Goal: Transaction & Acquisition: Purchase product/service

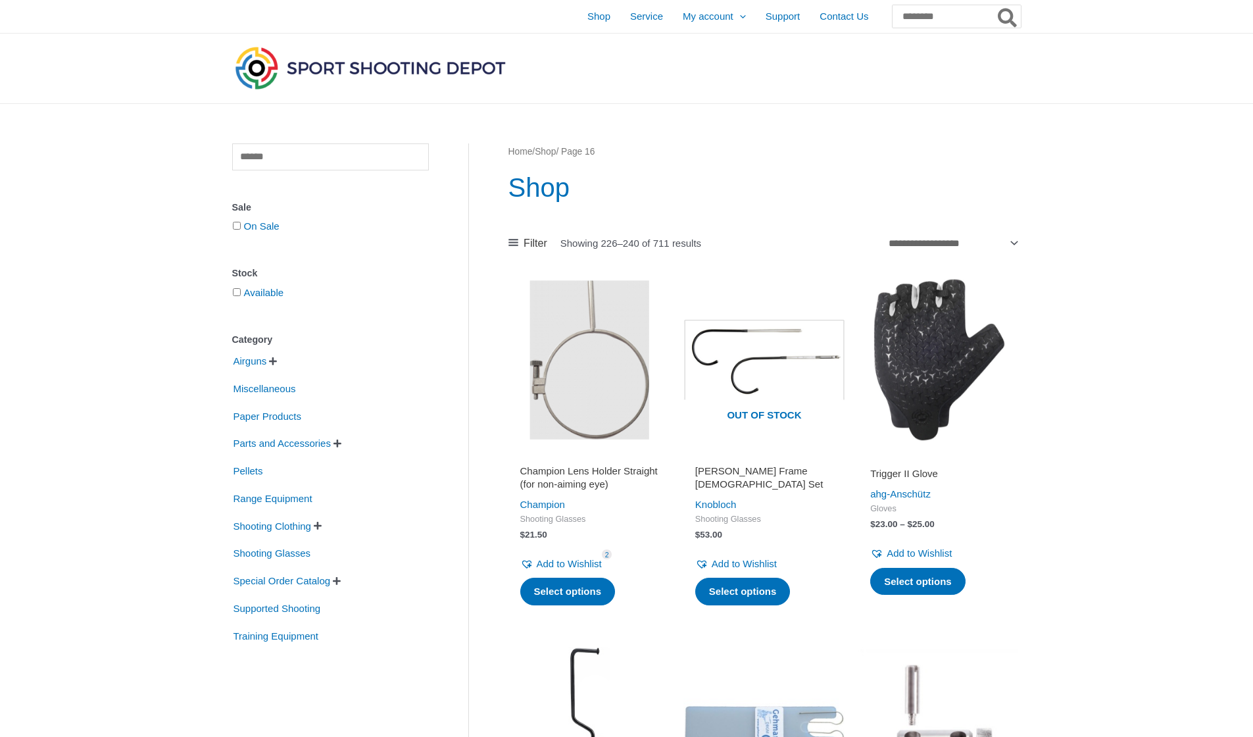
scroll to position [1648, 0]
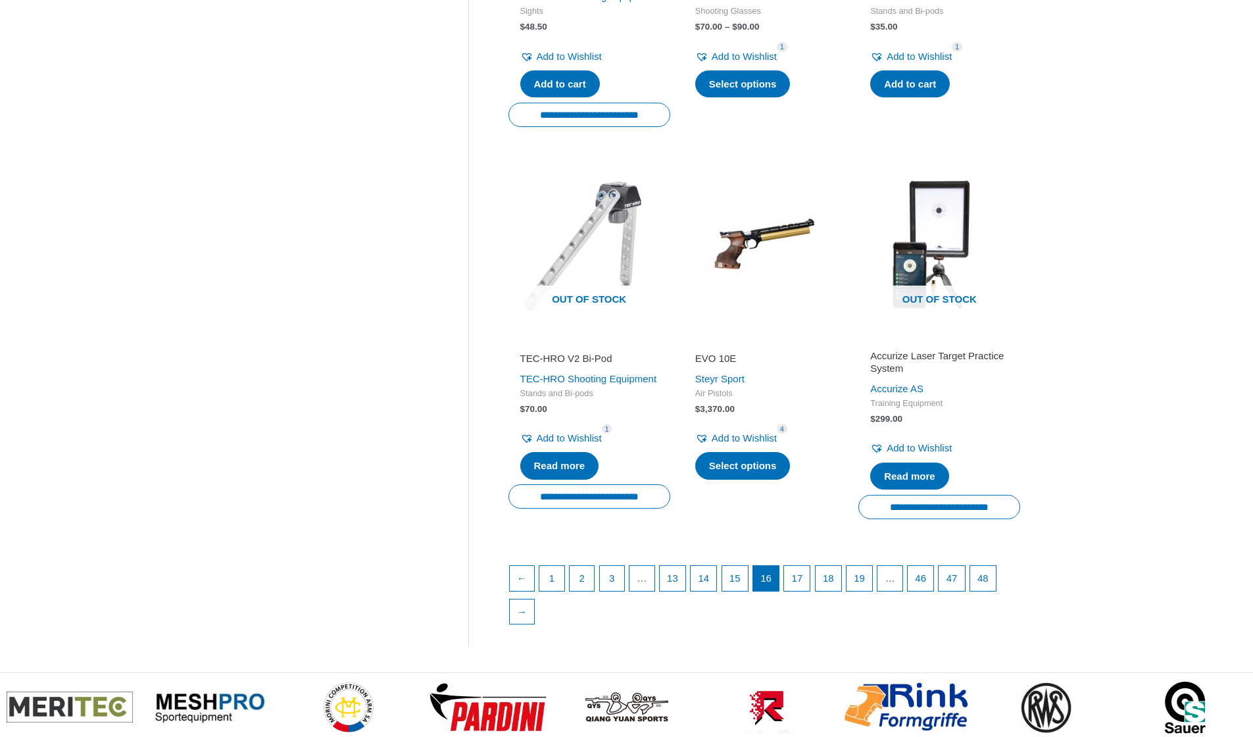
click at [794, 594] on ul "← 1 2 3 … 13 14 15 16 17 18 19 … 46 47 48 →" at bounding box center [764, 598] width 511 height 66
click at [808, 591] on link "17" at bounding box center [797, 578] width 26 height 25
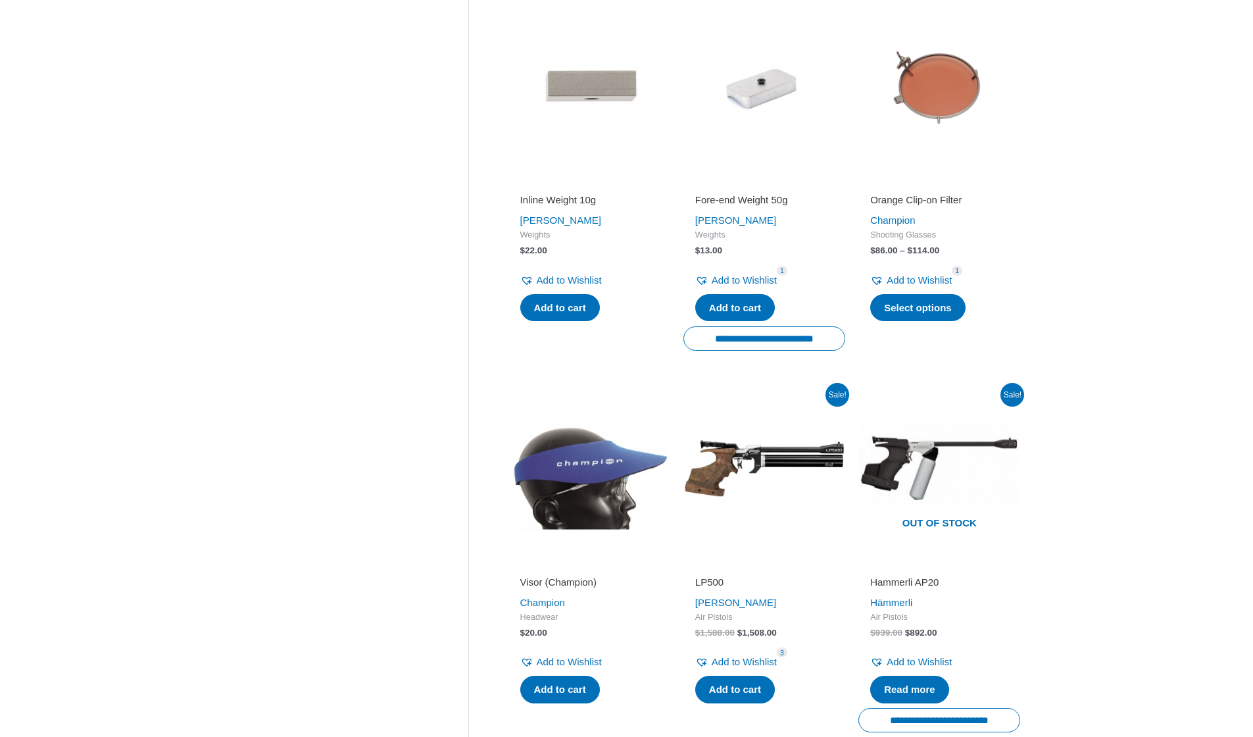
scroll to position [1551, 0]
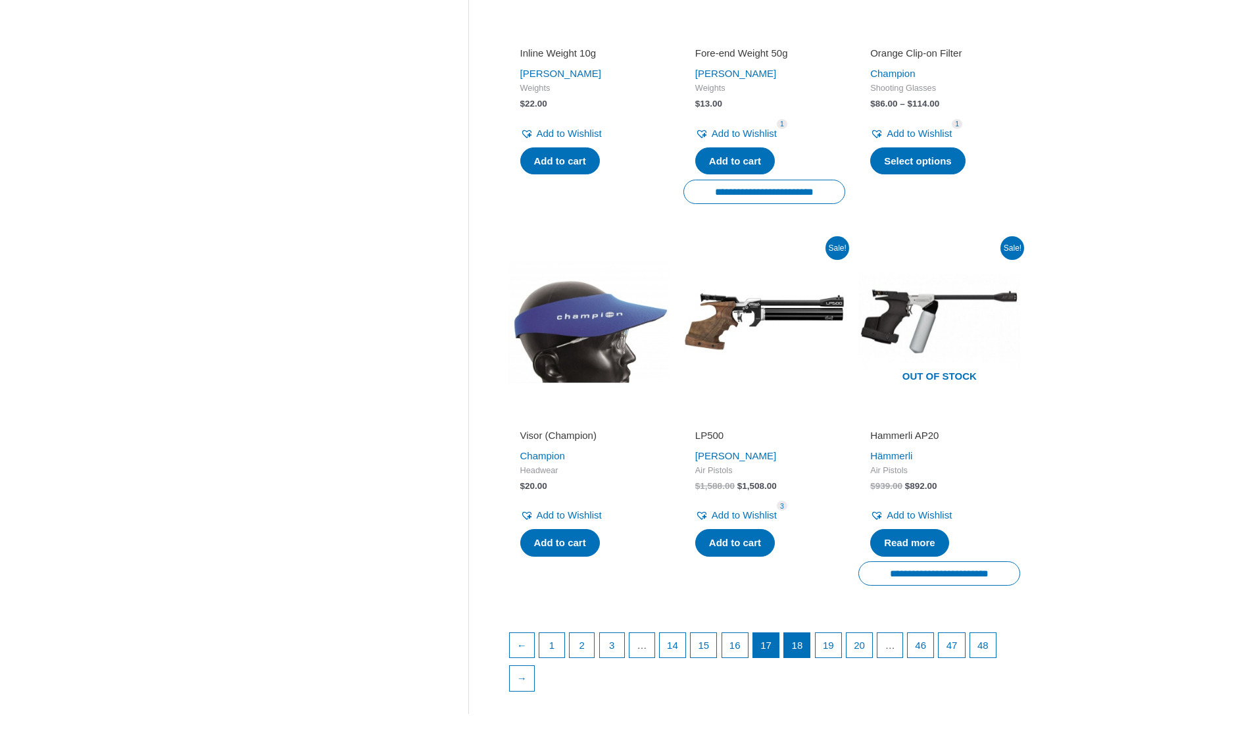
click at [810, 634] on link "18" at bounding box center [797, 645] width 26 height 25
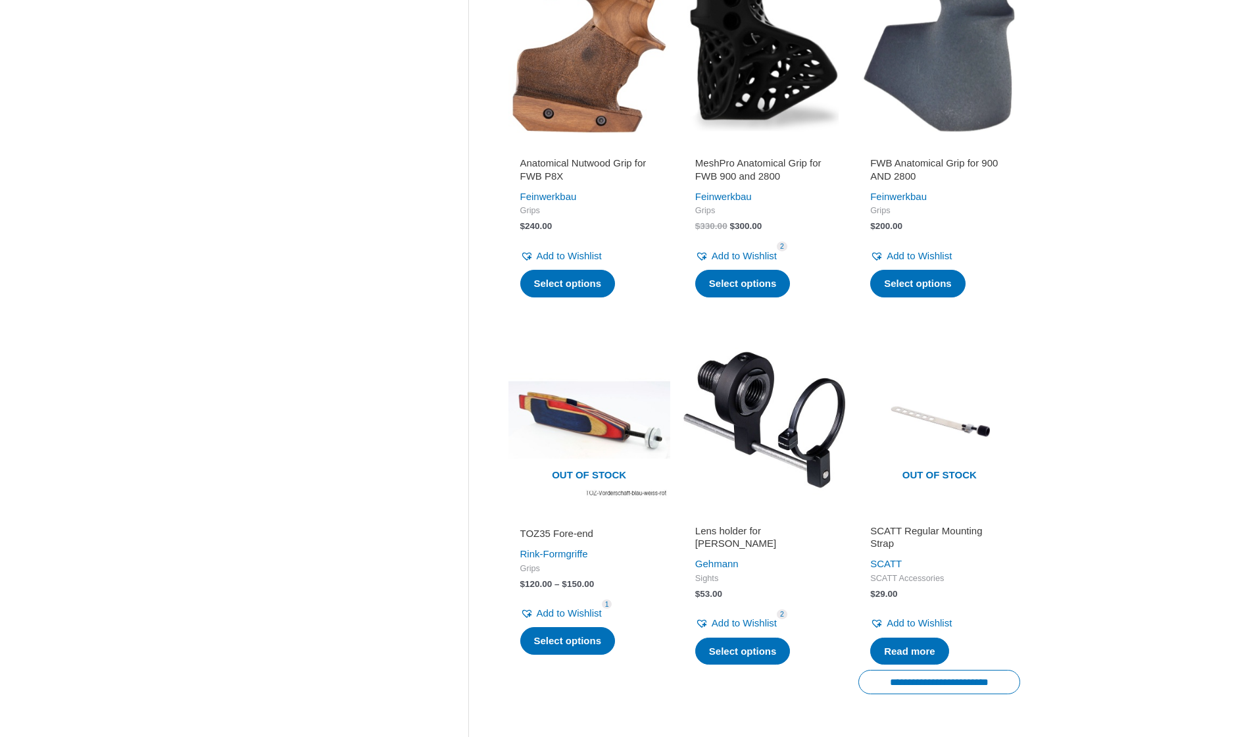
scroll to position [1672, 0]
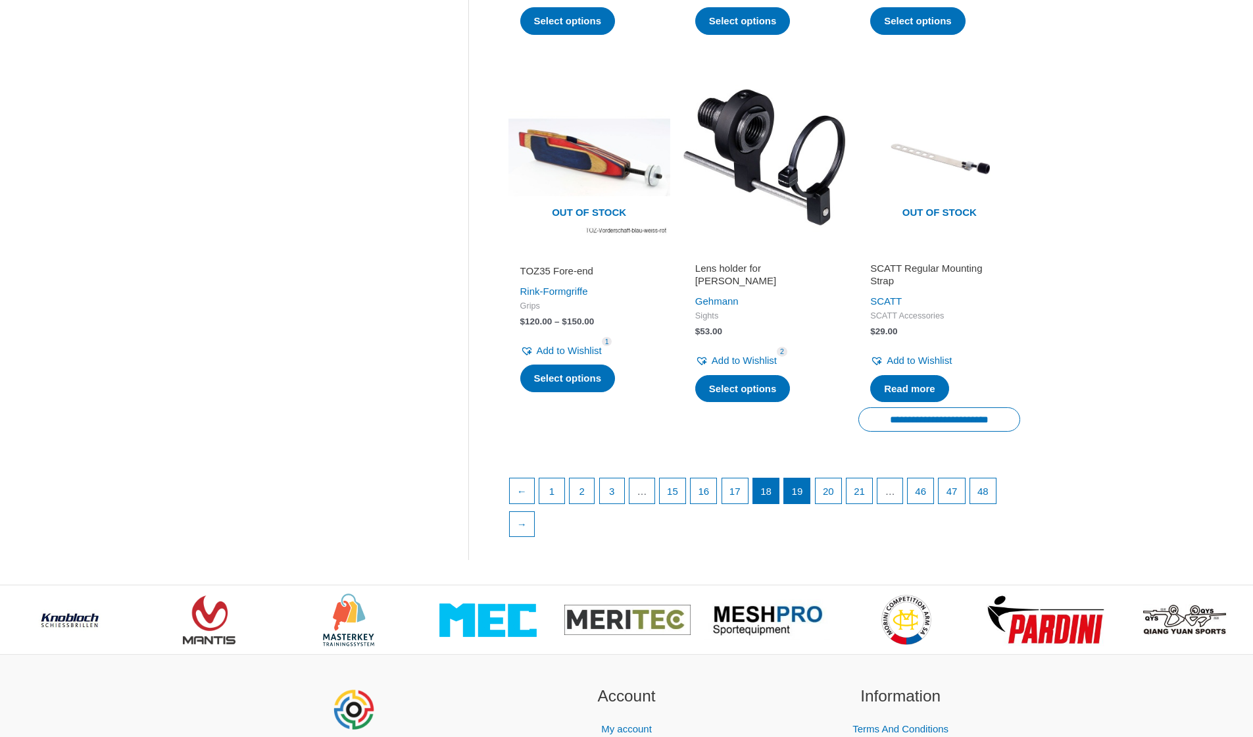
click at [810, 492] on link "19" at bounding box center [797, 490] width 26 height 25
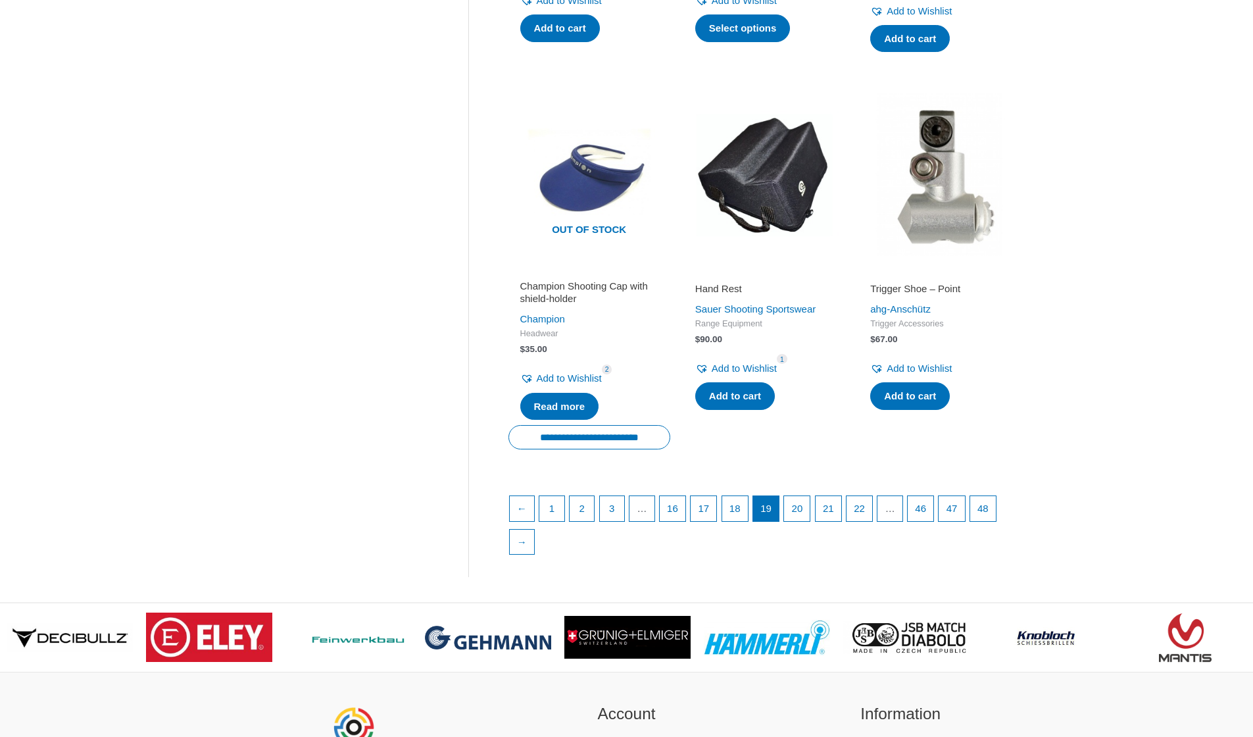
scroll to position [1779, 0]
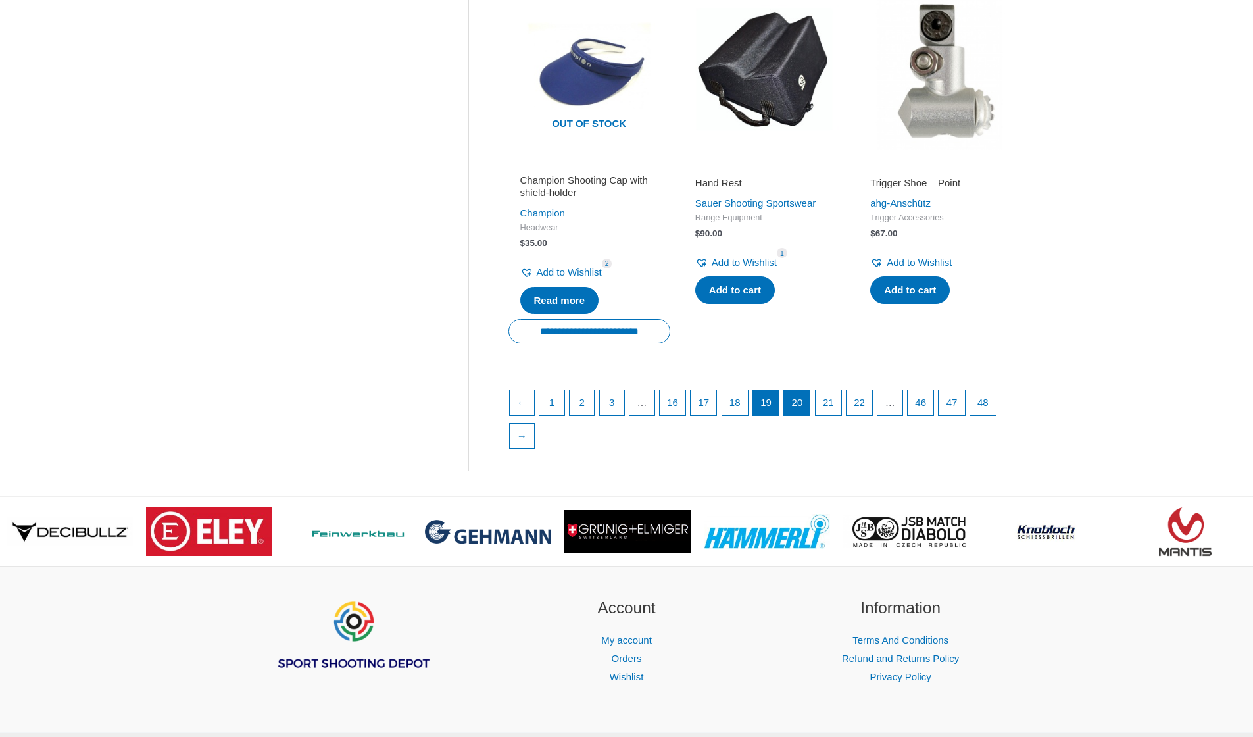
click at [809, 412] on link "20" at bounding box center [797, 402] width 26 height 25
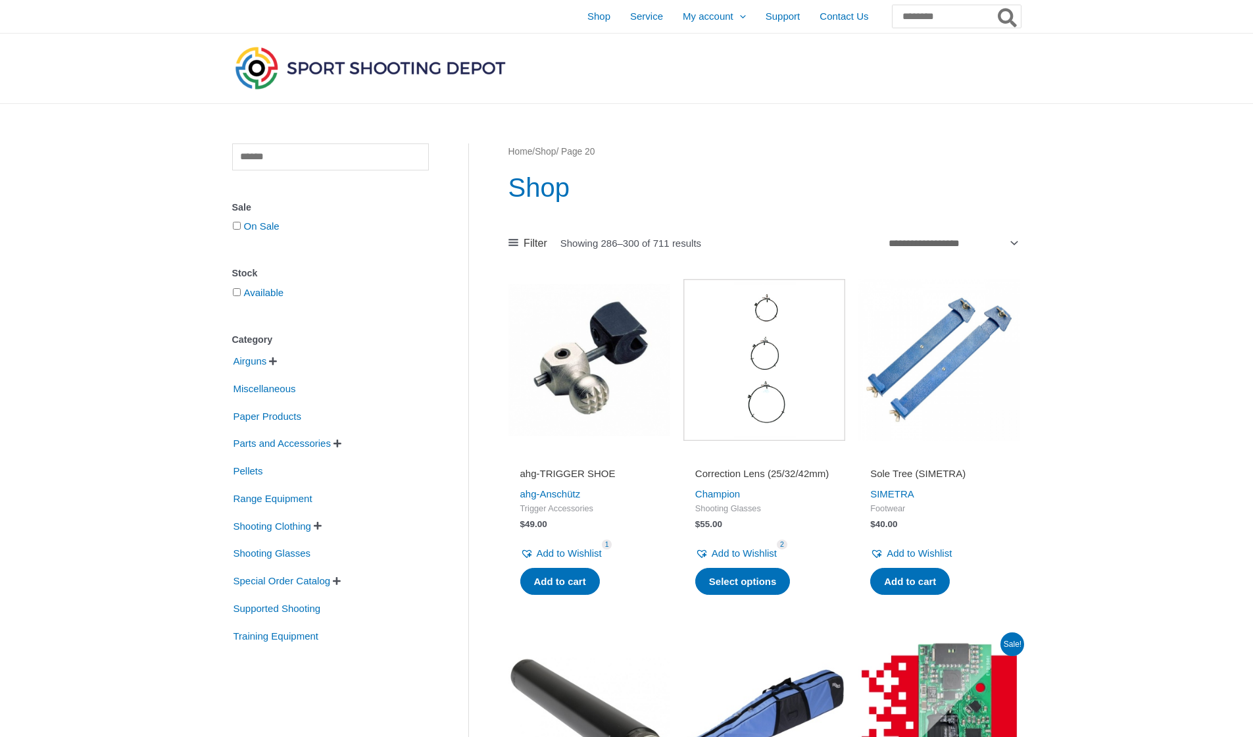
click at [773, 392] on img at bounding box center [764, 360] width 162 height 162
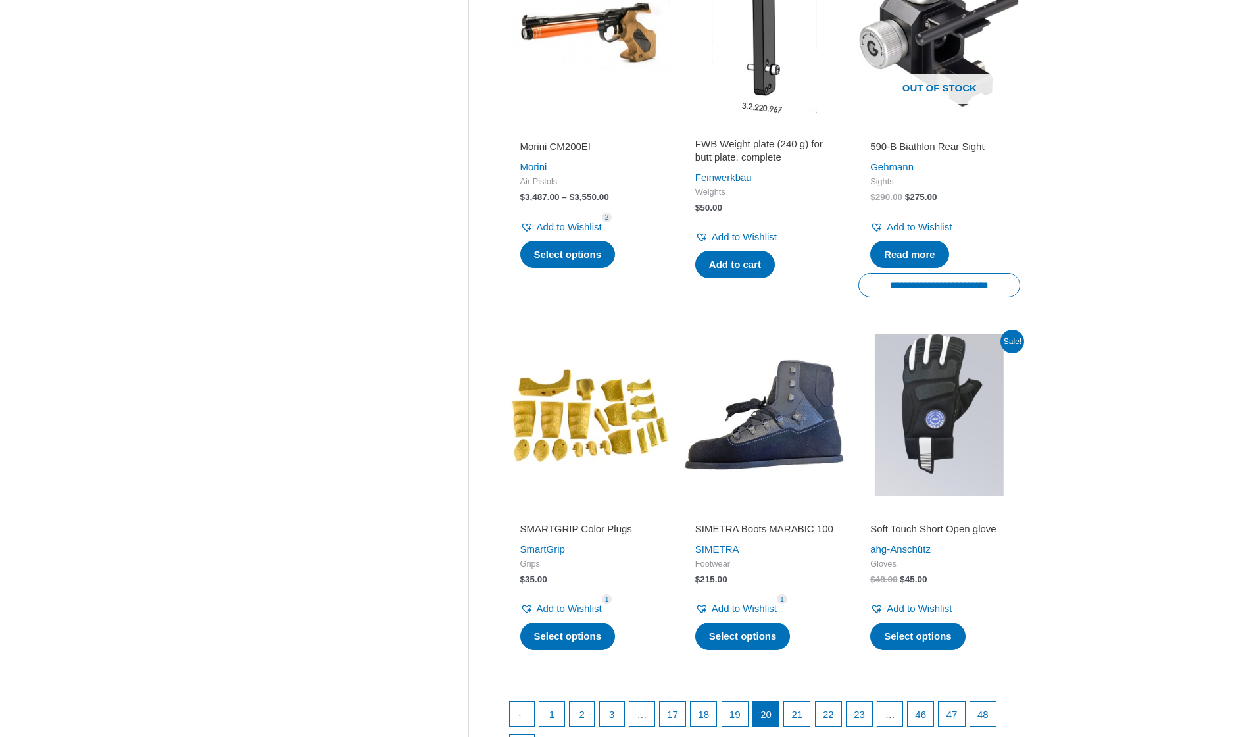
scroll to position [1596, 0]
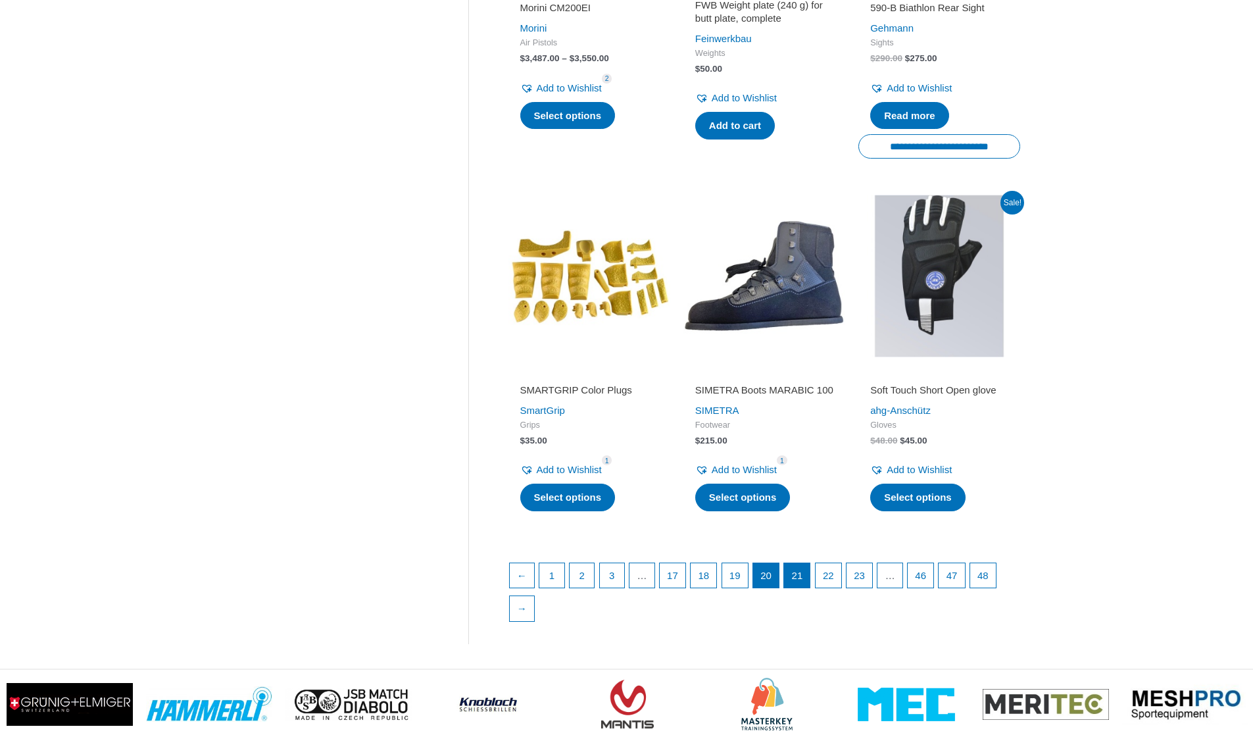
click at [809, 575] on link "21" at bounding box center [797, 575] width 26 height 25
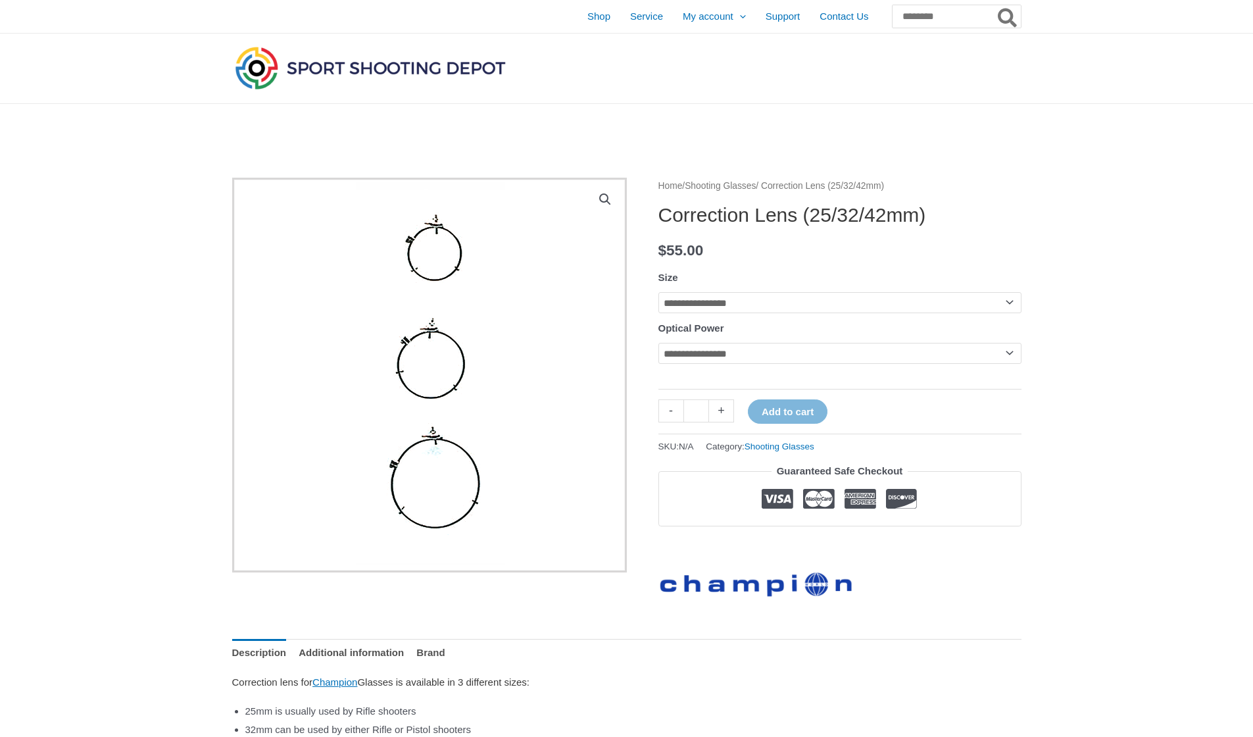
select select "****"
select select "*****"
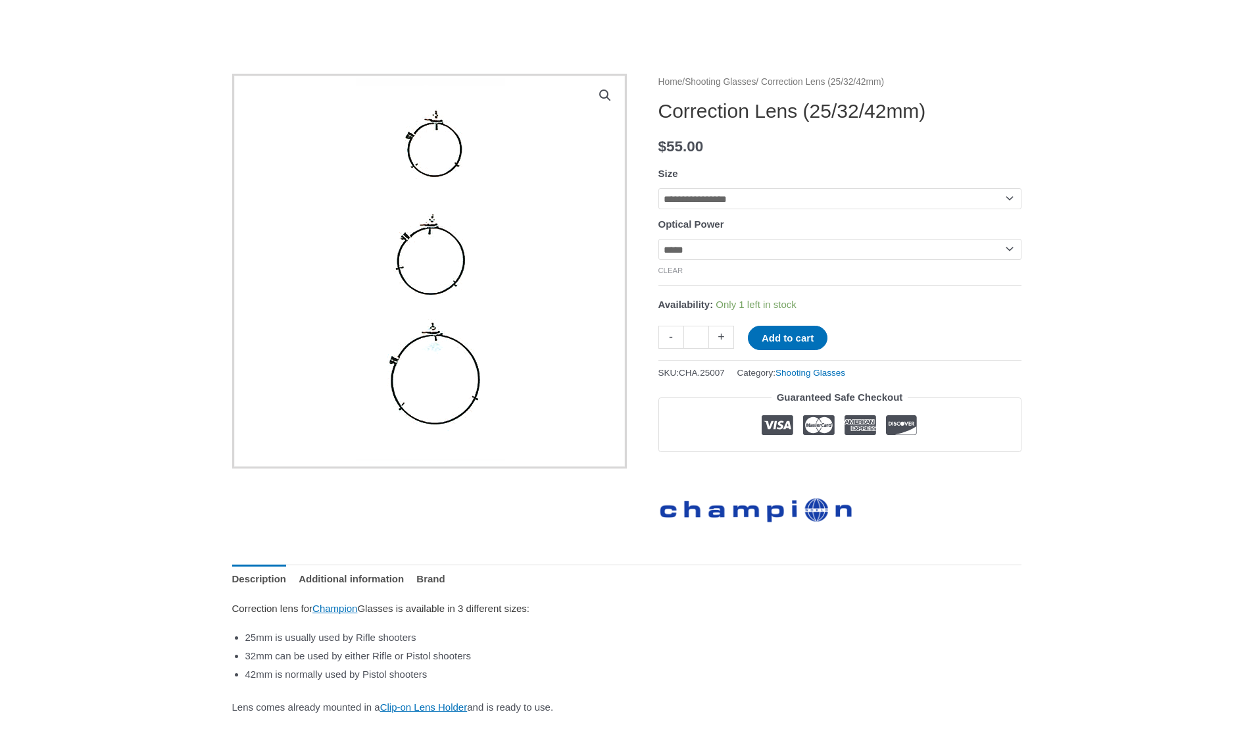
scroll to position [214, 0]
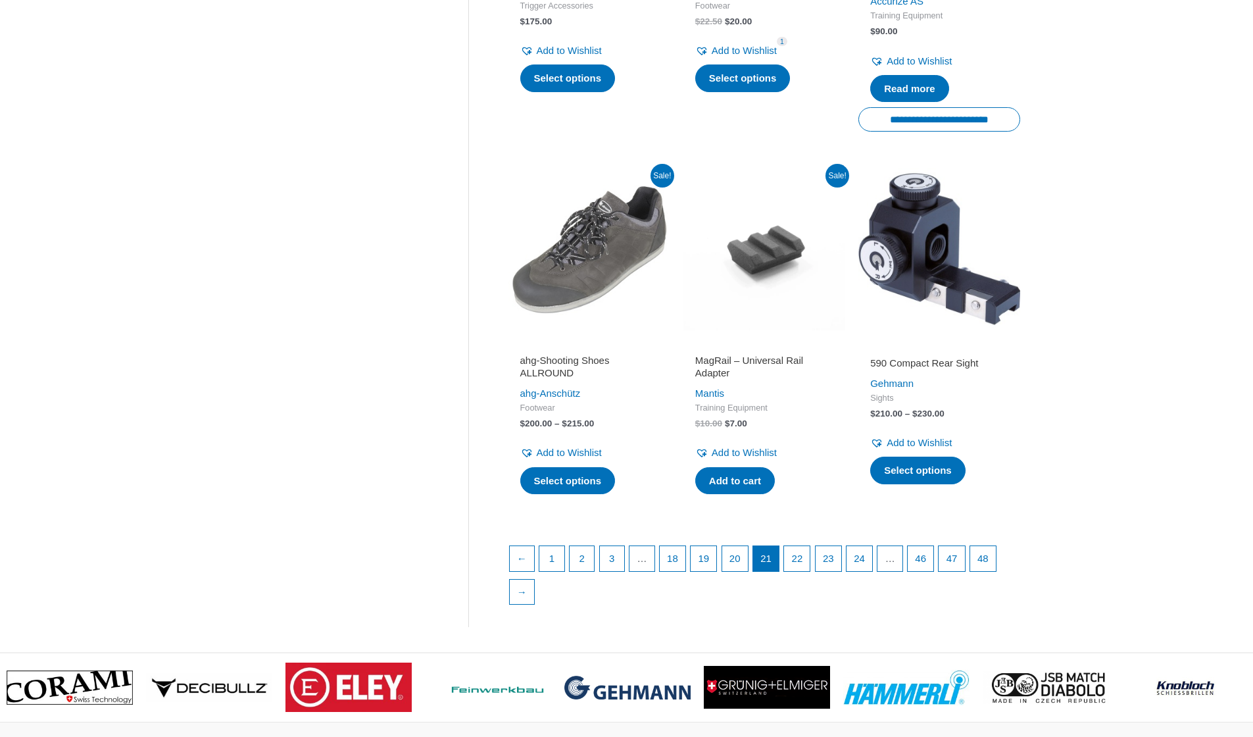
scroll to position [1860, 0]
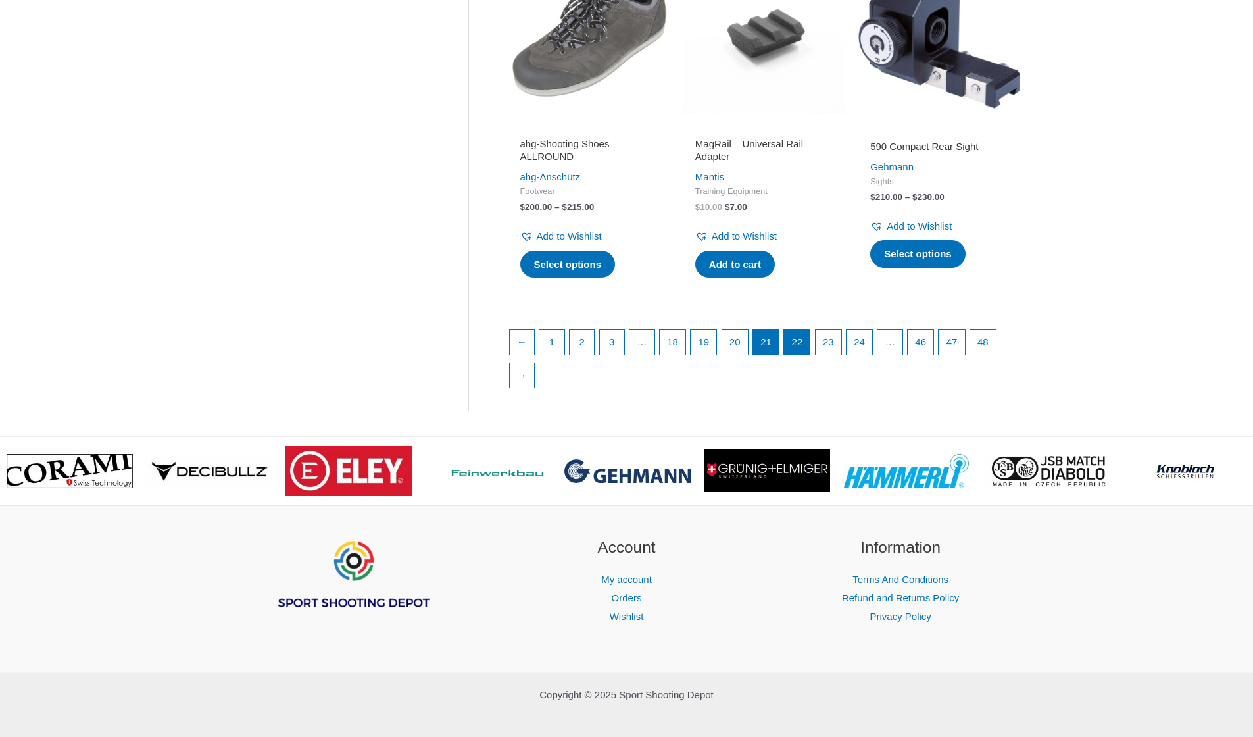
click at [806, 330] on link "22" at bounding box center [797, 341] width 26 height 25
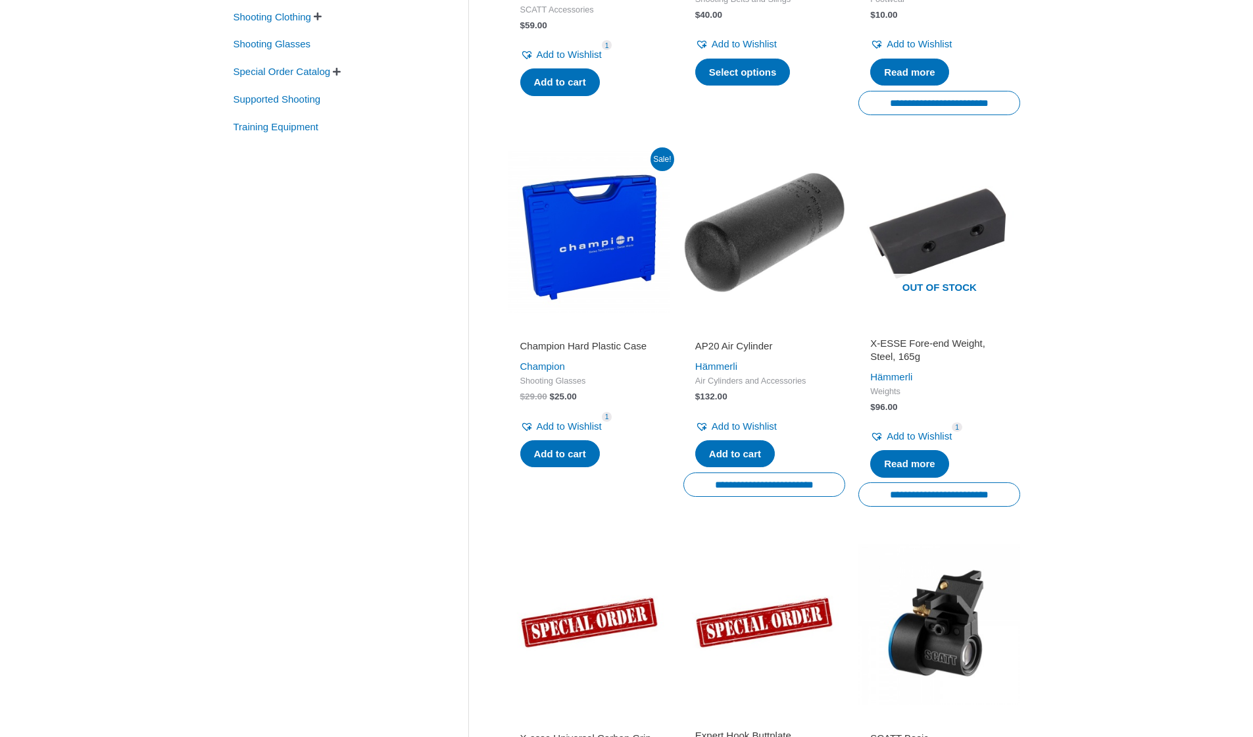
scroll to position [483, 0]
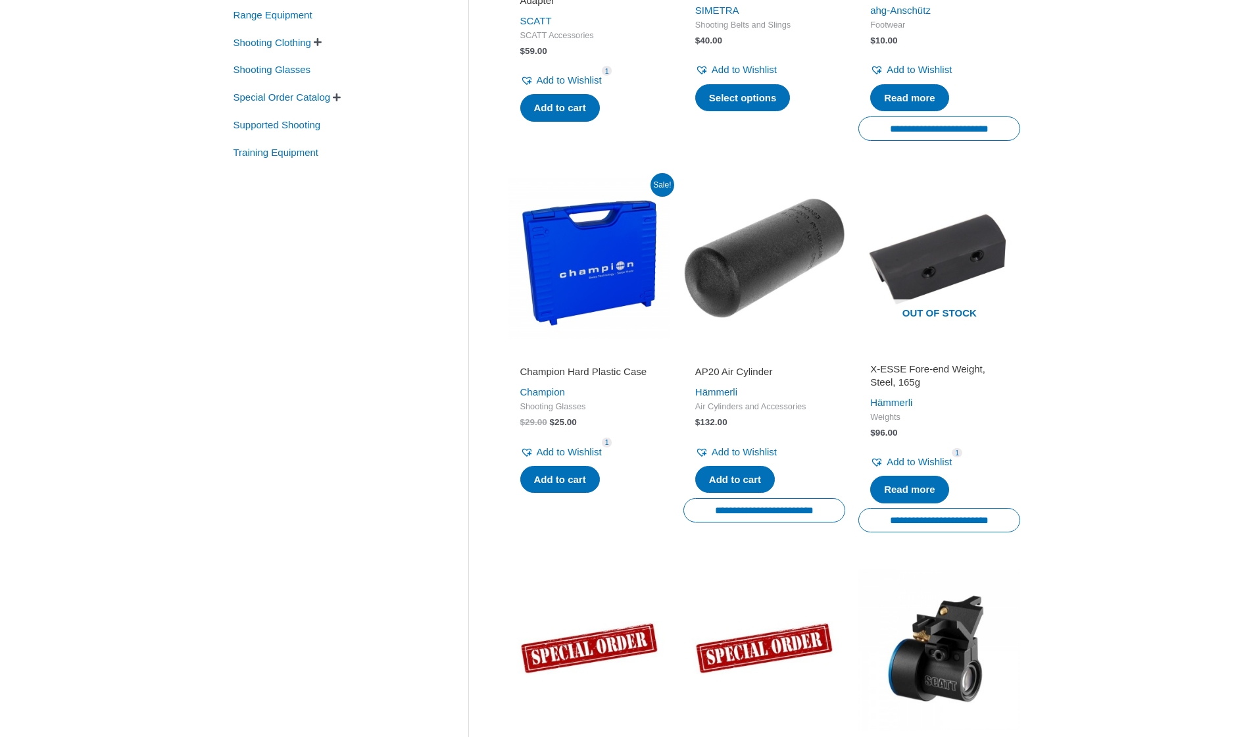
click at [1123, 381] on div "Clear Sale On Sale Stock Available Category Airguns   Air Pistols Air Rifles …" at bounding box center [626, 715] width 1253 height 2188
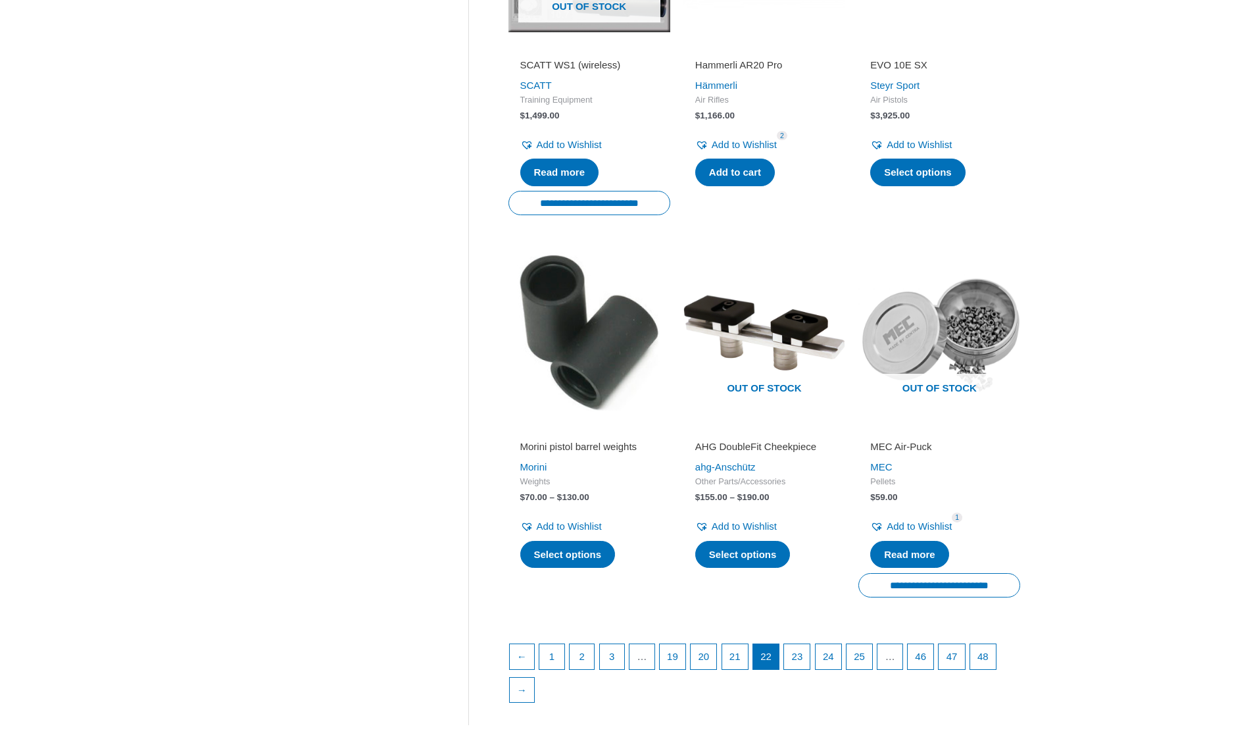
scroll to position [1666, 0]
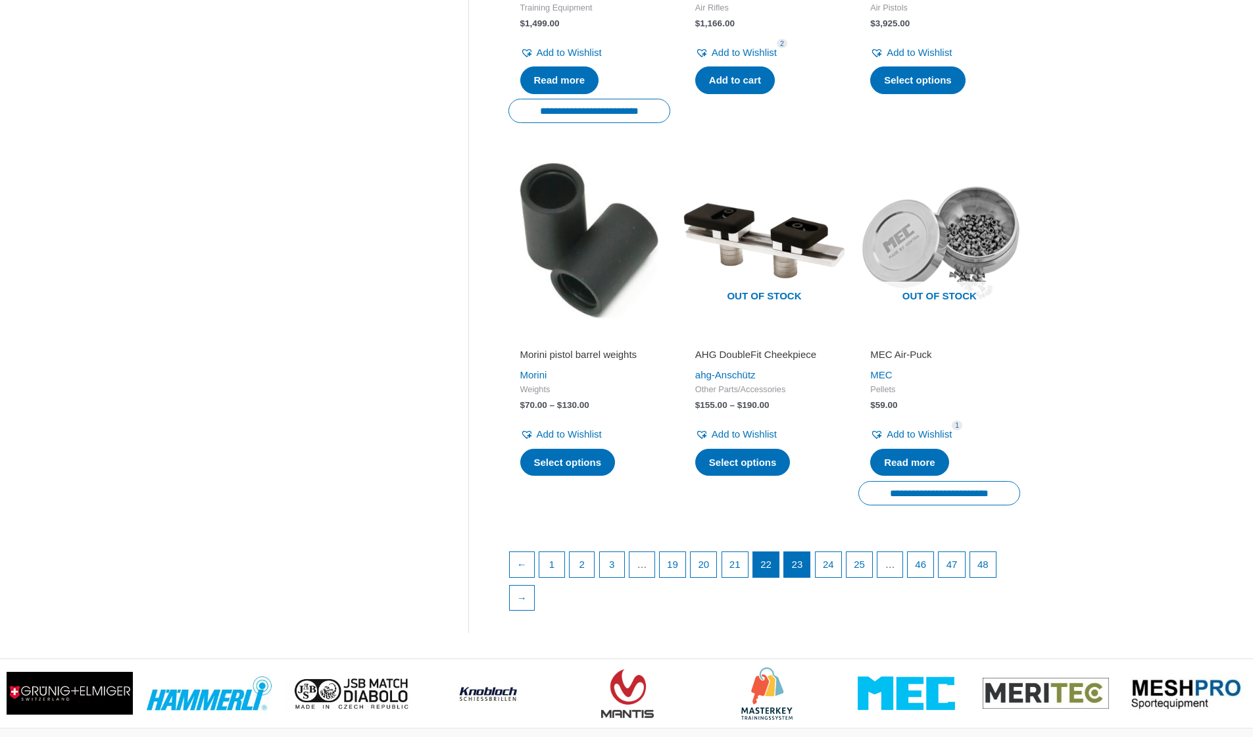
click at [810, 552] on link "23" at bounding box center [797, 564] width 26 height 25
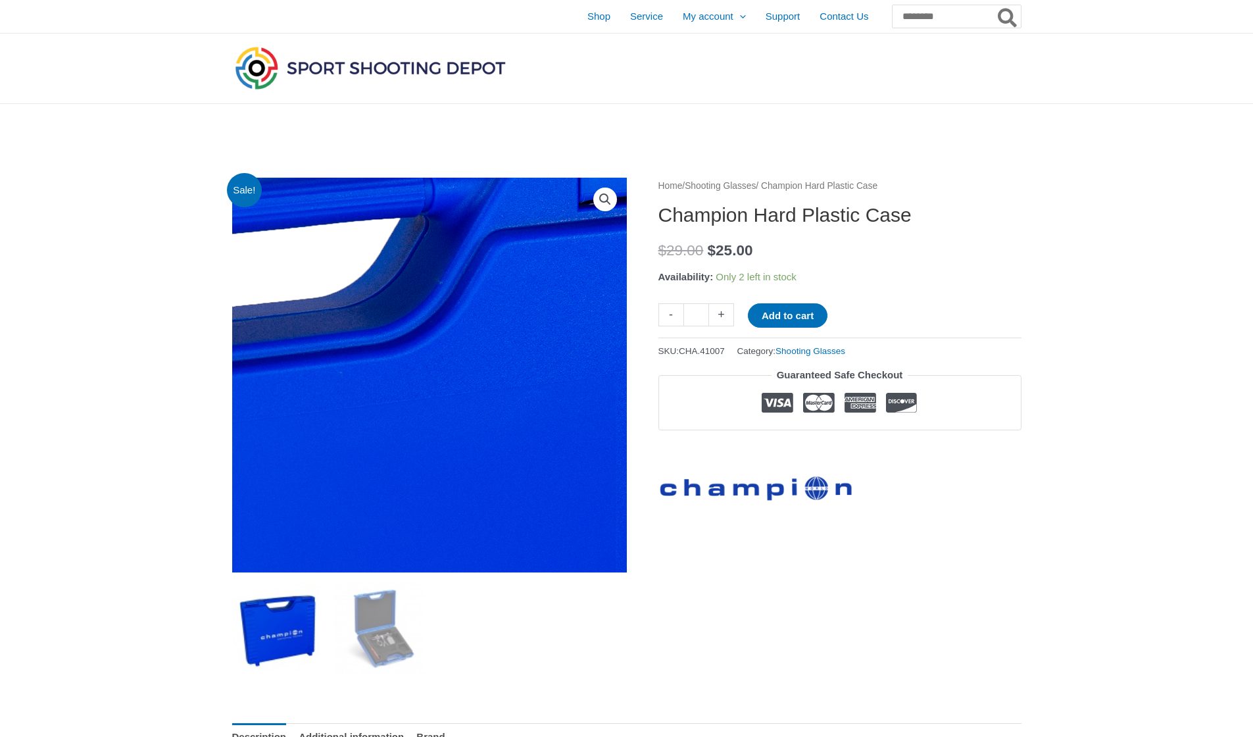
click at [514, 276] on img at bounding box center [230, 606] width 1315 height 1315
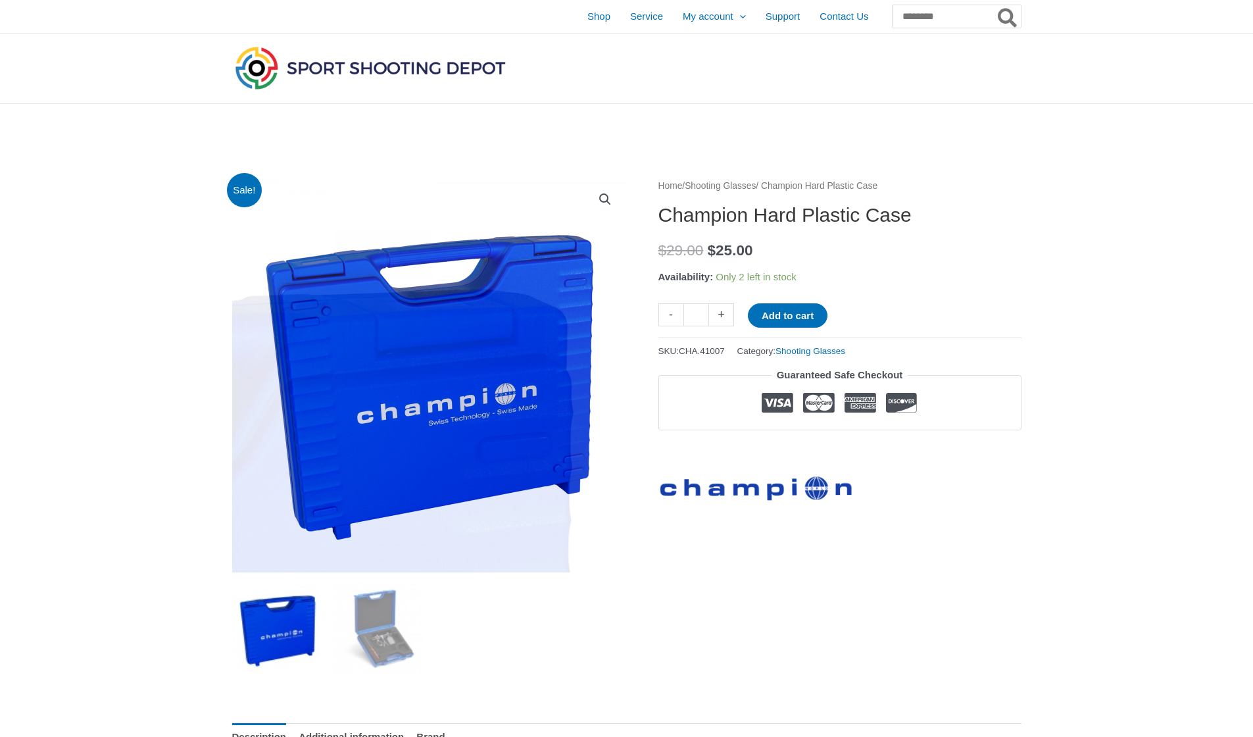
click at [602, 205] on link "🔍" at bounding box center [605, 199] width 24 height 24
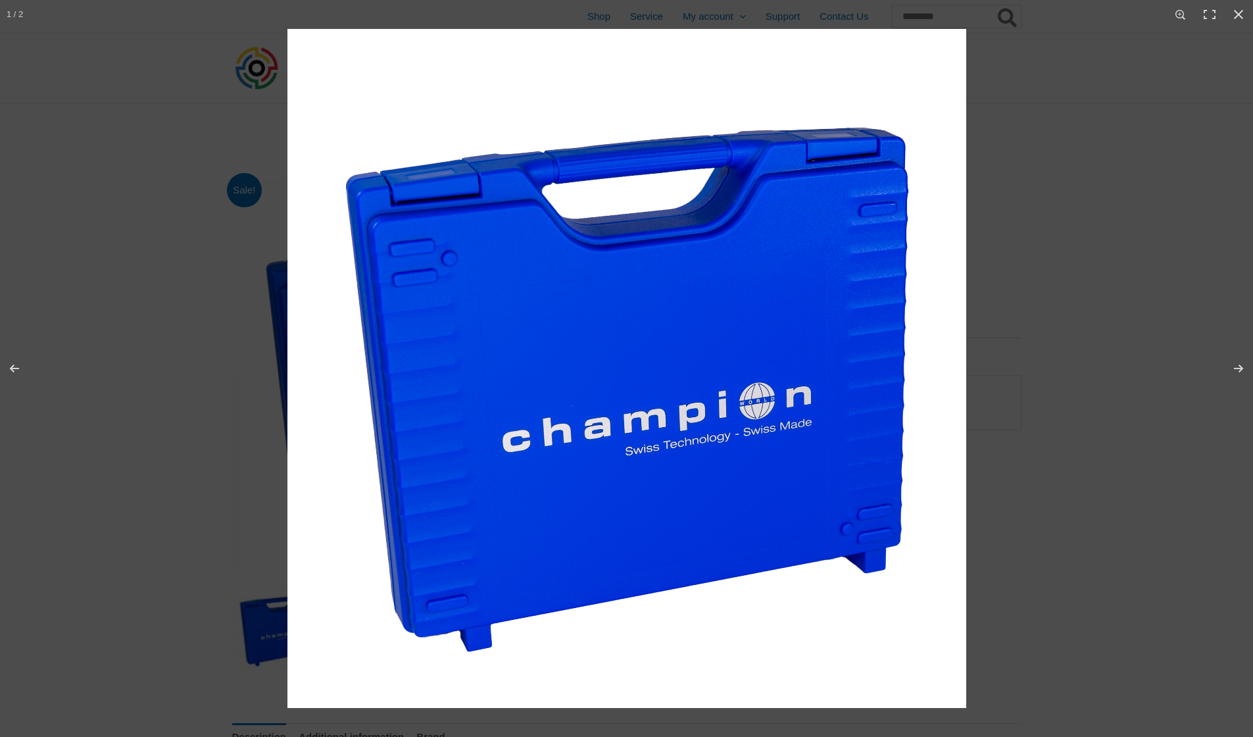
click at [714, 299] on img at bounding box center [626, 368] width 679 height 679
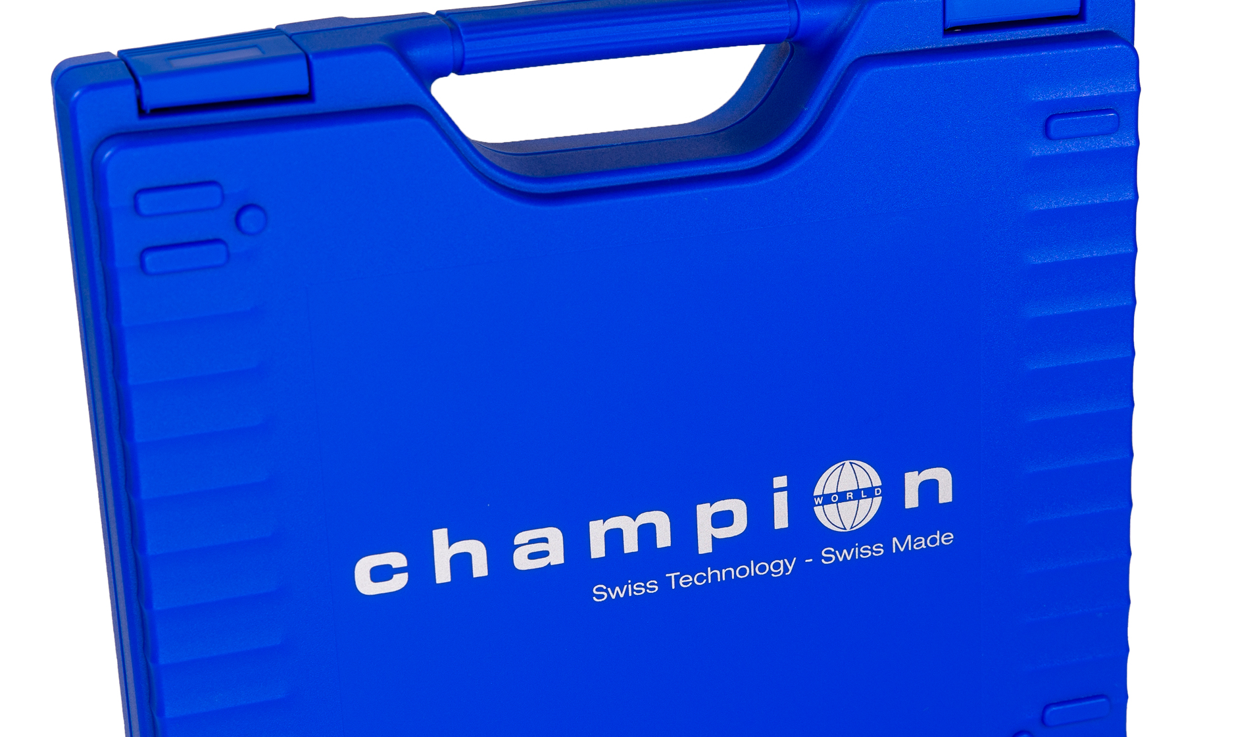
click at [714, 299] on img at bounding box center [595, 432] width 1315 height 1315
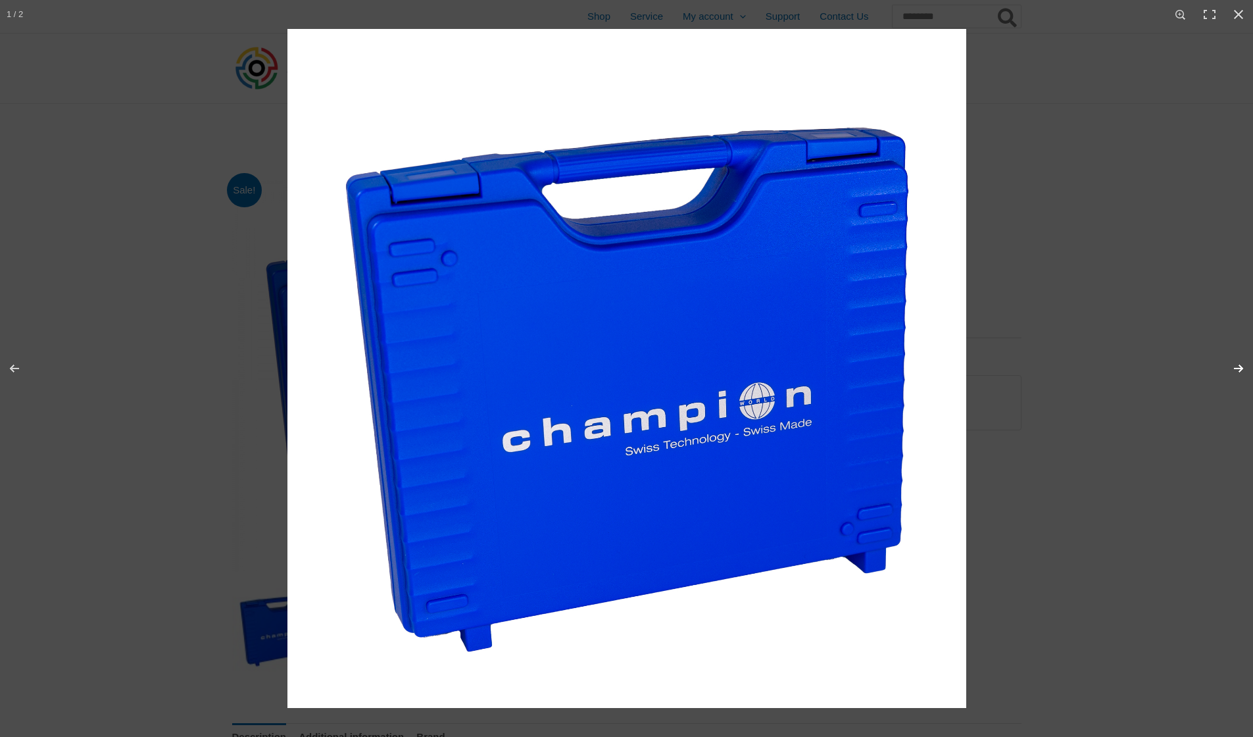
click at [1240, 371] on button "Next (arrow right)" at bounding box center [1230, 368] width 46 height 66
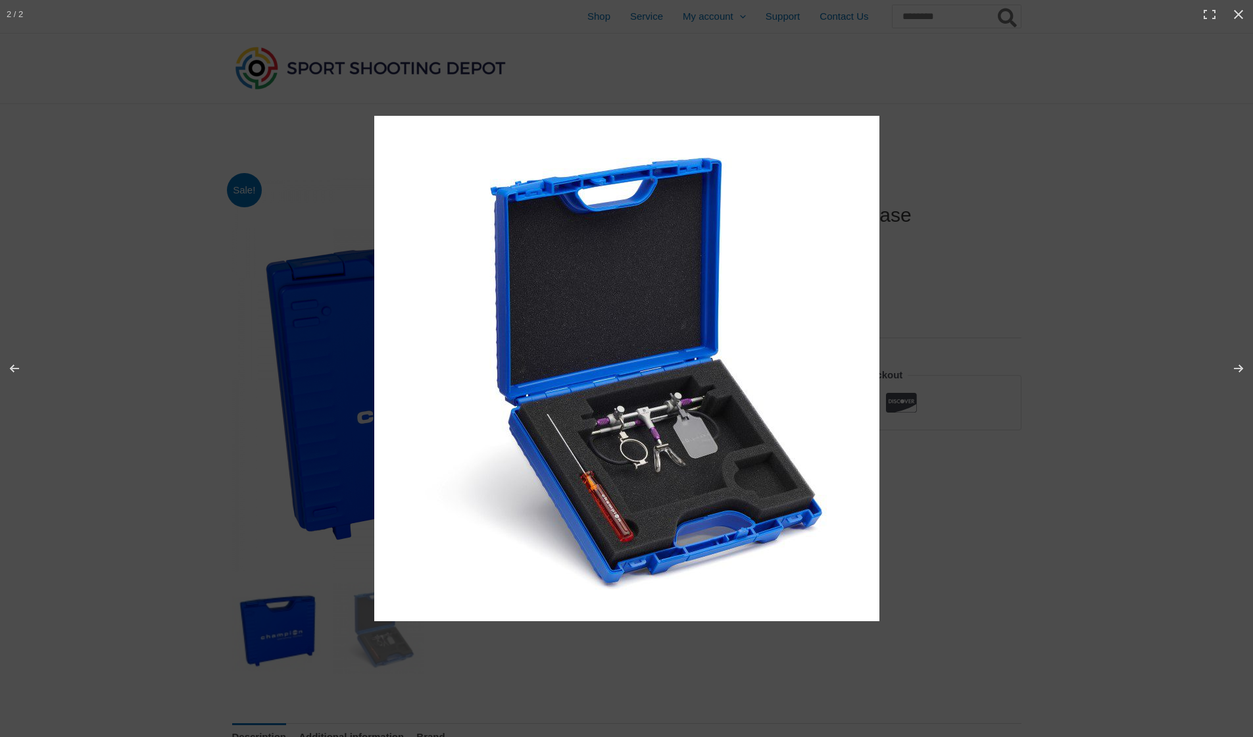
click at [636, 464] on img at bounding box center [626, 368] width 505 height 505
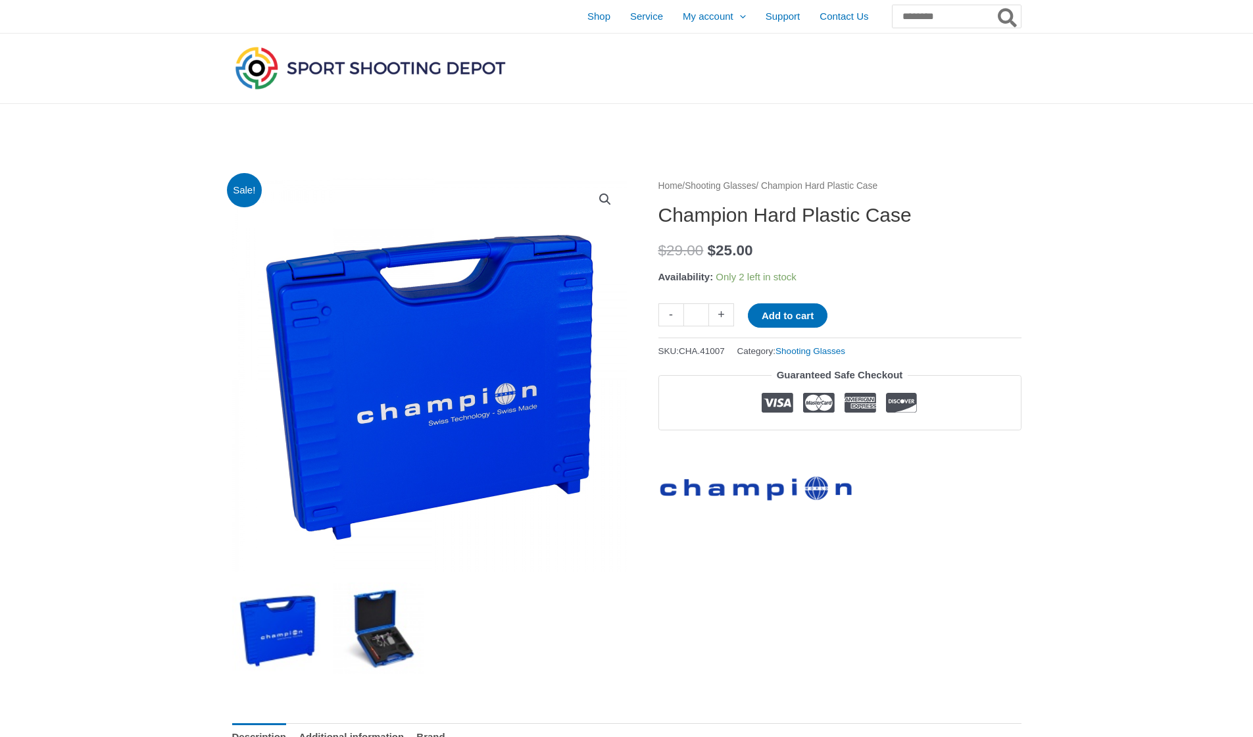
click at [362, 638] on img at bounding box center [378, 627] width 91 height 91
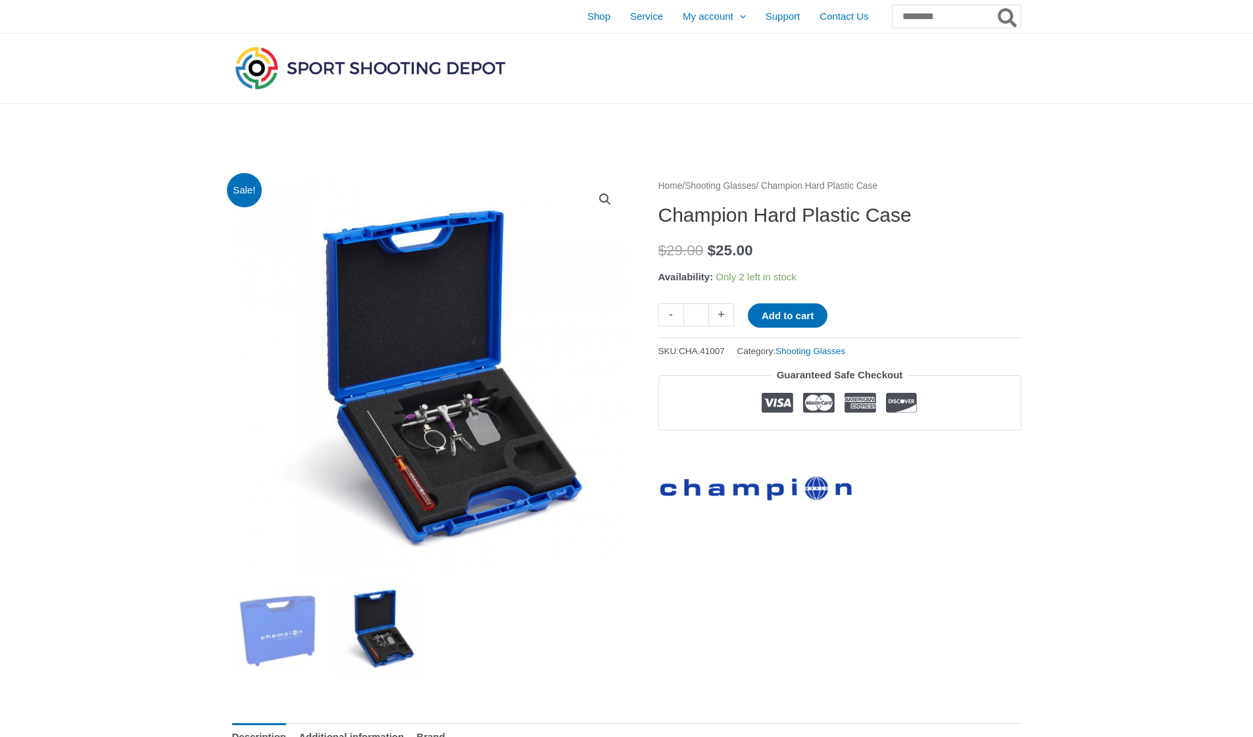
click at [604, 195] on link "🔍" at bounding box center [605, 199] width 24 height 24
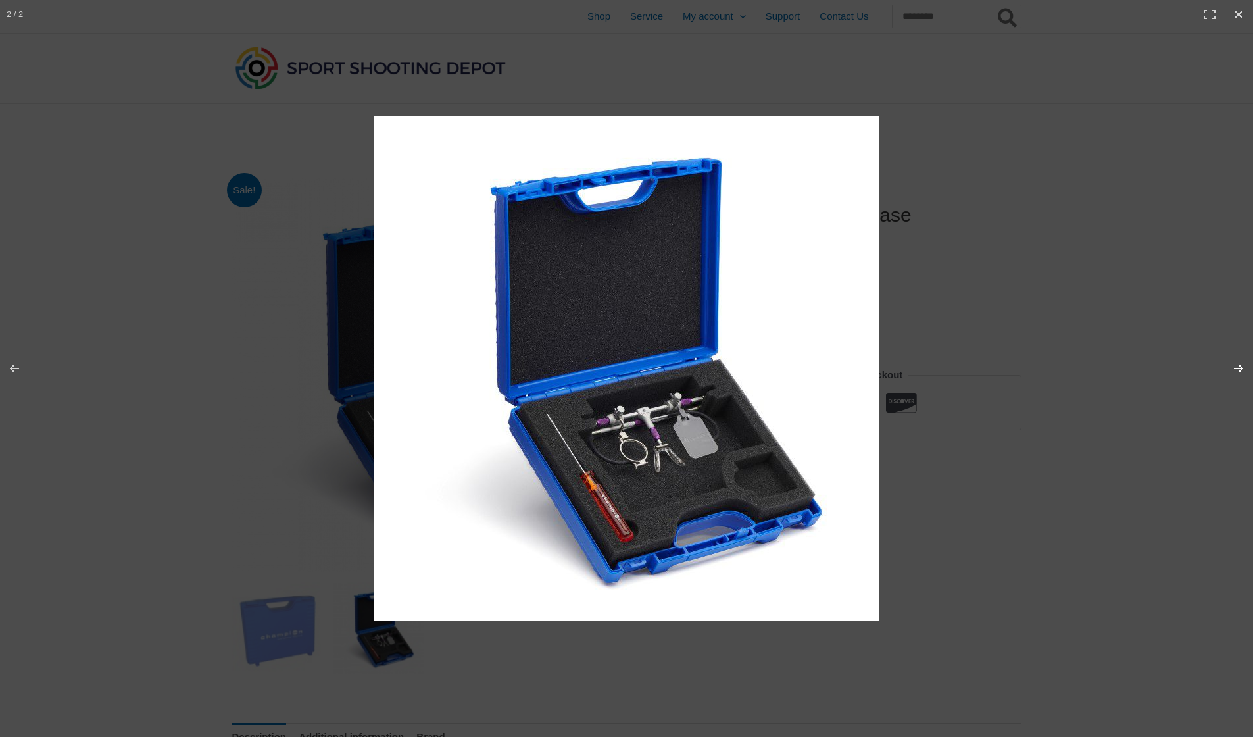
click at [1242, 371] on button "Next (arrow right)" at bounding box center [1230, 368] width 46 height 66
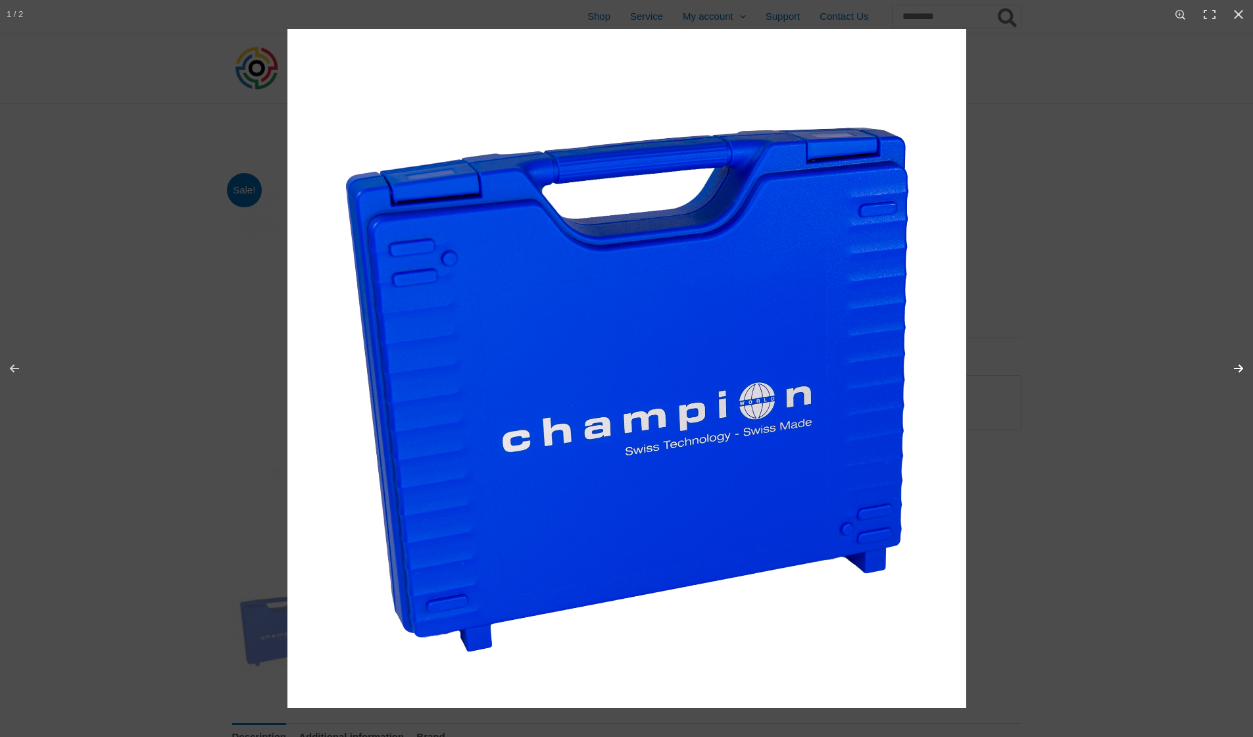
click at [1242, 371] on button "Next (arrow right)" at bounding box center [1230, 368] width 46 height 66
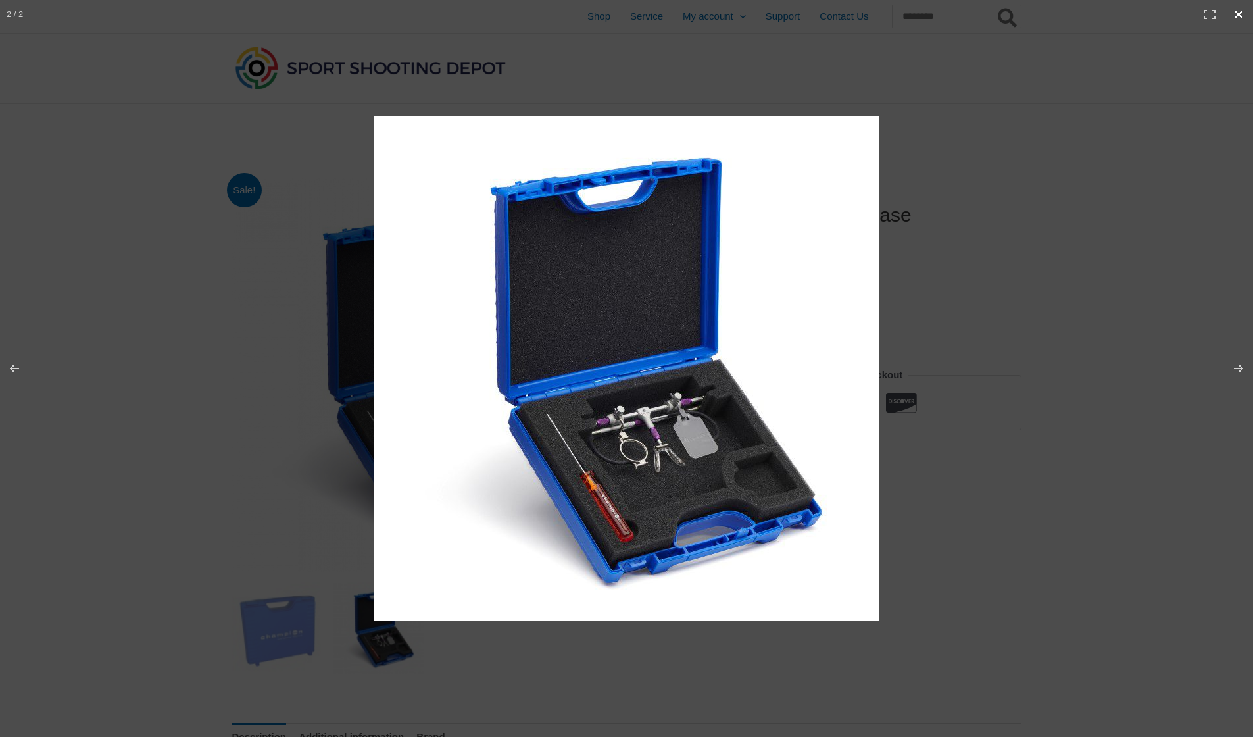
click at [1243, 14] on button "Close (Esc)" at bounding box center [1238, 14] width 29 height 29
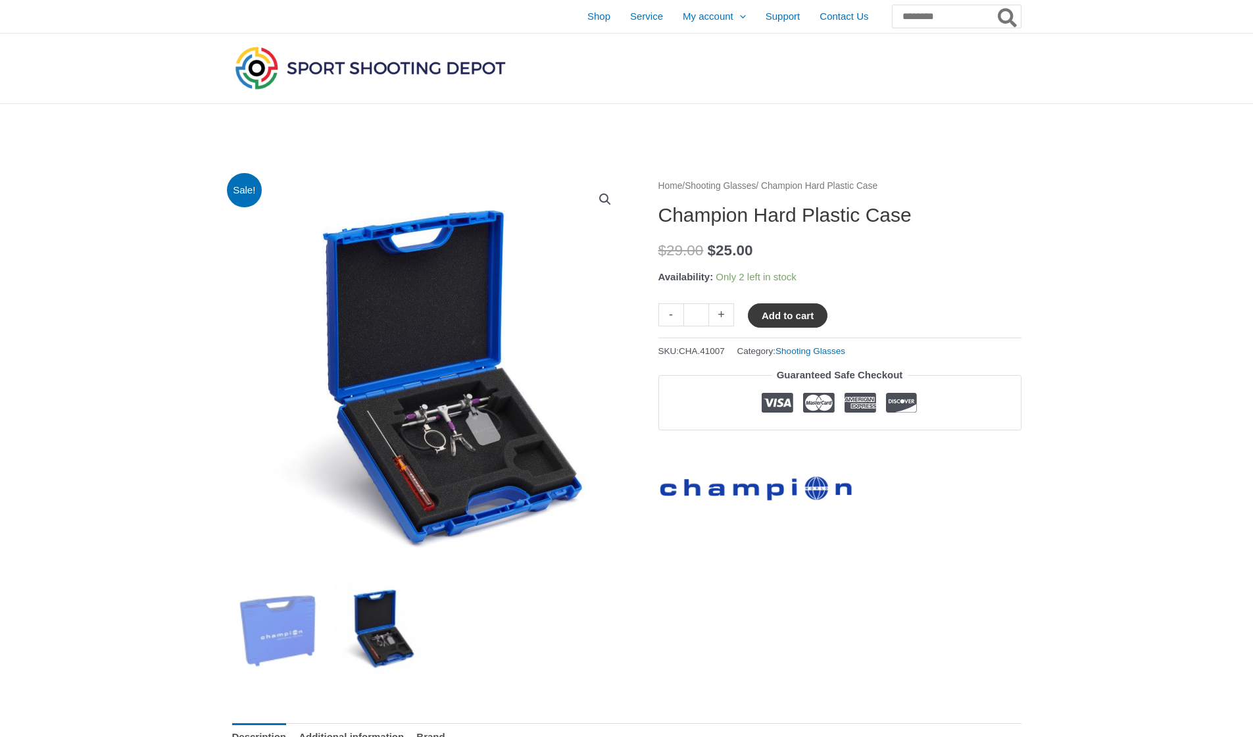
click at [792, 322] on button "Add to cart" at bounding box center [788, 315] width 80 height 24
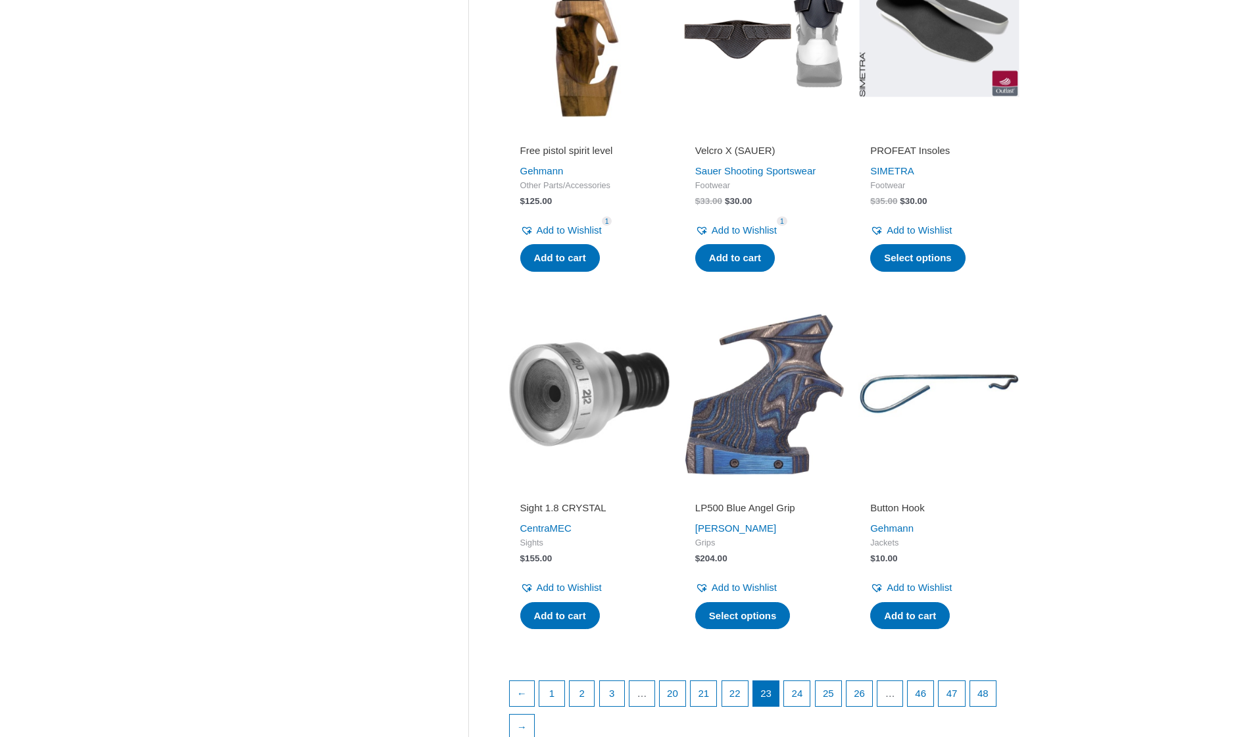
scroll to position [1554, 0]
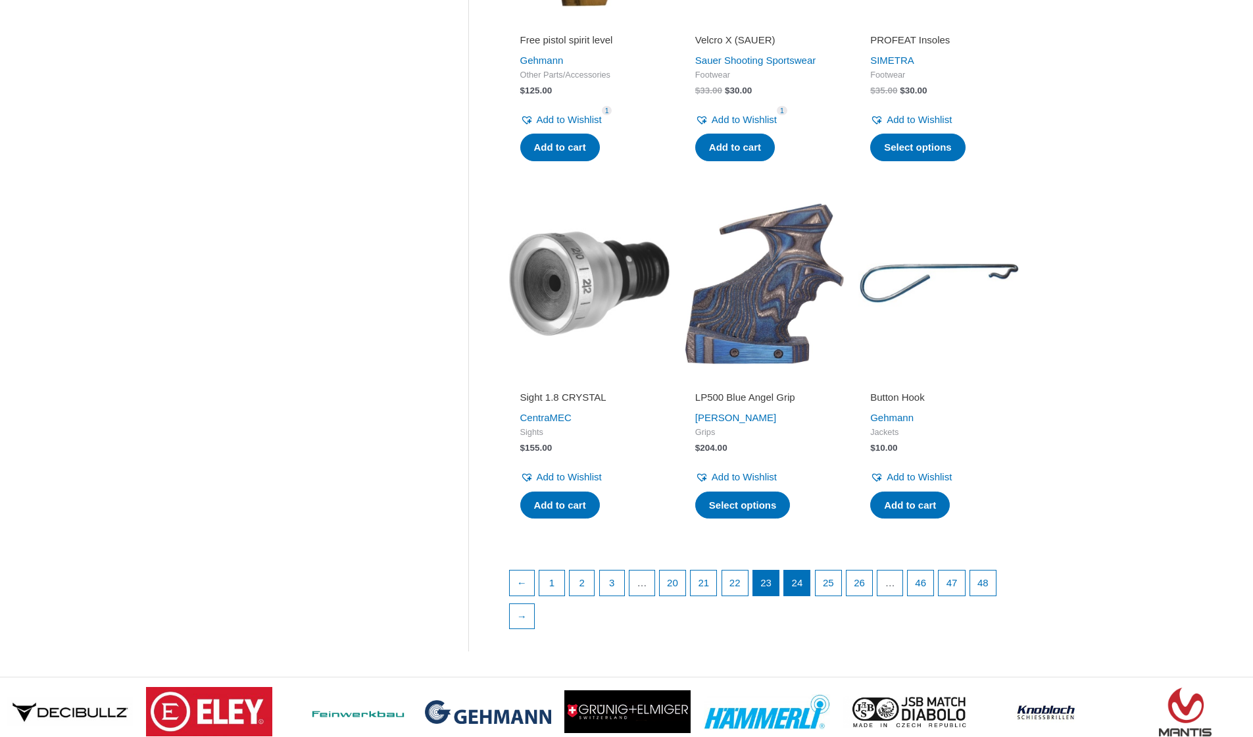
click at [804, 589] on link "24" at bounding box center [797, 582] width 26 height 25
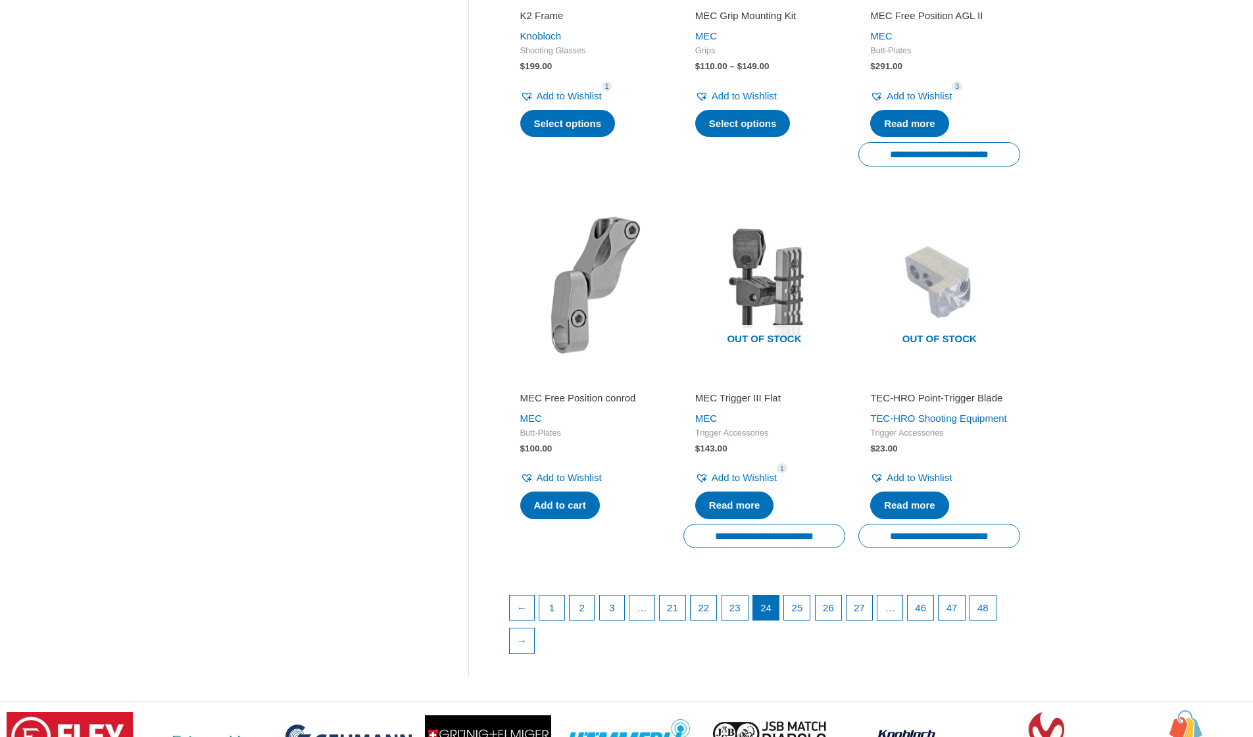
scroll to position [1851, 0]
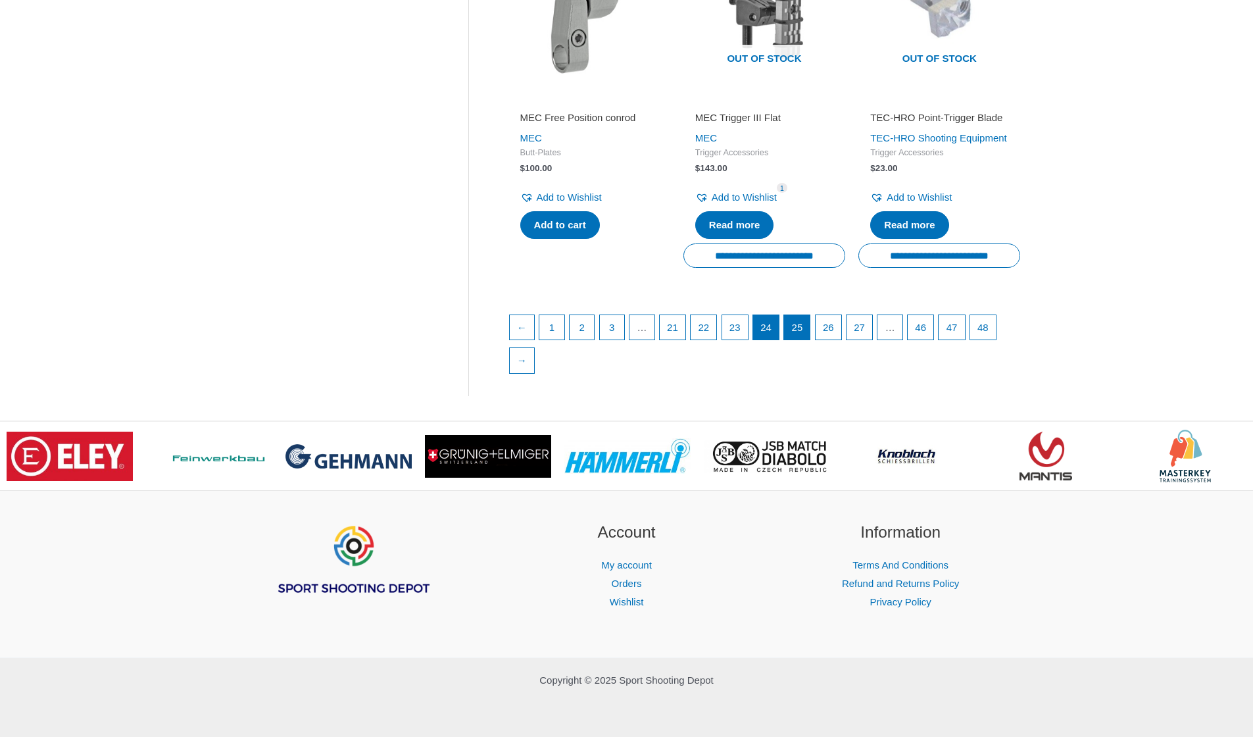
click at [810, 327] on link "25" at bounding box center [797, 327] width 26 height 25
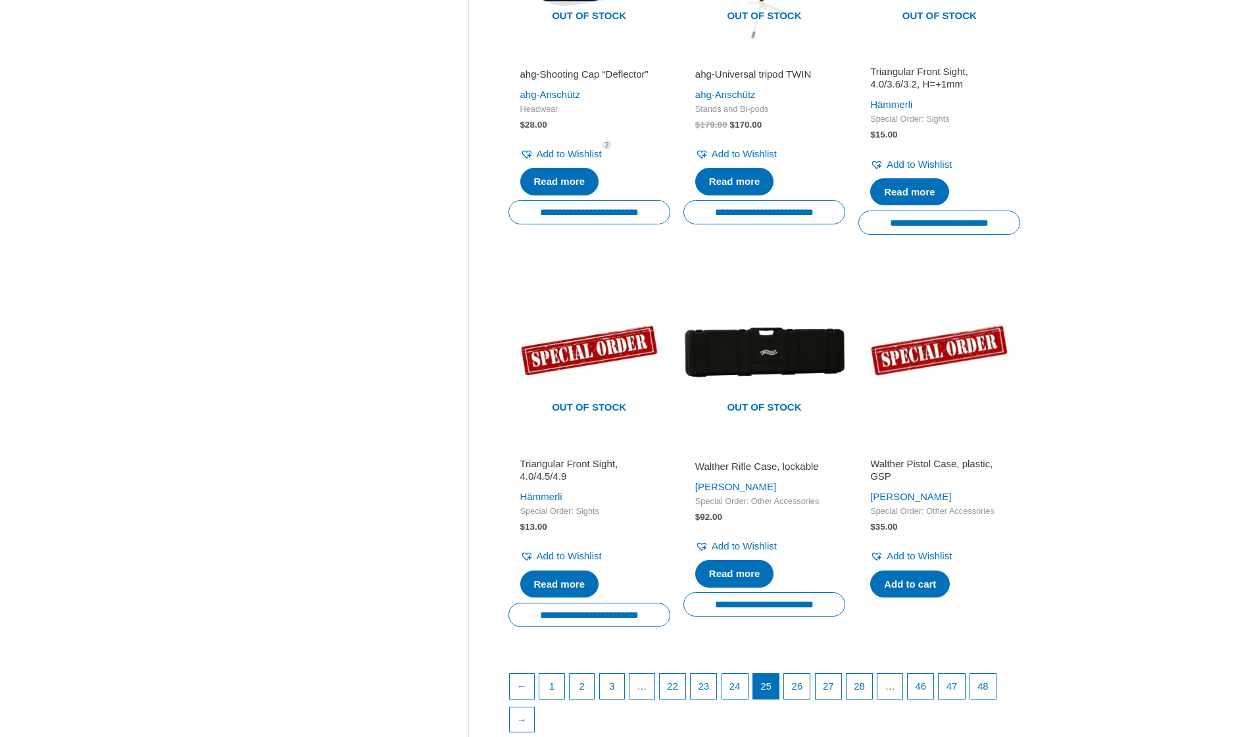
scroll to position [1789, 0]
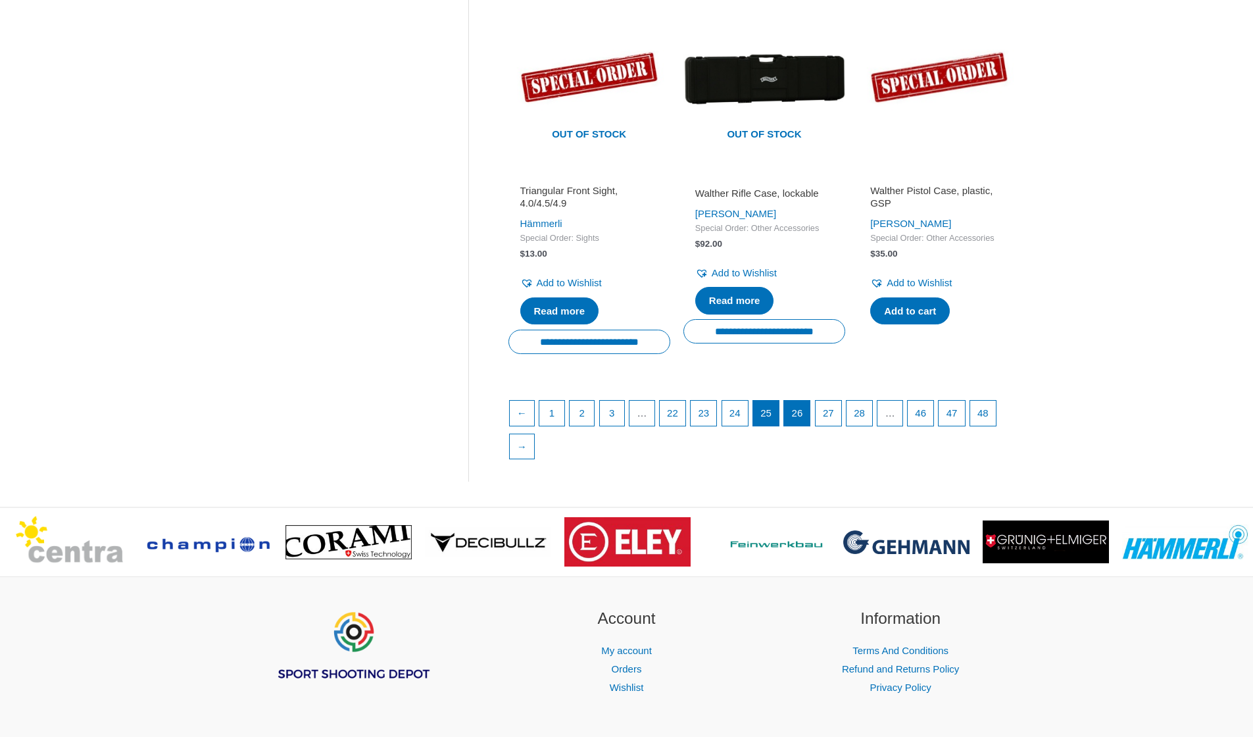
click at [804, 425] on link "26" at bounding box center [797, 412] width 26 height 25
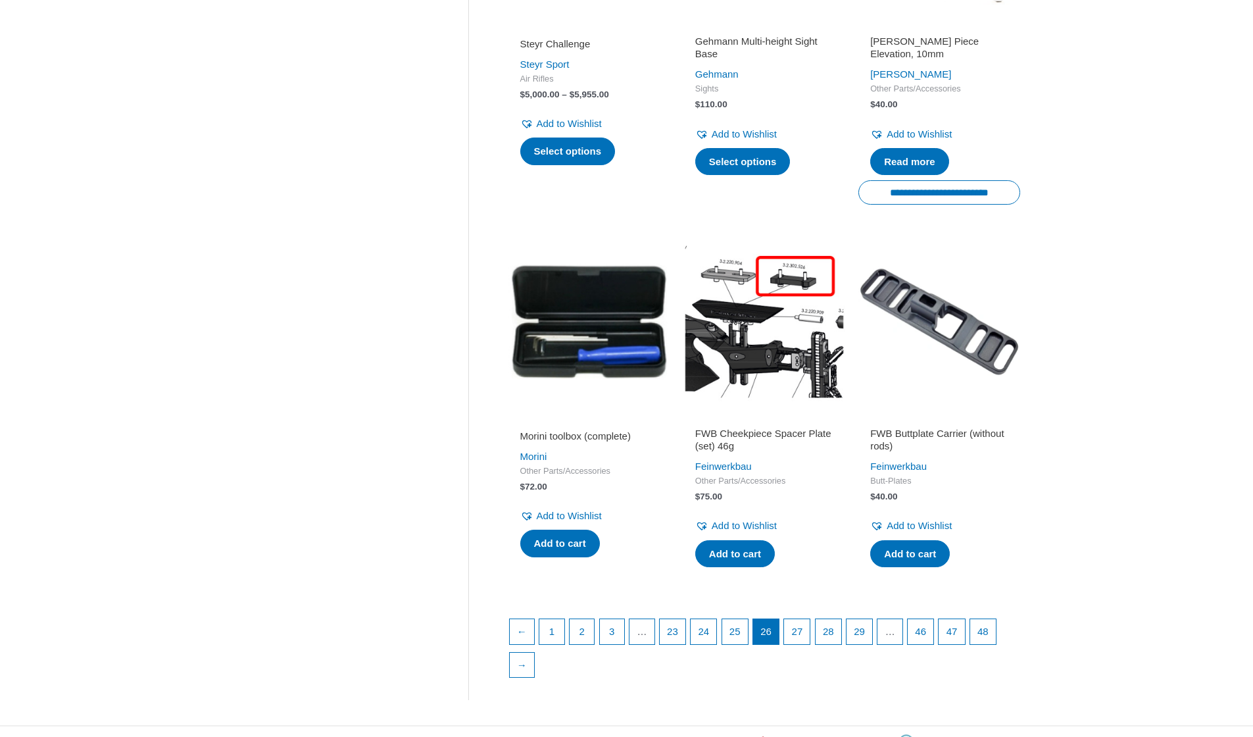
scroll to position [1745, 0]
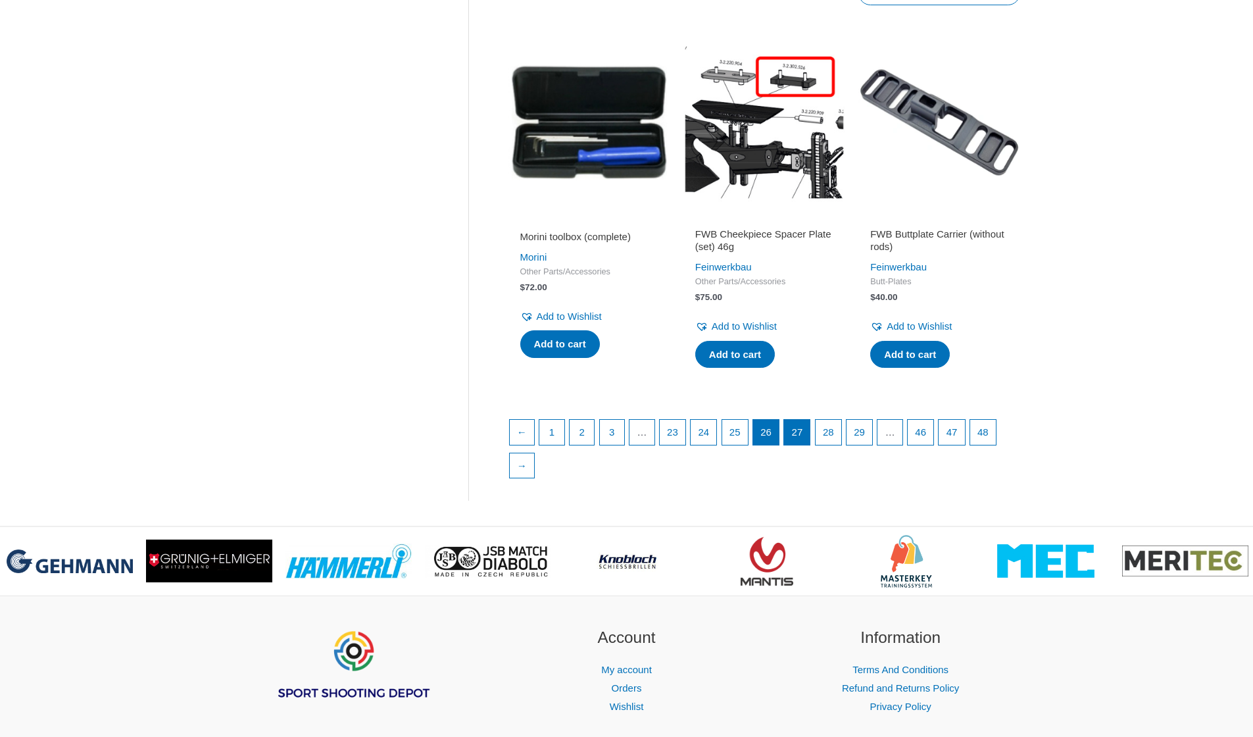
click at [810, 420] on link "27" at bounding box center [797, 432] width 26 height 25
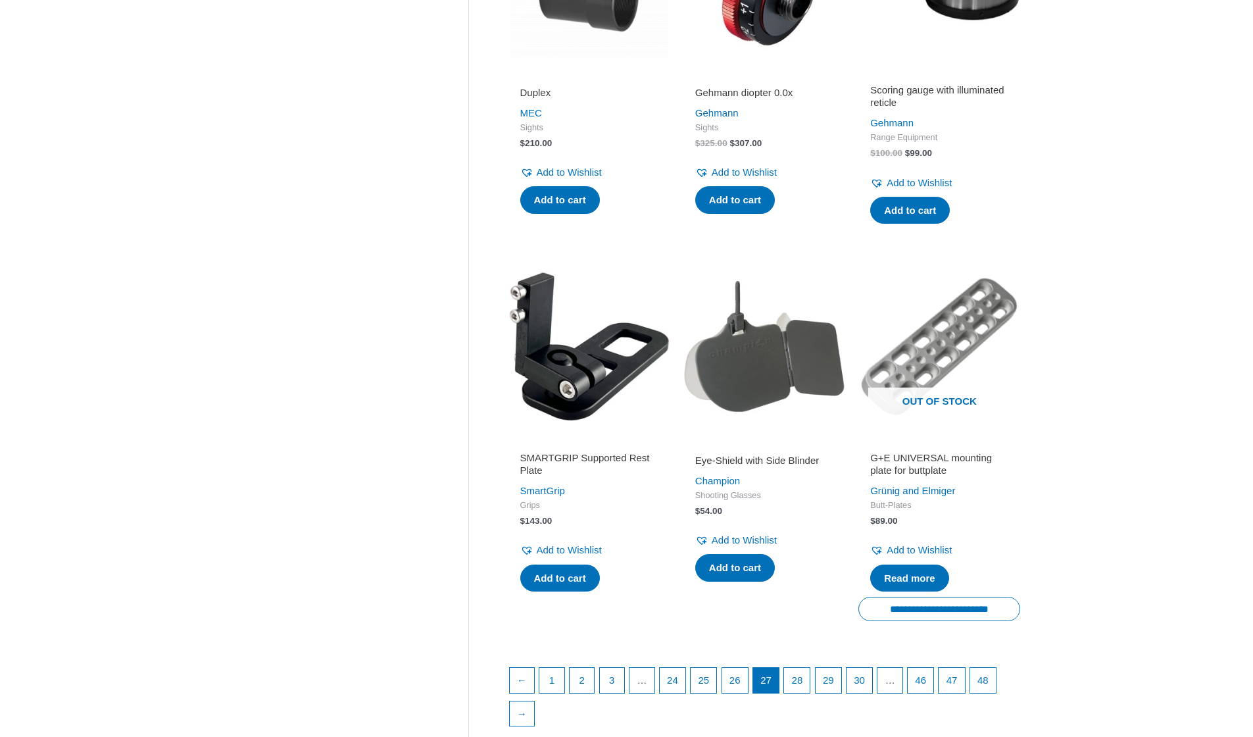
scroll to position [1669, 0]
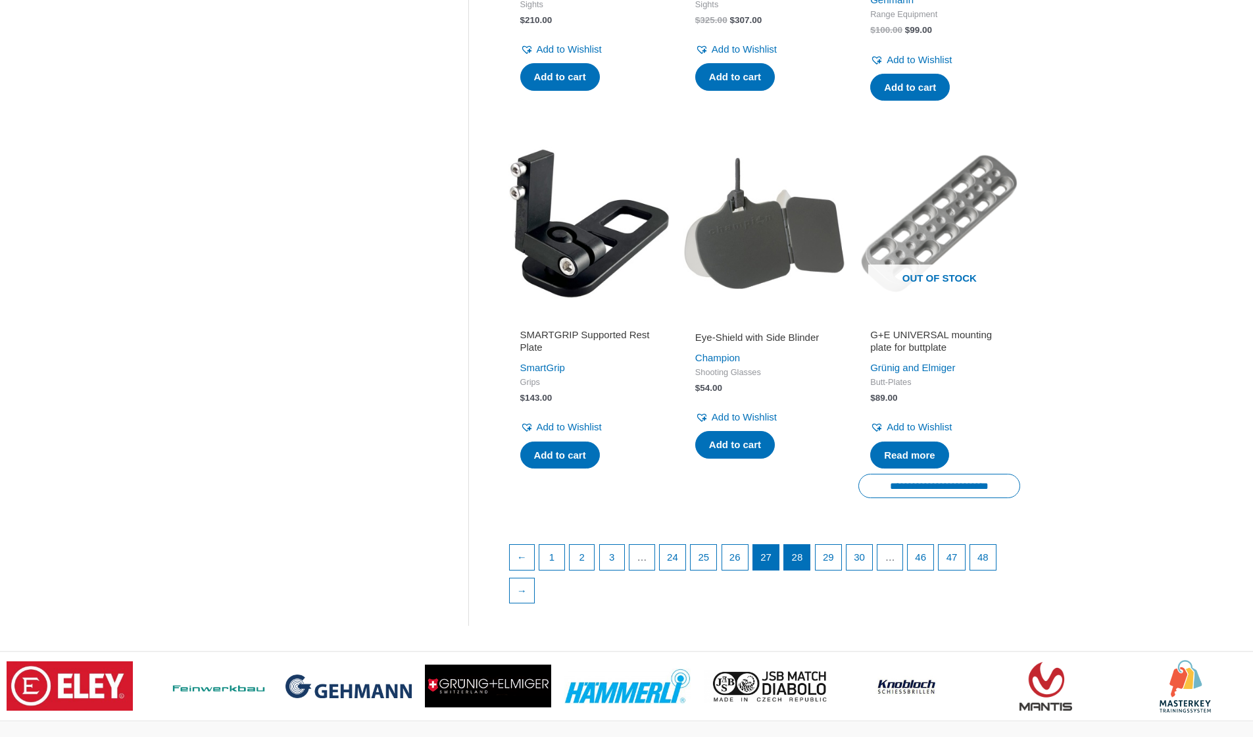
click at [810, 562] on link "28" at bounding box center [797, 557] width 26 height 25
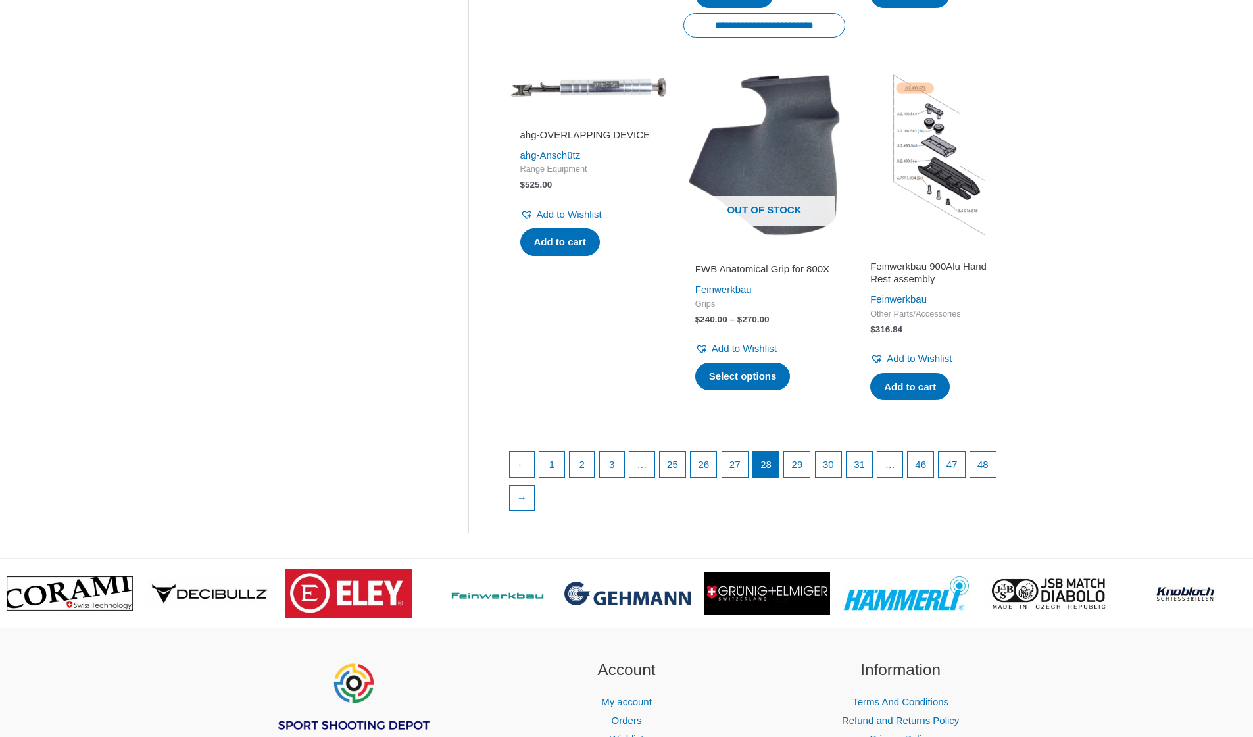
scroll to position [1868, 0]
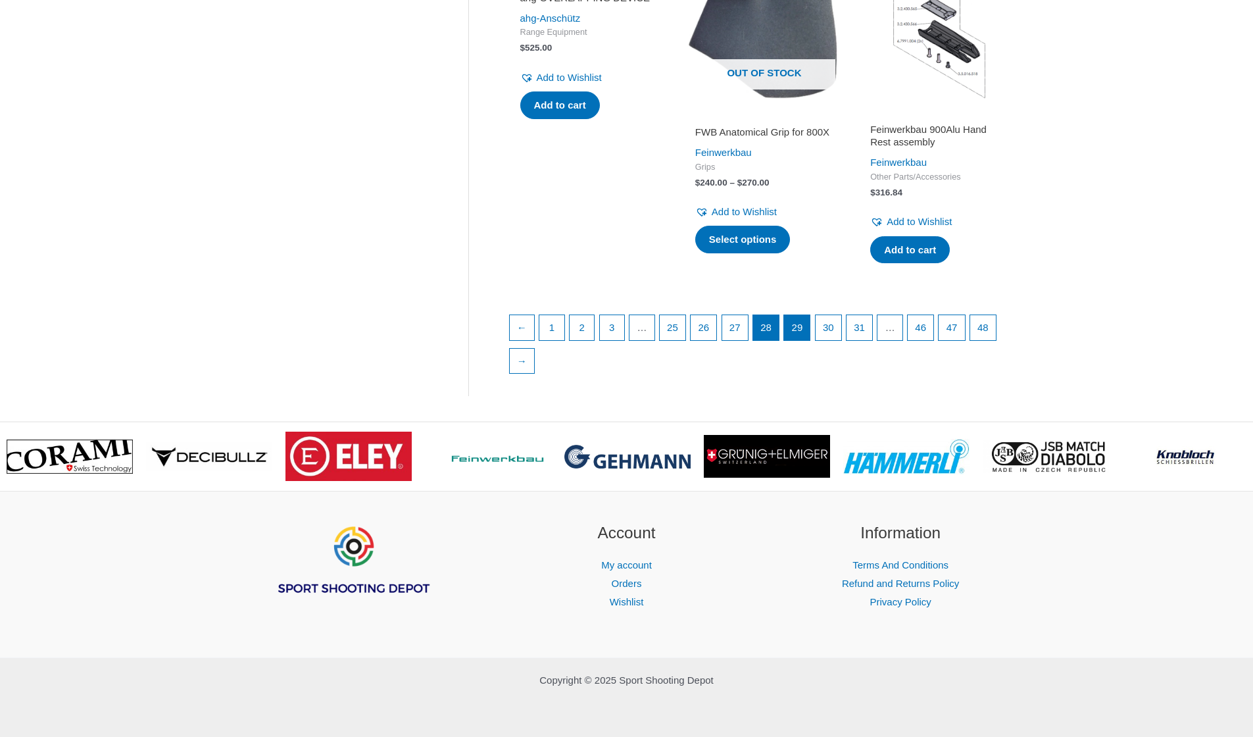
click at [810, 327] on link "29" at bounding box center [797, 327] width 26 height 25
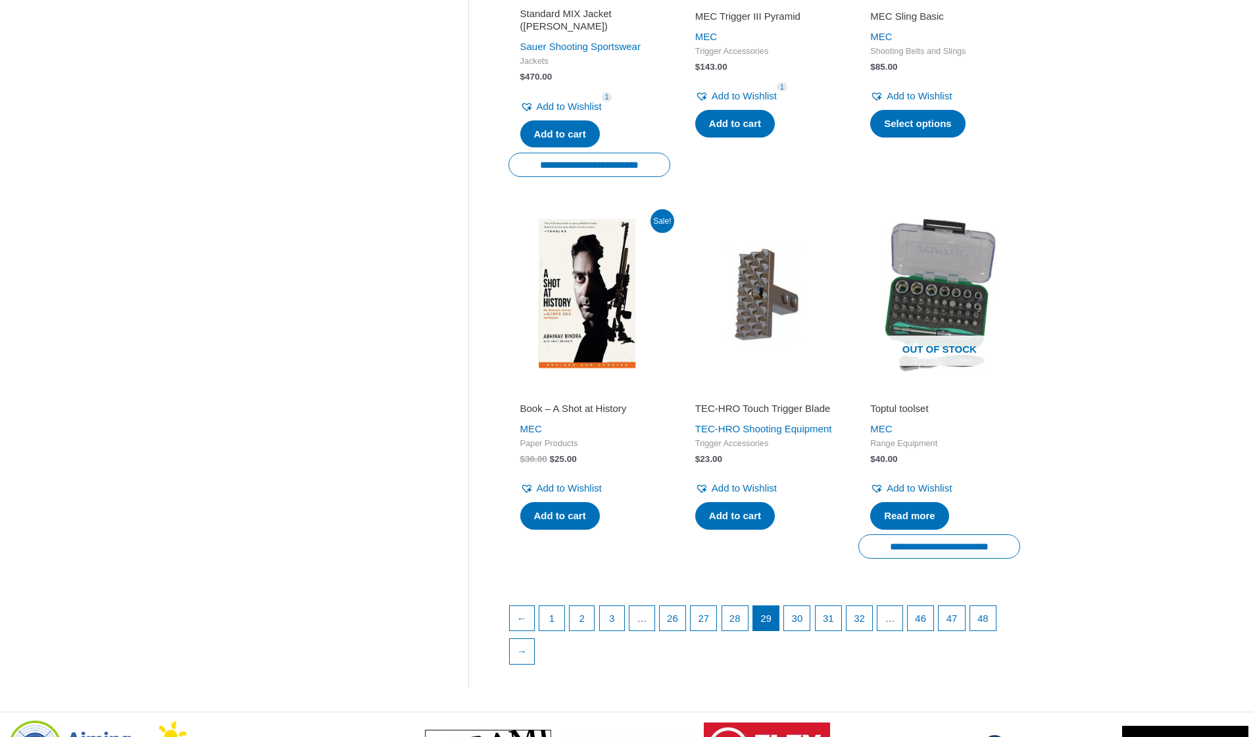
scroll to position [1859, 0]
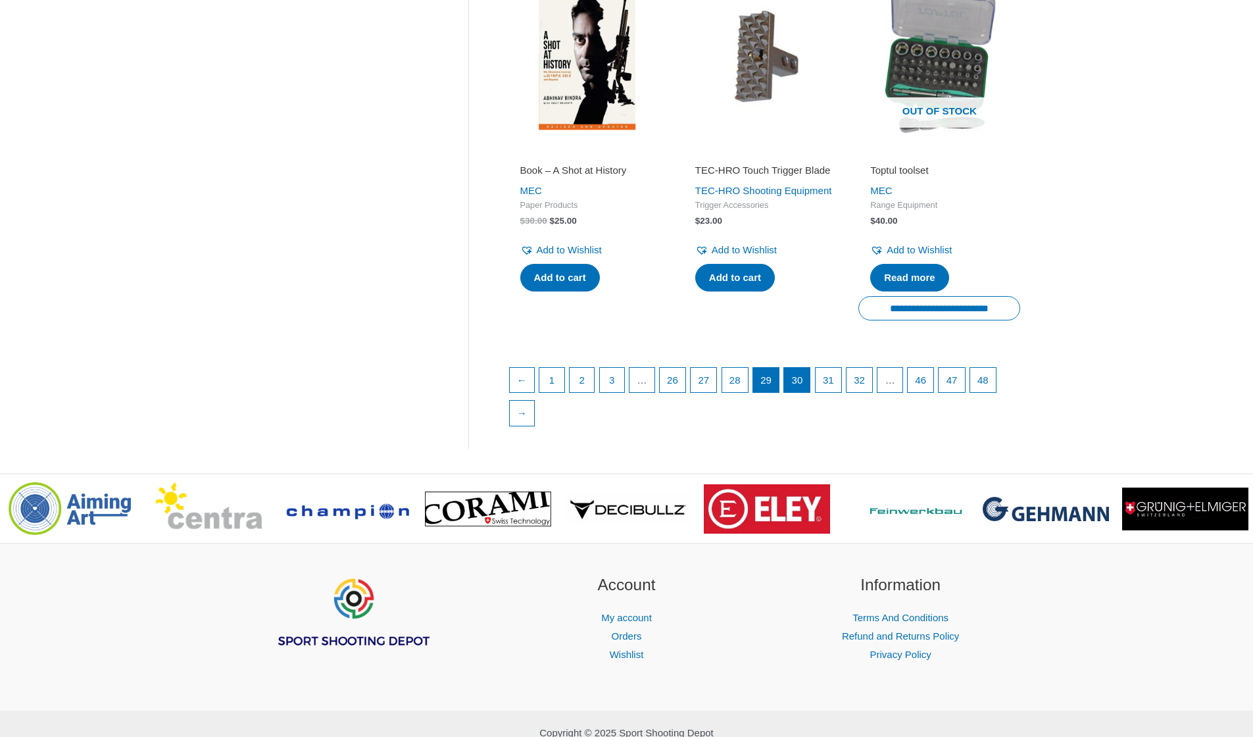
click at [808, 369] on link "30" at bounding box center [797, 380] width 26 height 25
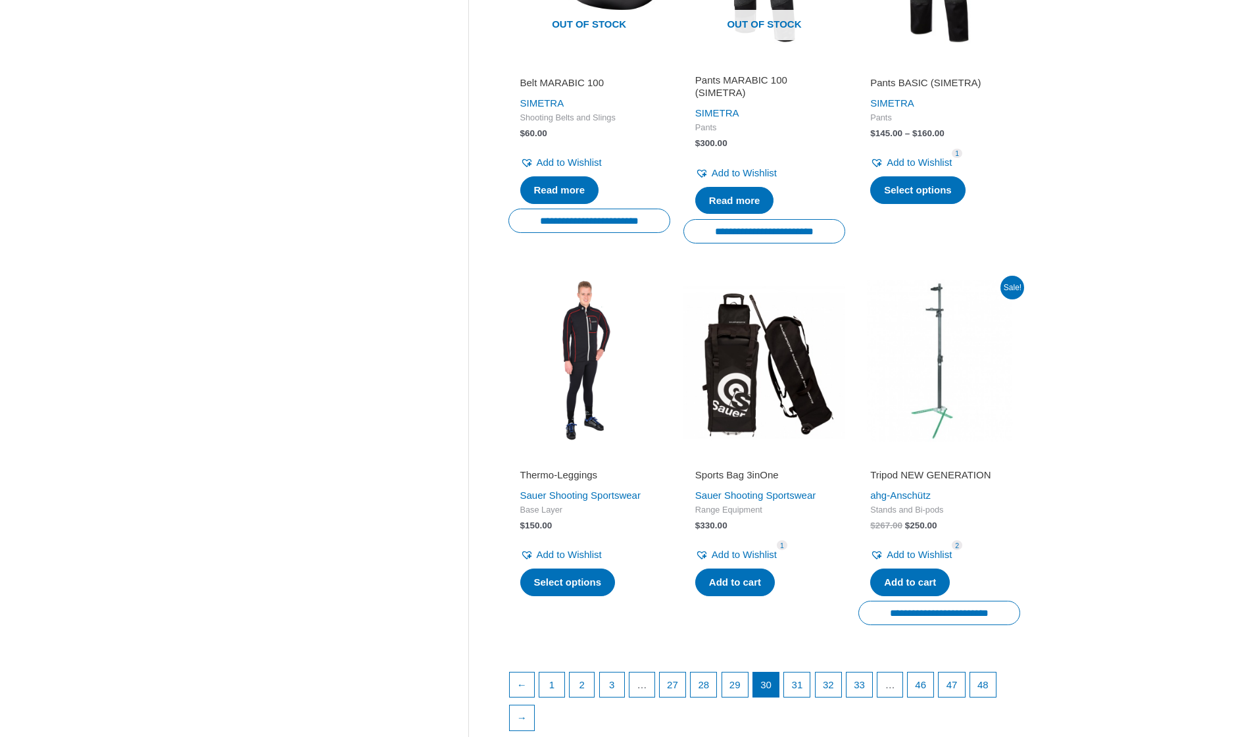
scroll to position [1874, 0]
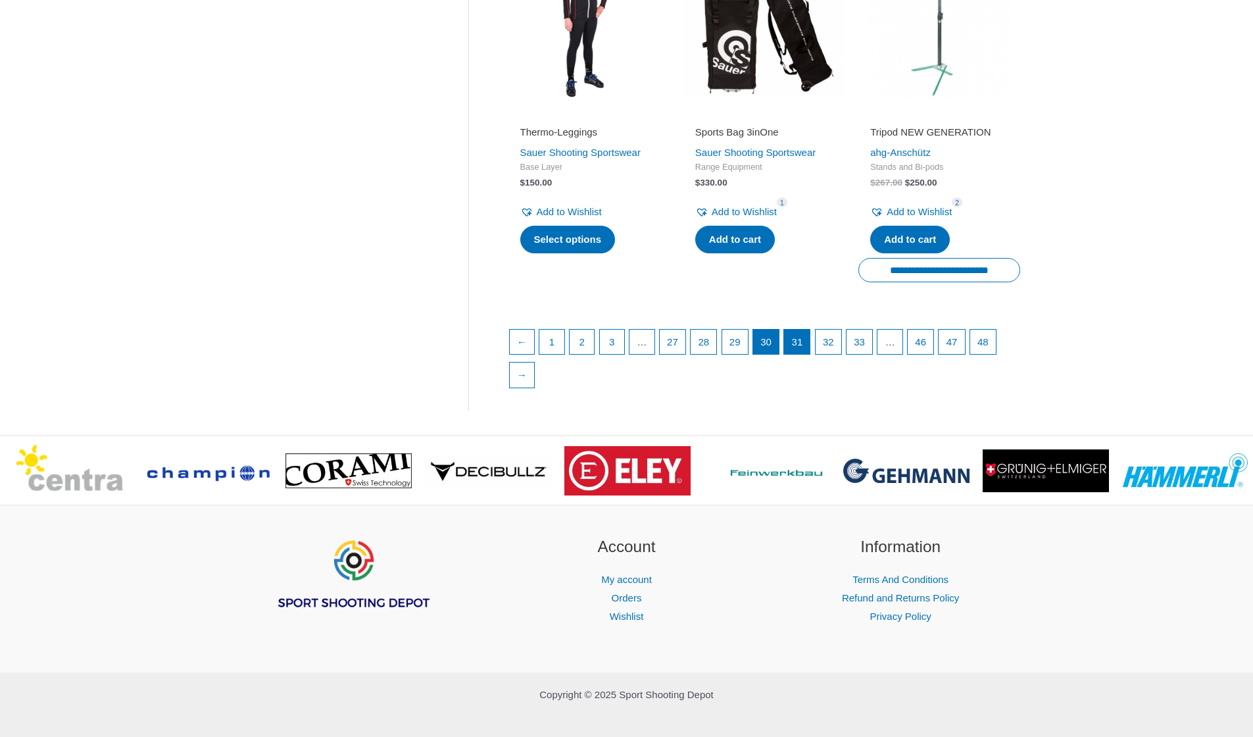
click at [810, 332] on link "31" at bounding box center [797, 341] width 26 height 25
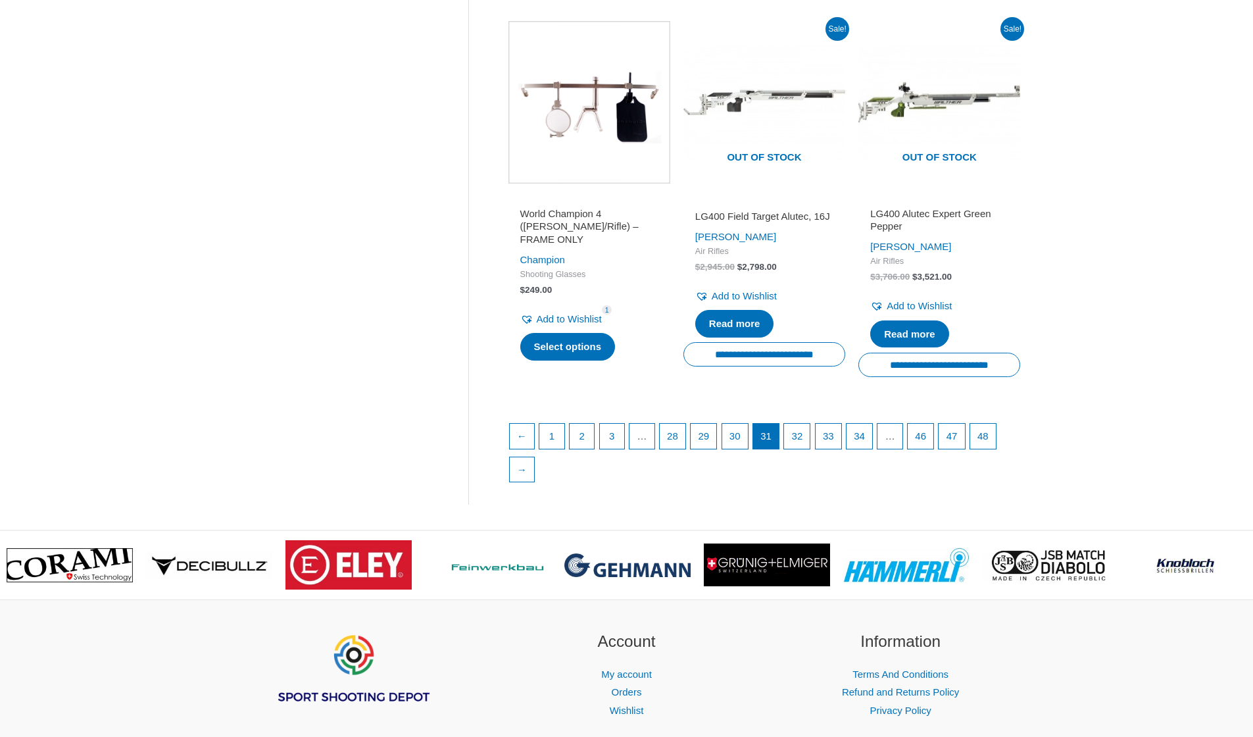
scroll to position [1848, 0]
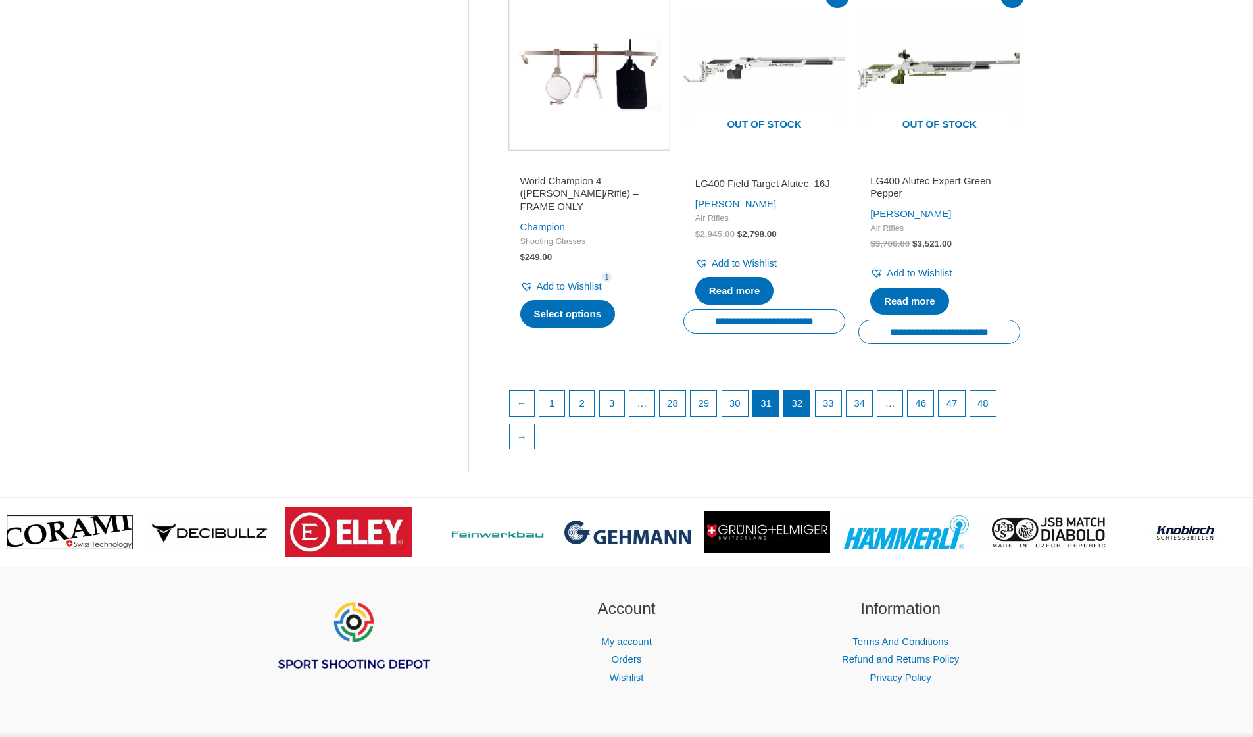
click at [806, 408] on link "32" at bounding box center [797, 403] width 26 height 25
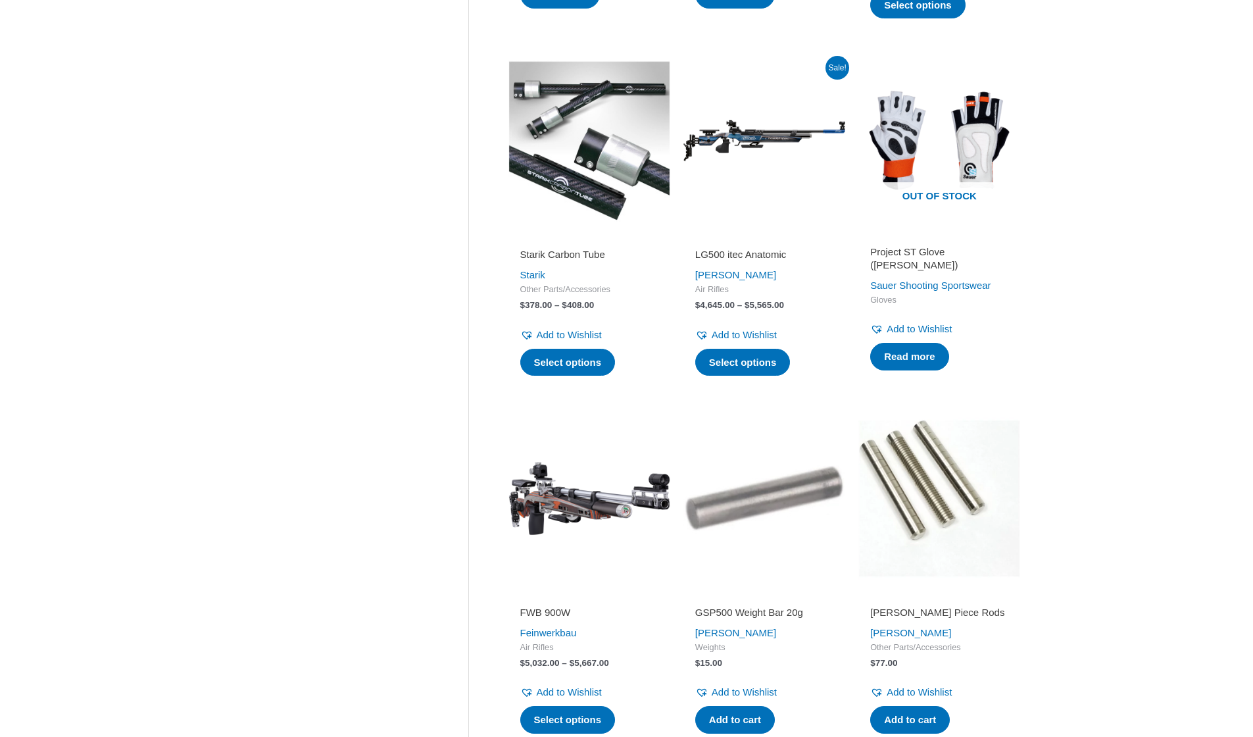
scroll to position [1707, 0]
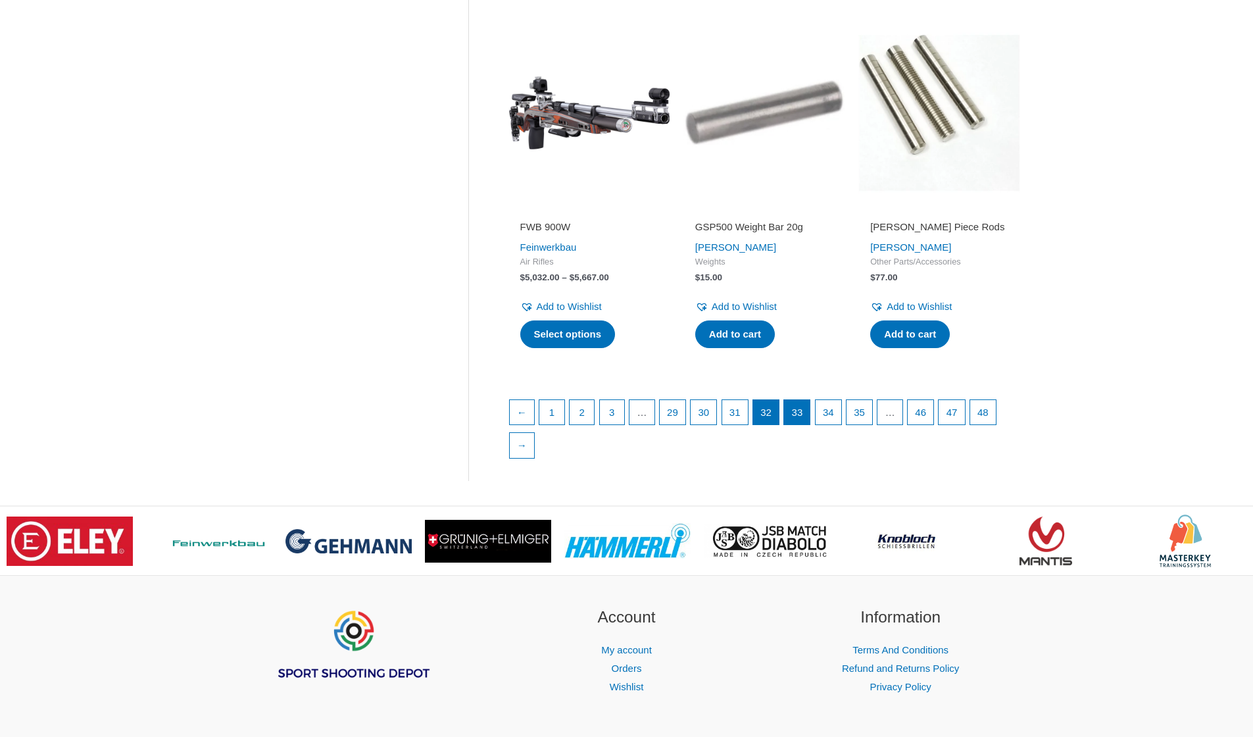
click at [810, 400] on link "33" at bounding box center [797, 412] width 26 height 25
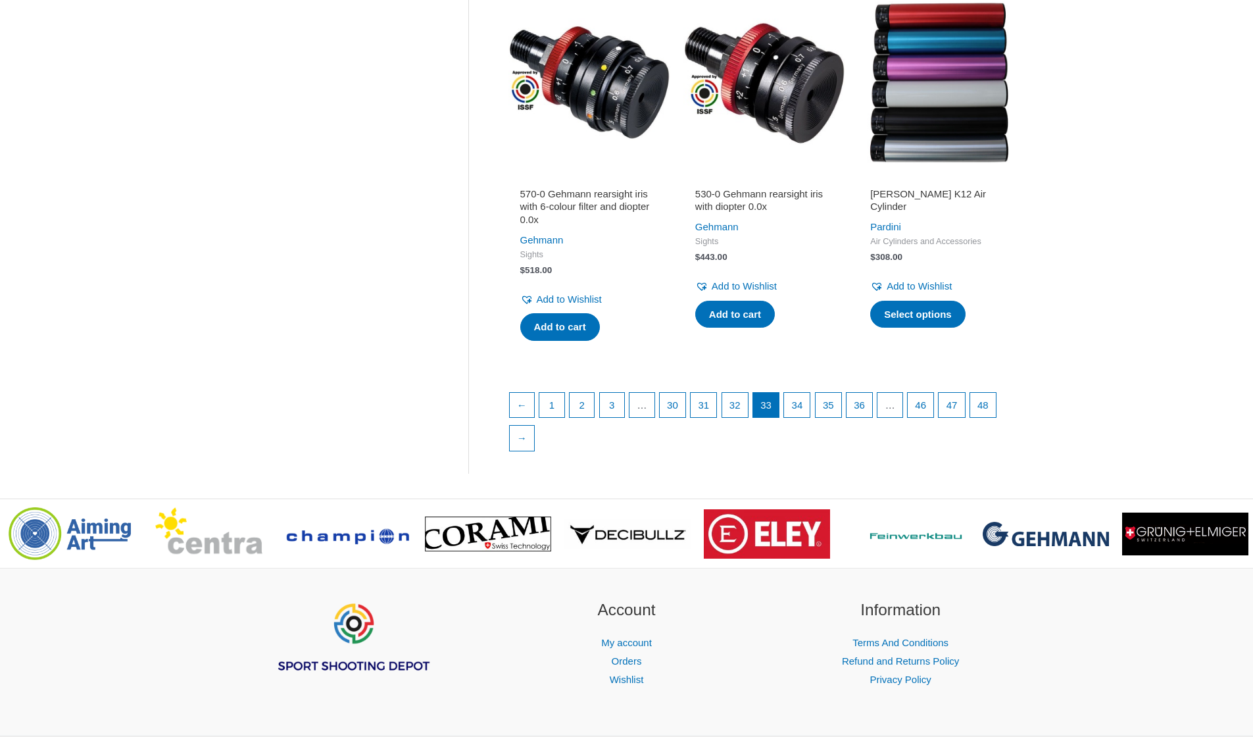
scroll to position [1797, 0]
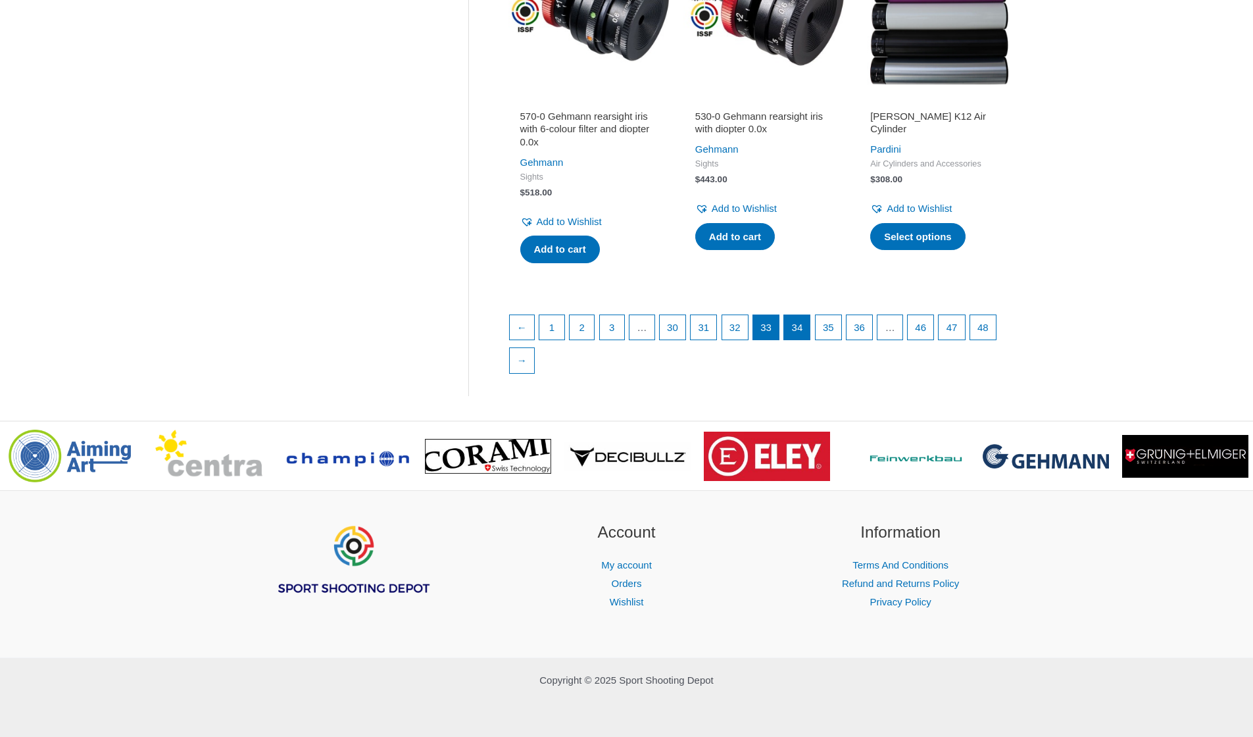
click at [810, 329] on link "34" at bounding box center [797, 327] width 26 height 25
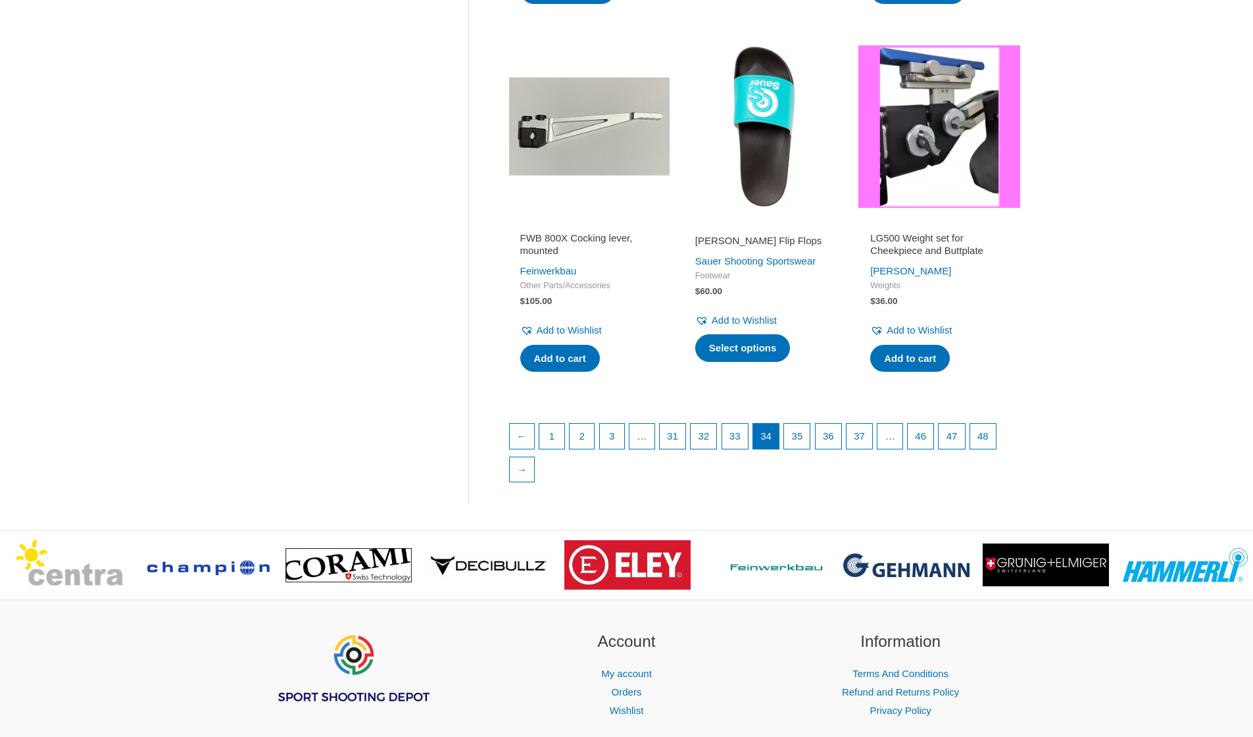
scroll to position [1814, 0]
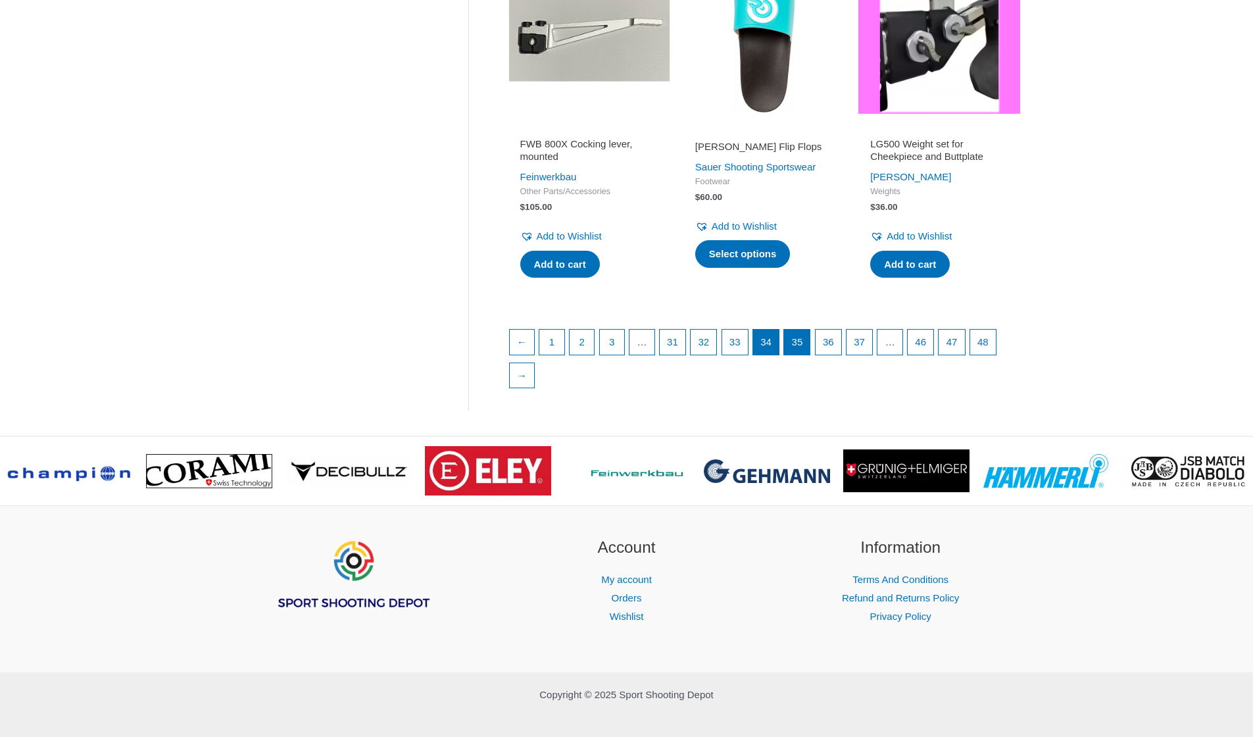
click at [810, 329] on link "35" at bounding box center [797, 341] width 26 height 25
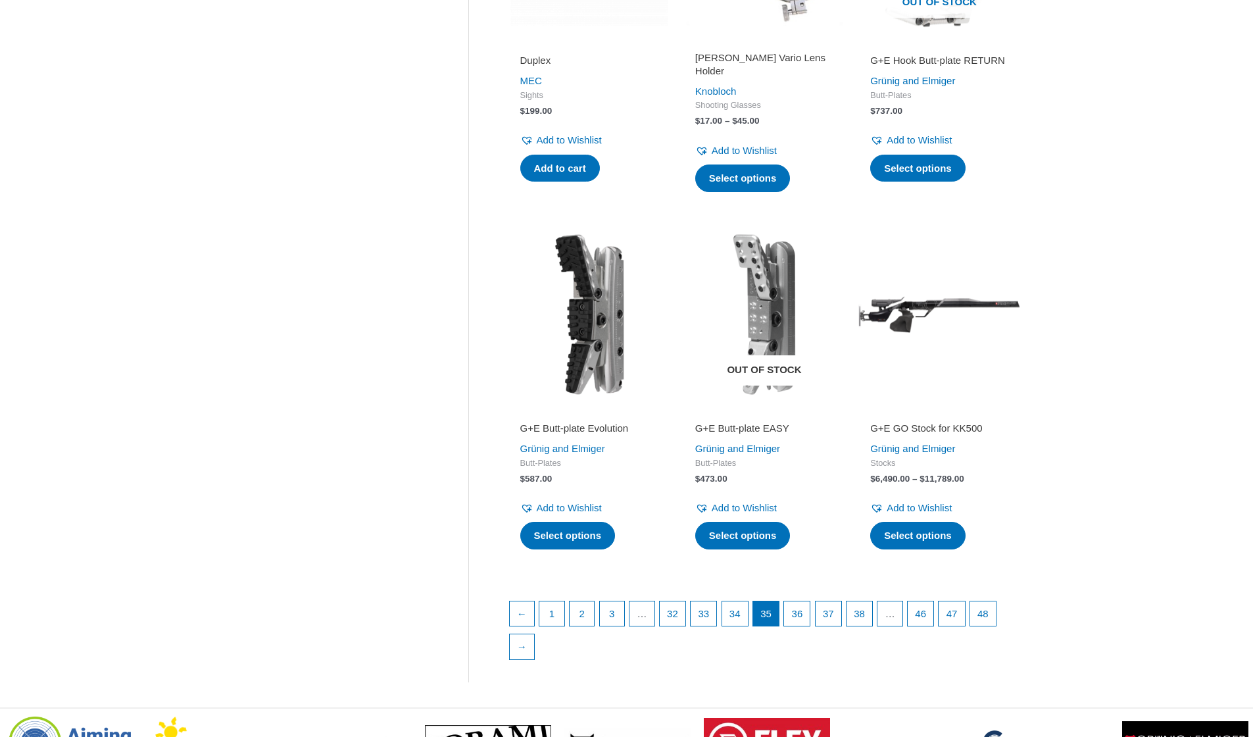
scroll to position [1820, 0]
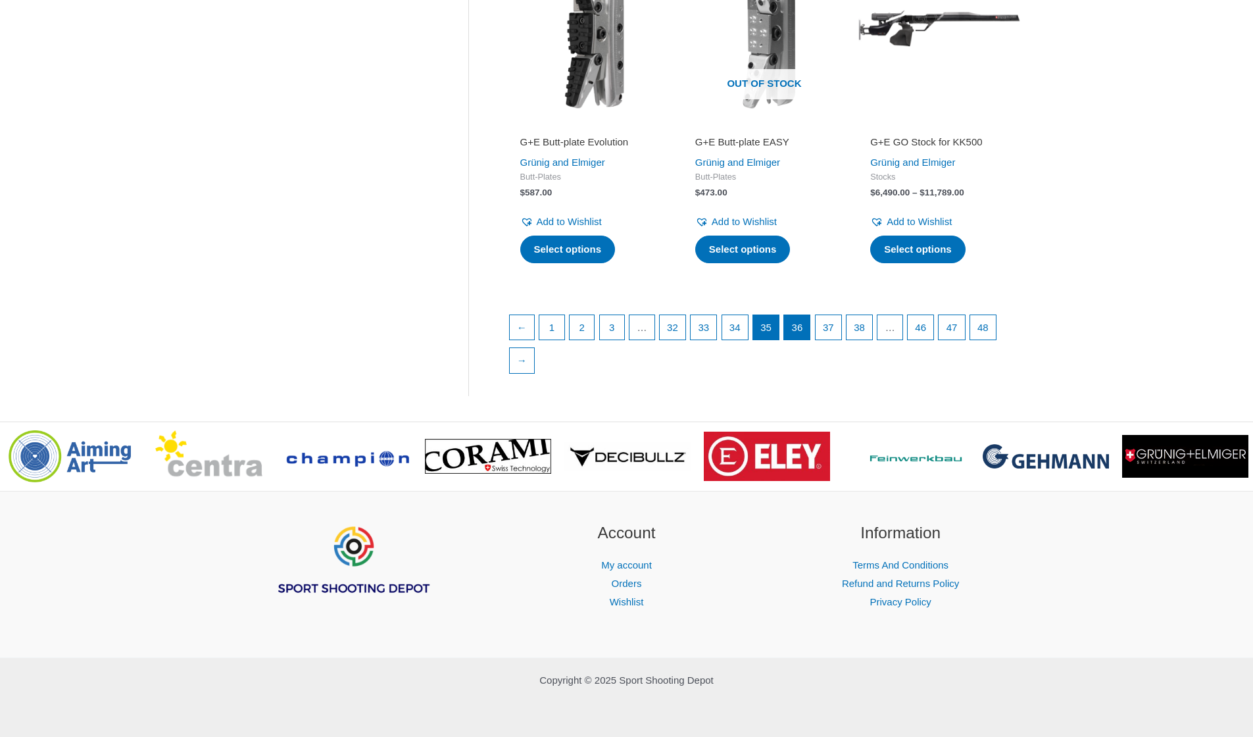
click at [810, 327] on link "36" at bounding box center [797, 327] width 26 height 25
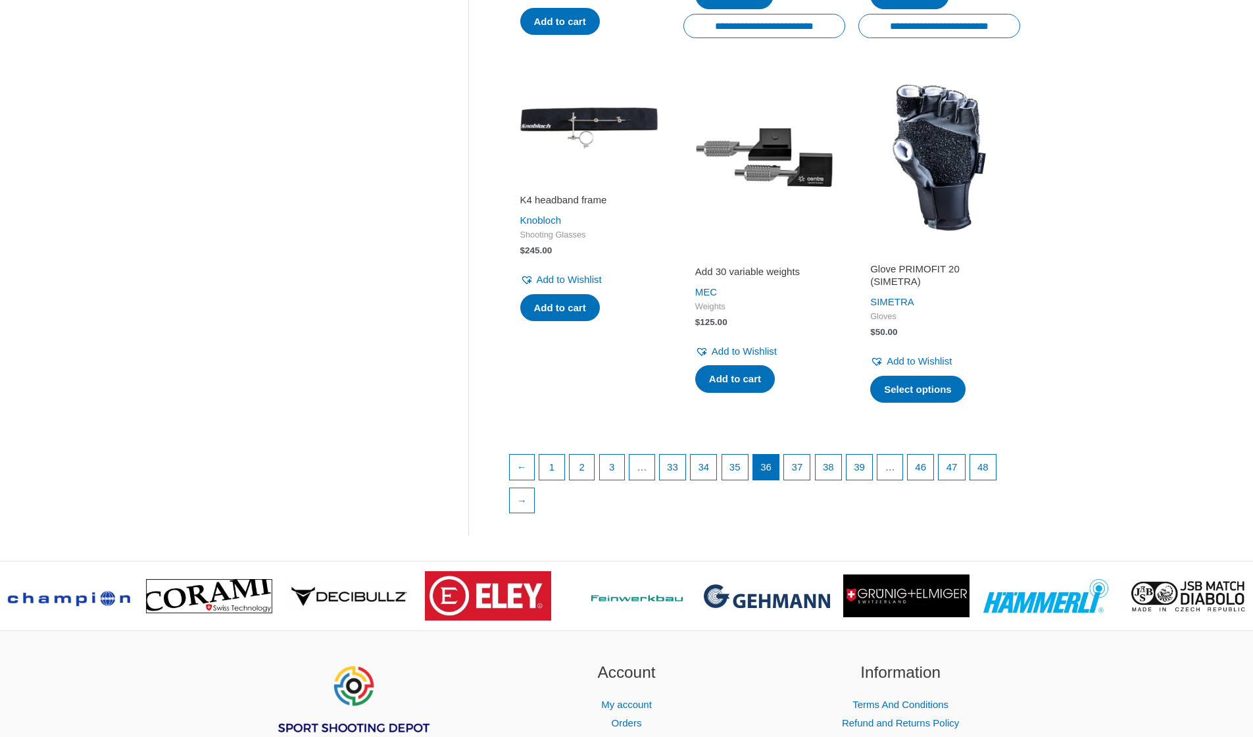
scroll to position [1685, 0]
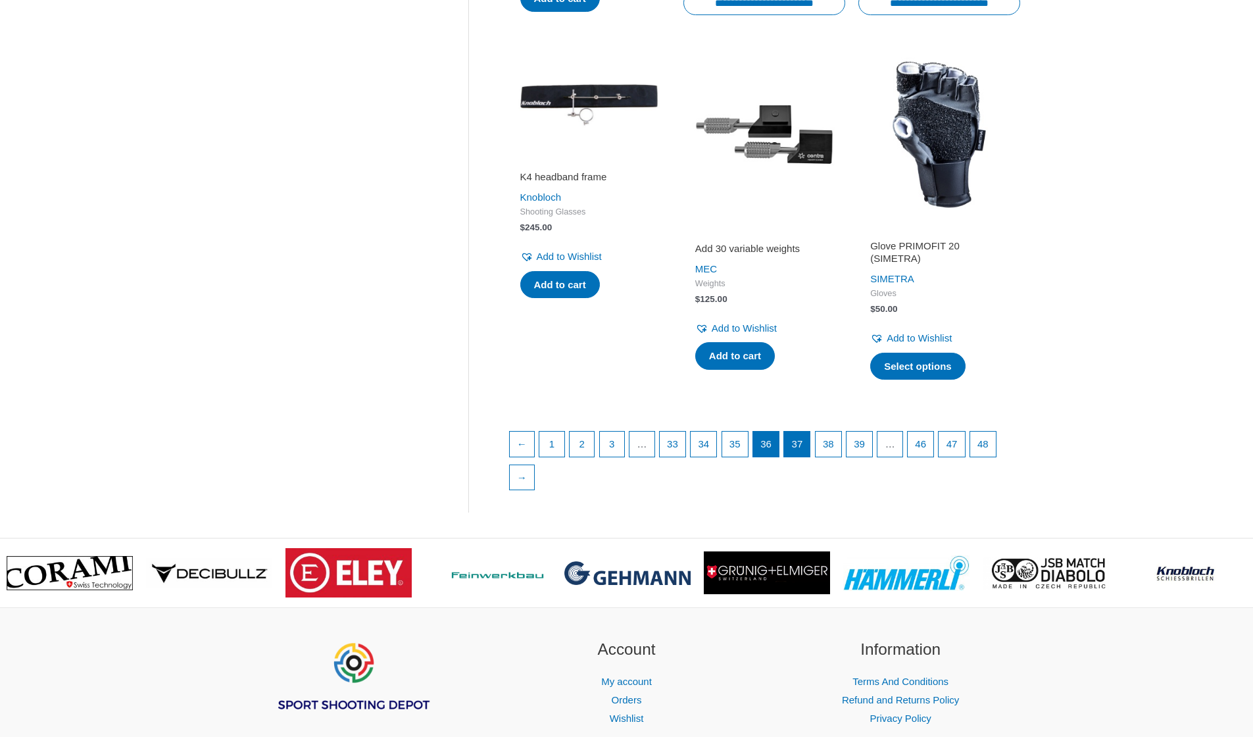
click at [810, 456] on link "37" at bounding box center [797, 443] width 26 height 25
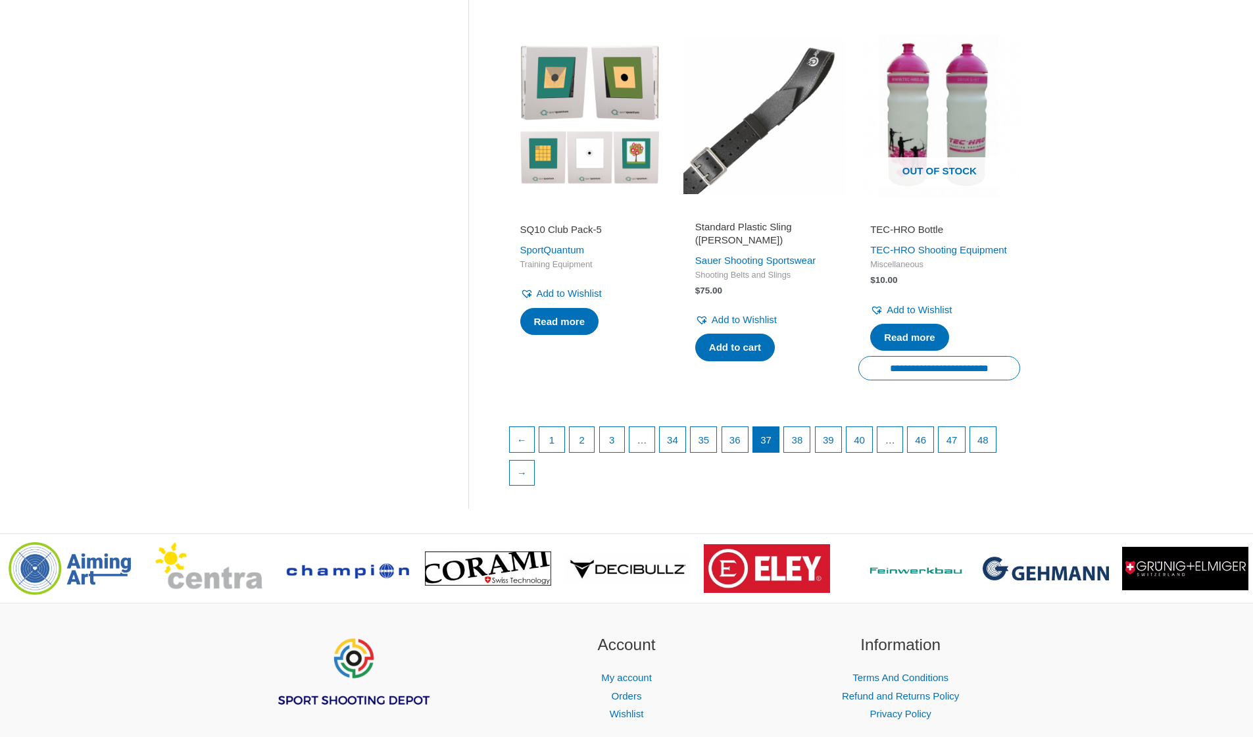
scroll to position [1856, 0]
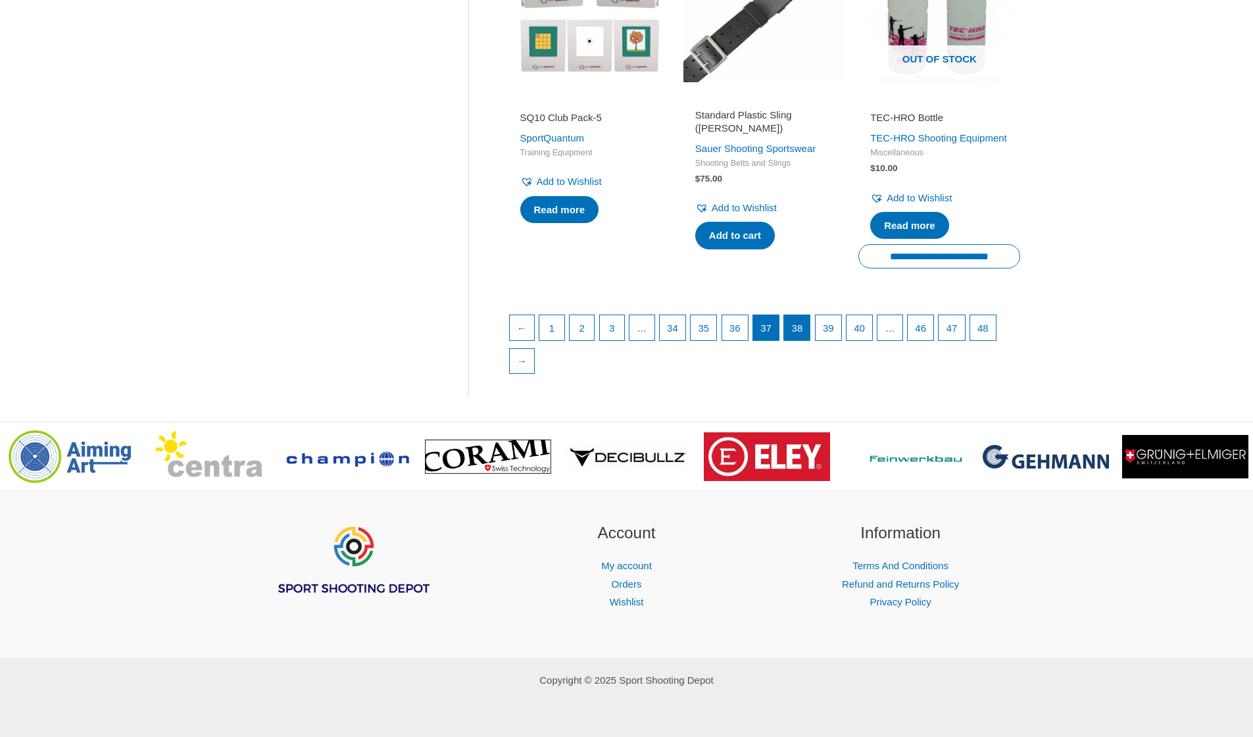
click at [809, 334] on link "38" at bounding box center [797, 327] width 26 height 25
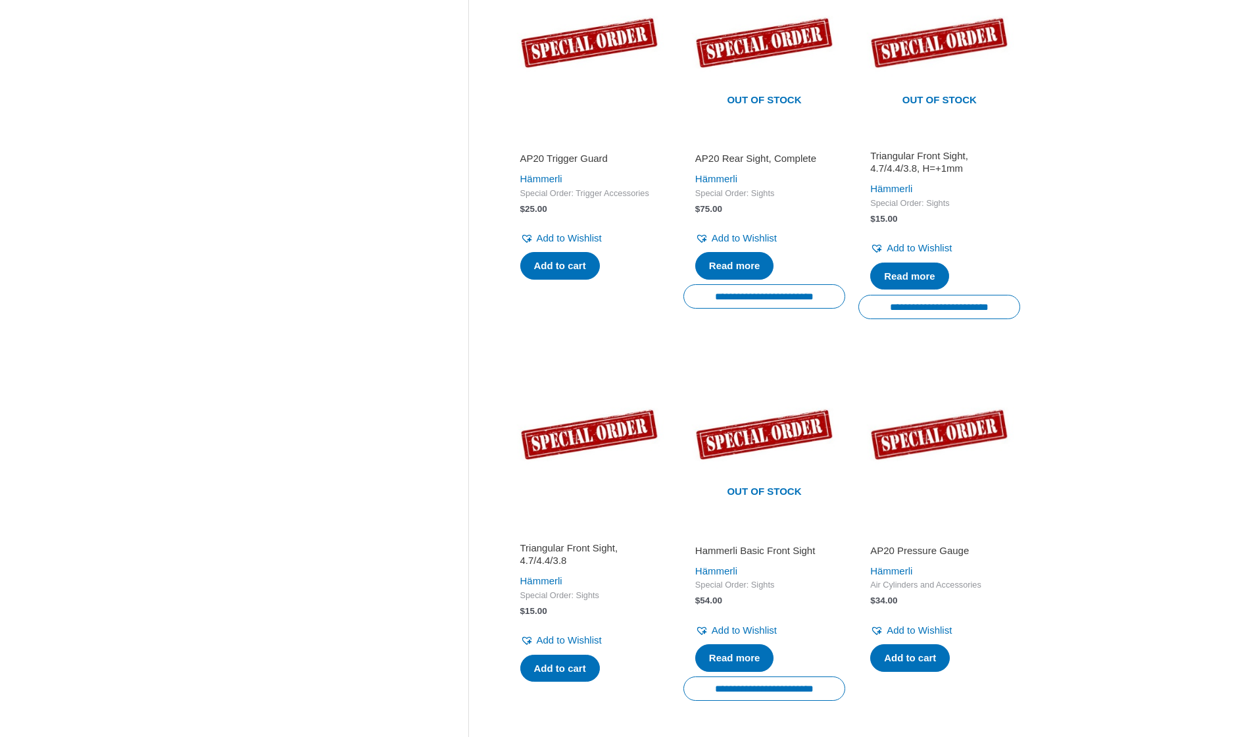
scroll to position [1691, 0]
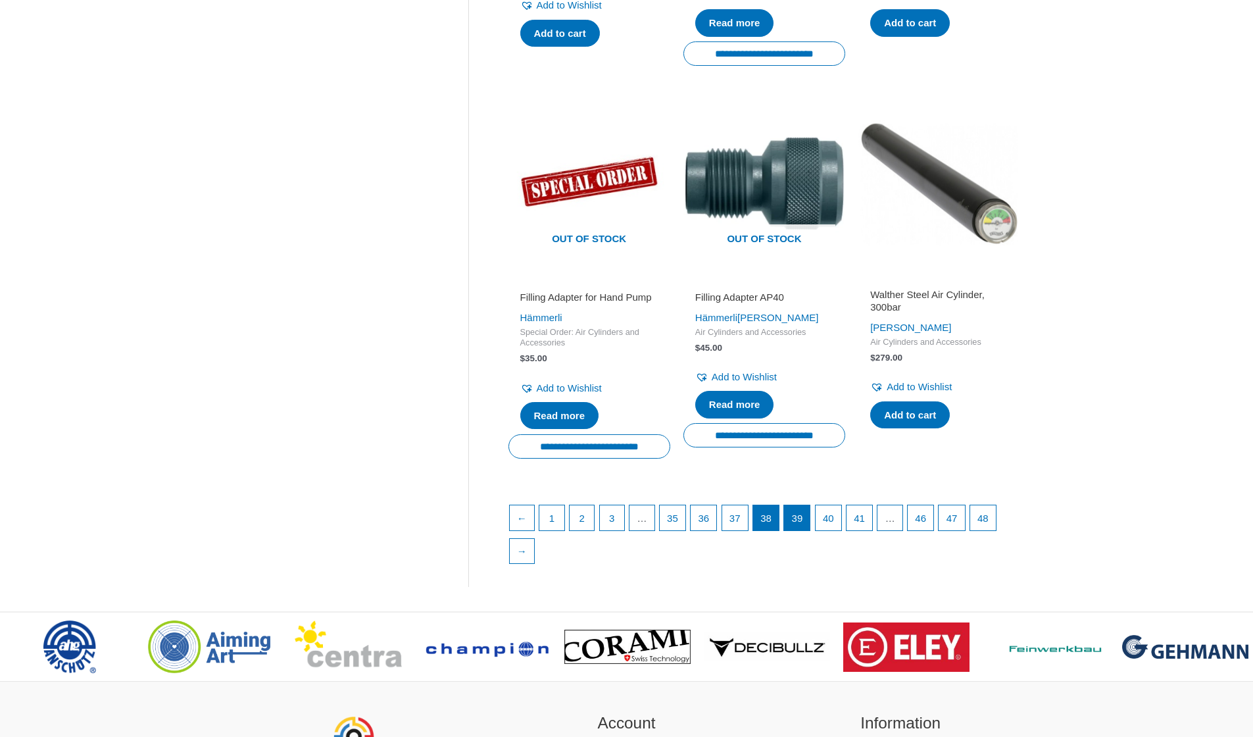
click at [810, 516] on link "39" at bounding box center [797, 517] width 26 height 25
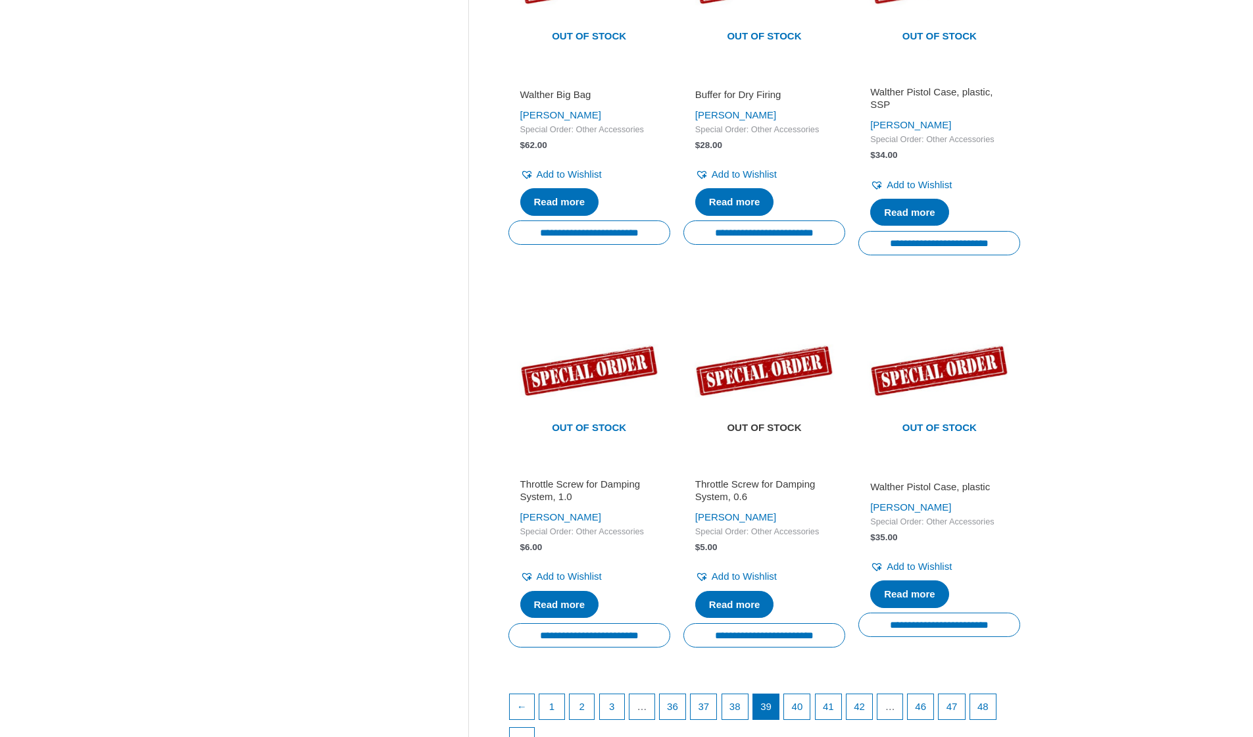
scroll to position [1930, 0]
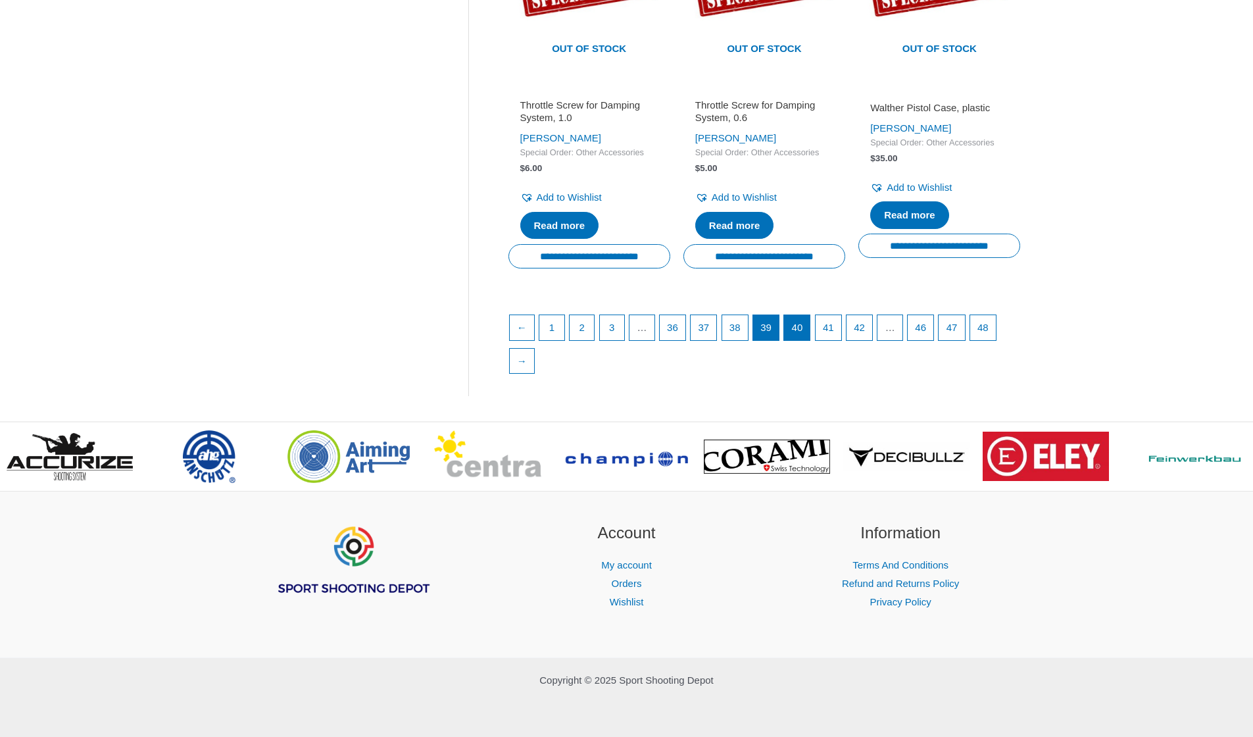
click at [810, 333] on link "40" at bounding box center [797, 327] width 26 height 25
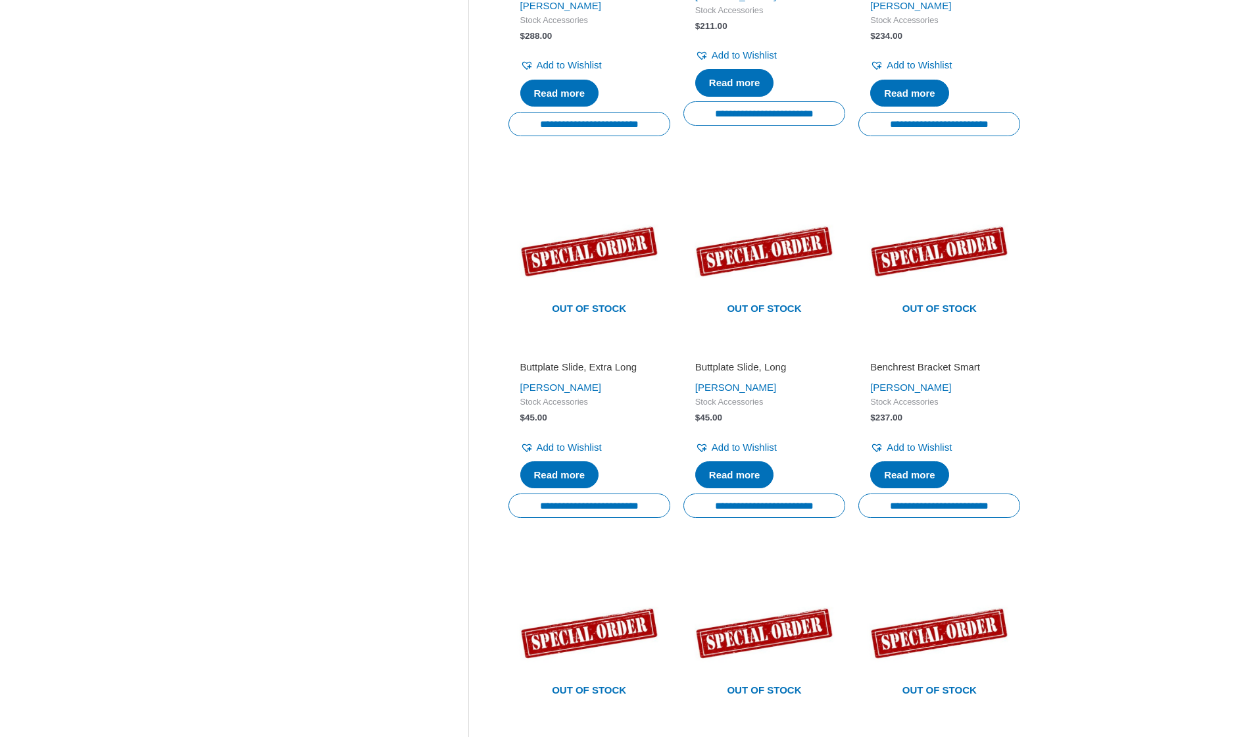
scroll to position [1893, 0]
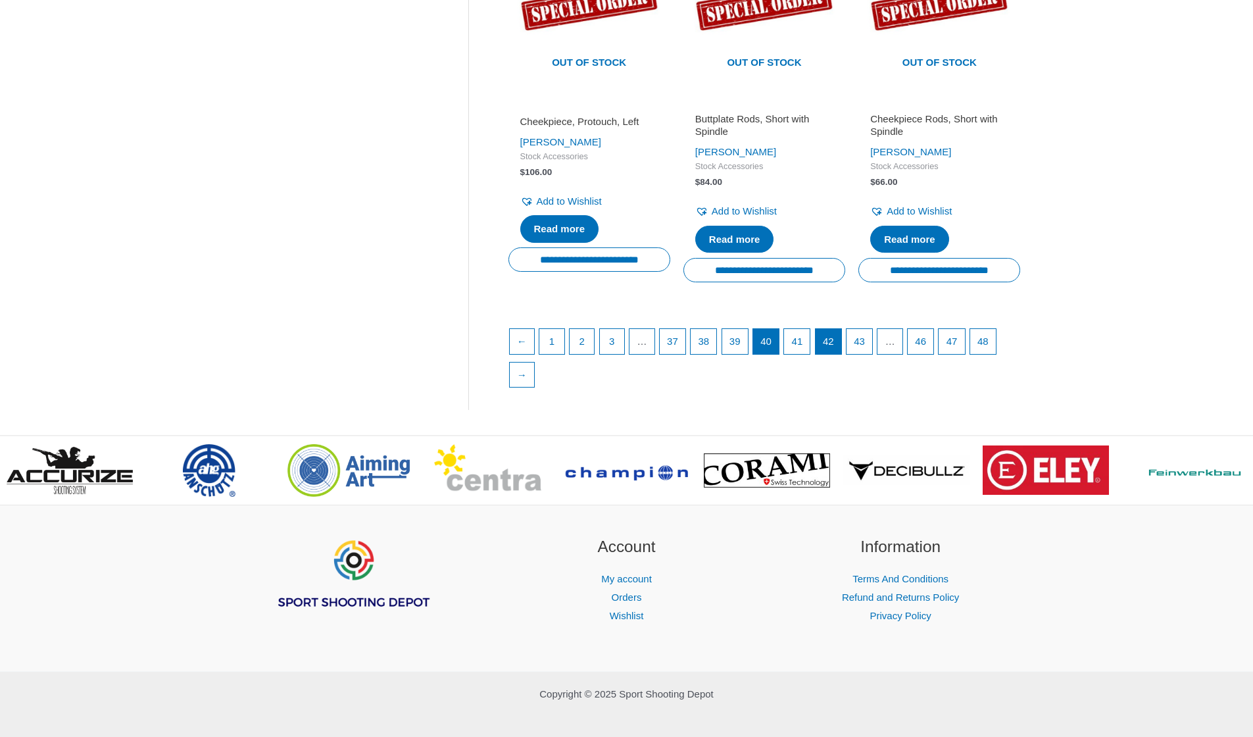
click at [839, 331] on link "42" at bounding box center [828, 341] width 26 height 25
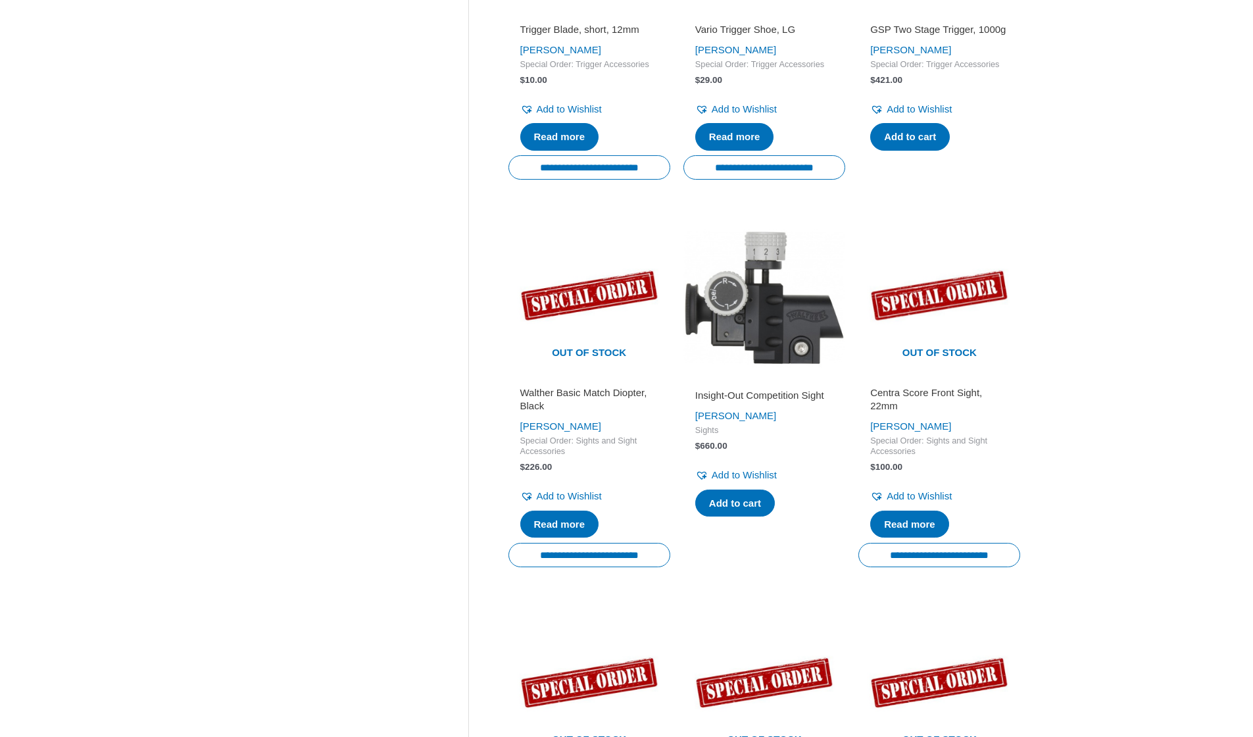
scroll to position [1783, 0]
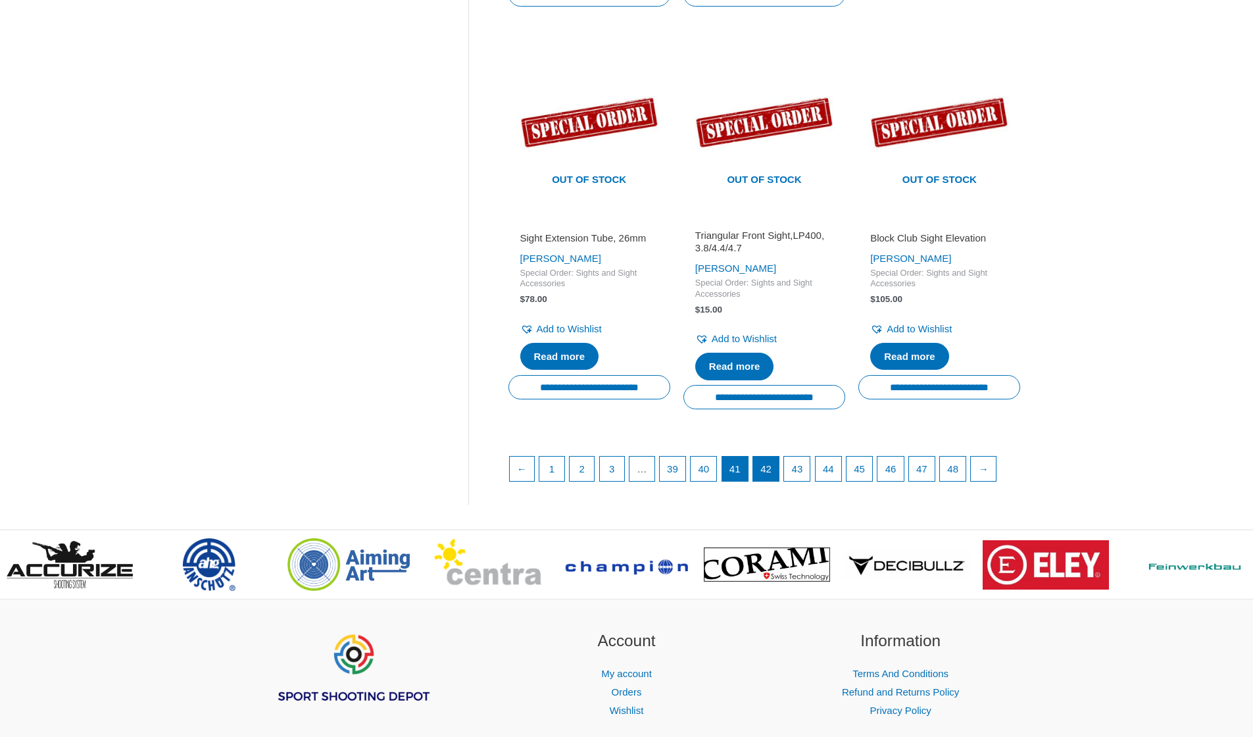
click at [748, 475] on link "41" at bounding box center [735, 468] width 26 height 25
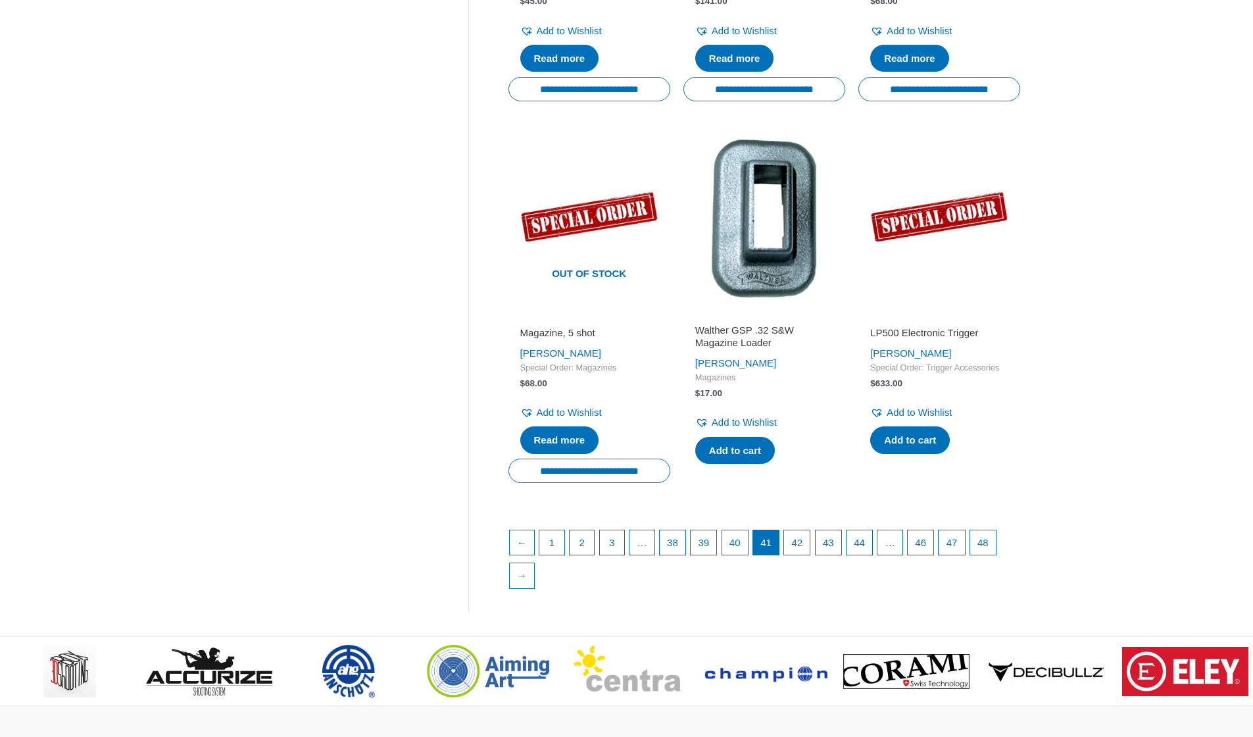
scroll to position [1672, 0]
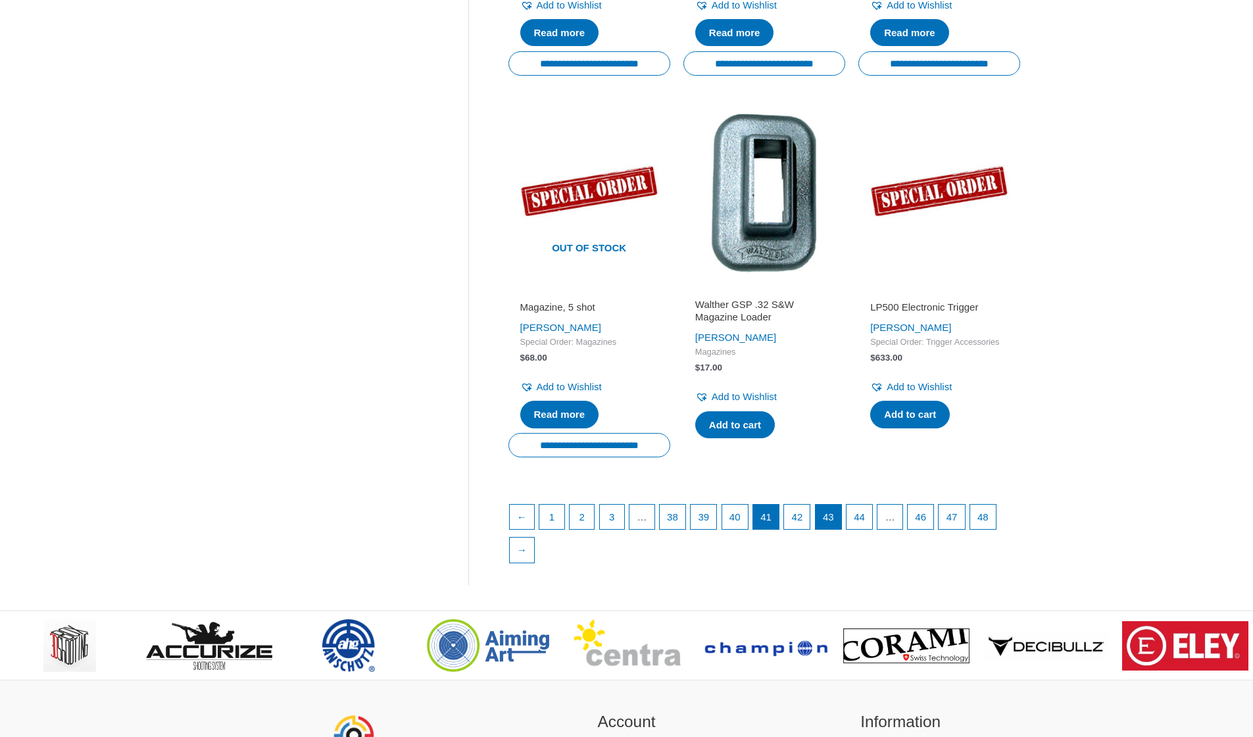
click at [838, 506] on link "43" at bounding box center [828, 516] width 26 height 25
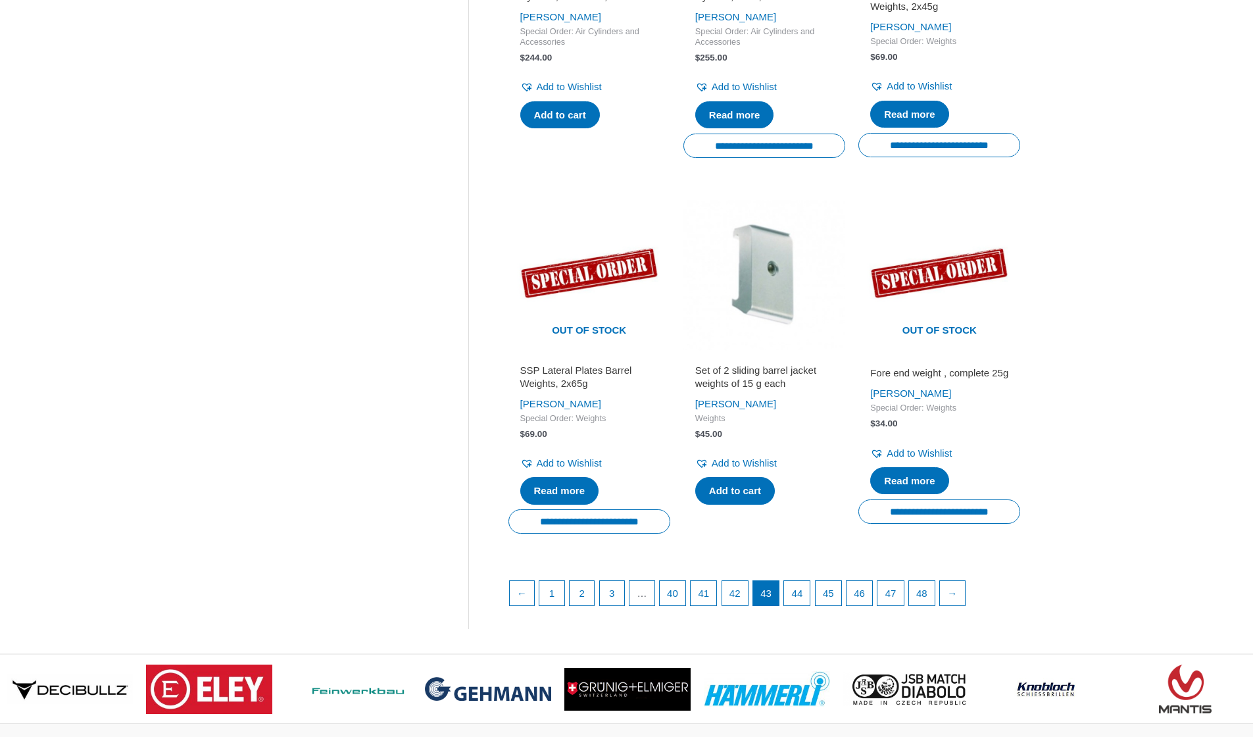
scroll to position [1892, 0]
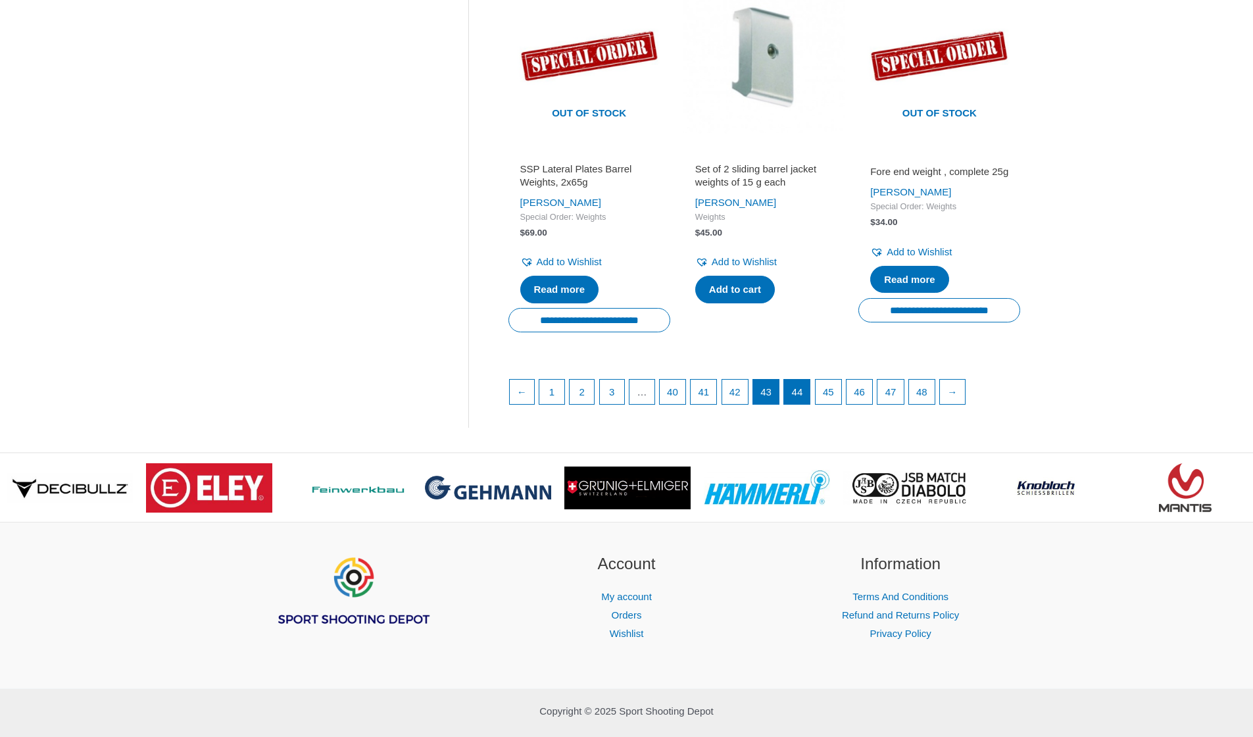
click at [808, 379] on link "44" at bounding box center [797, 391] width 26 height 25
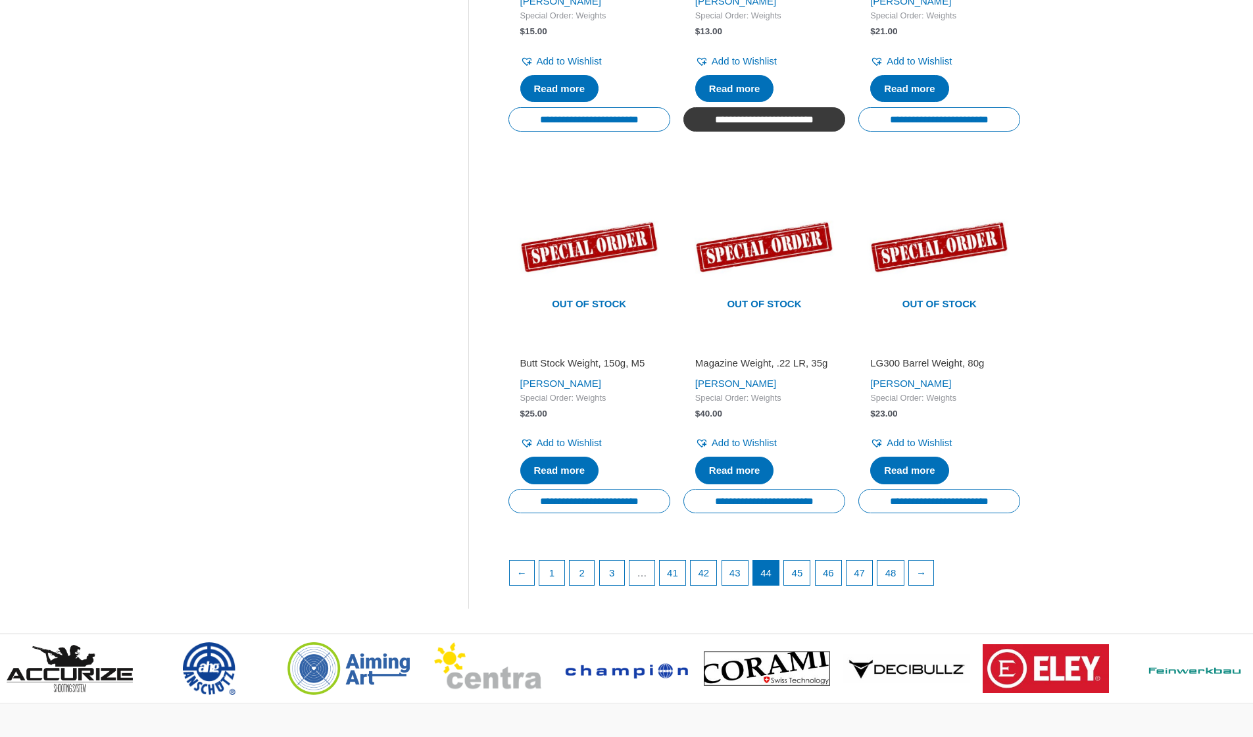
scroll to position [1866, 0]
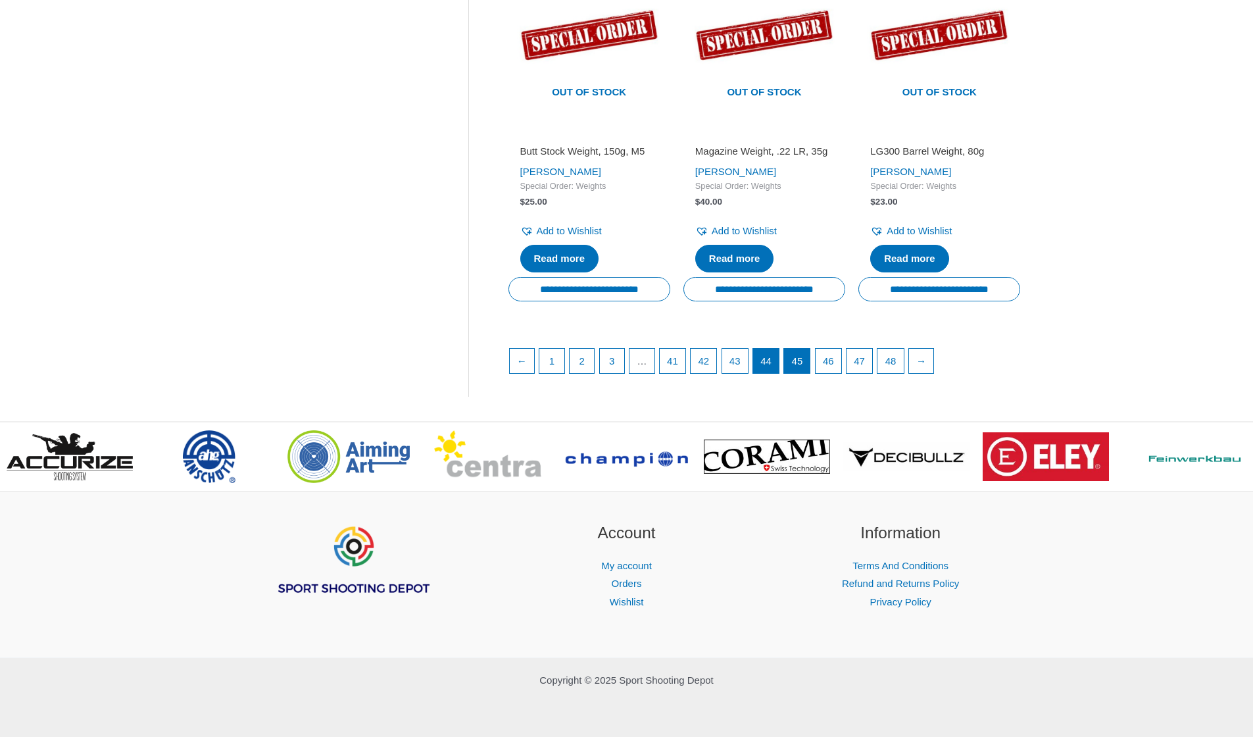
click at [810, 364] on link "45" at bounding box center [797, 361] width 26 height 25
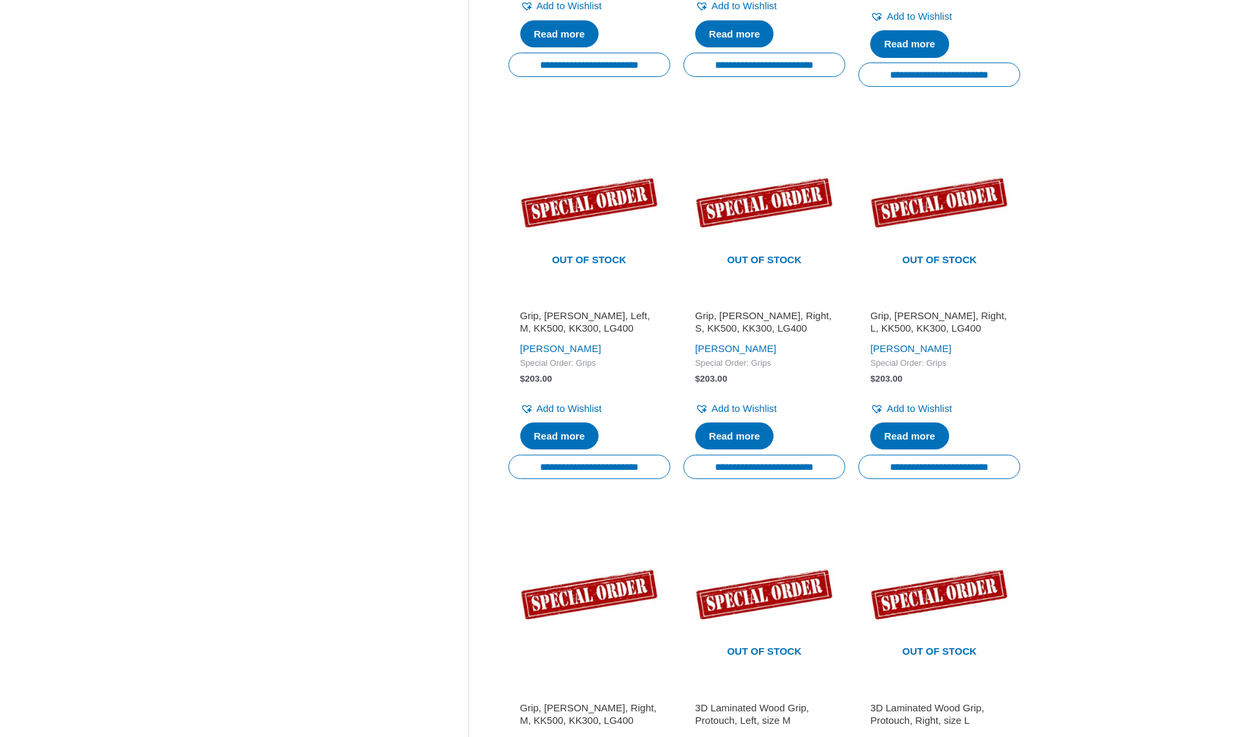
scroll to position [1744, 0]
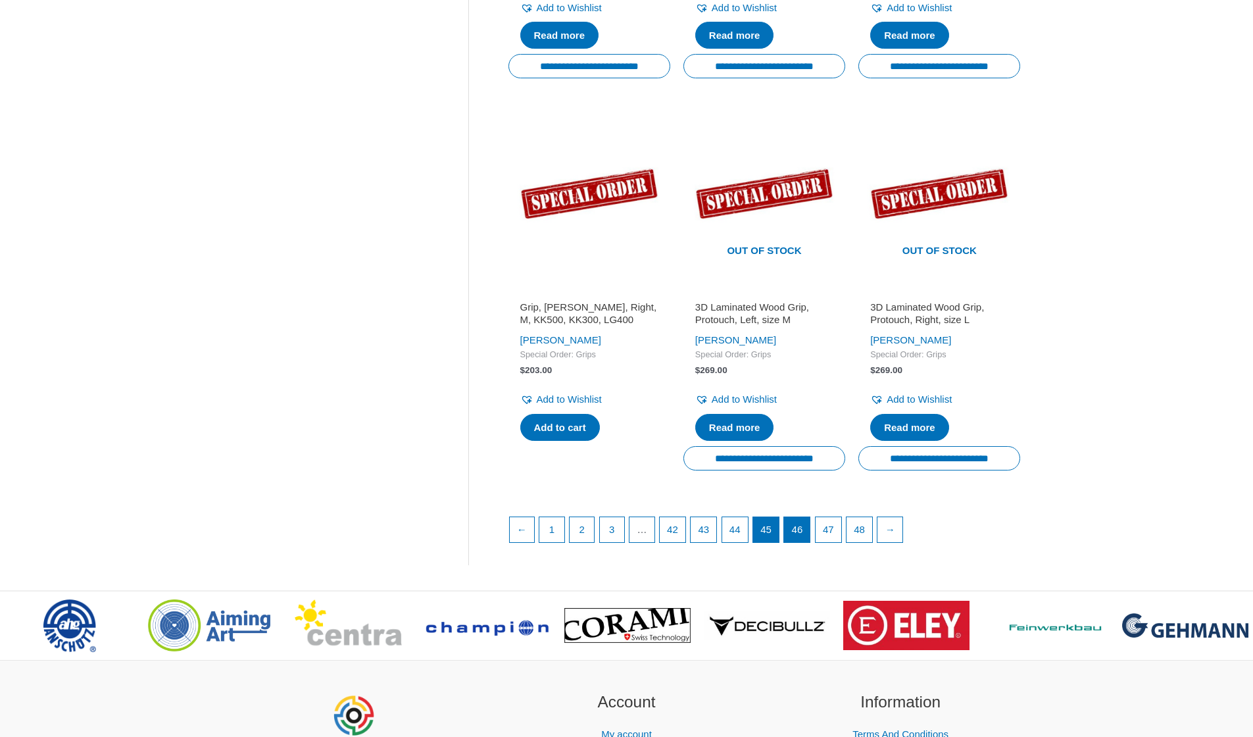
click at [810, 517] on link "46" at bounding box center [797, 529] width 26 height 25
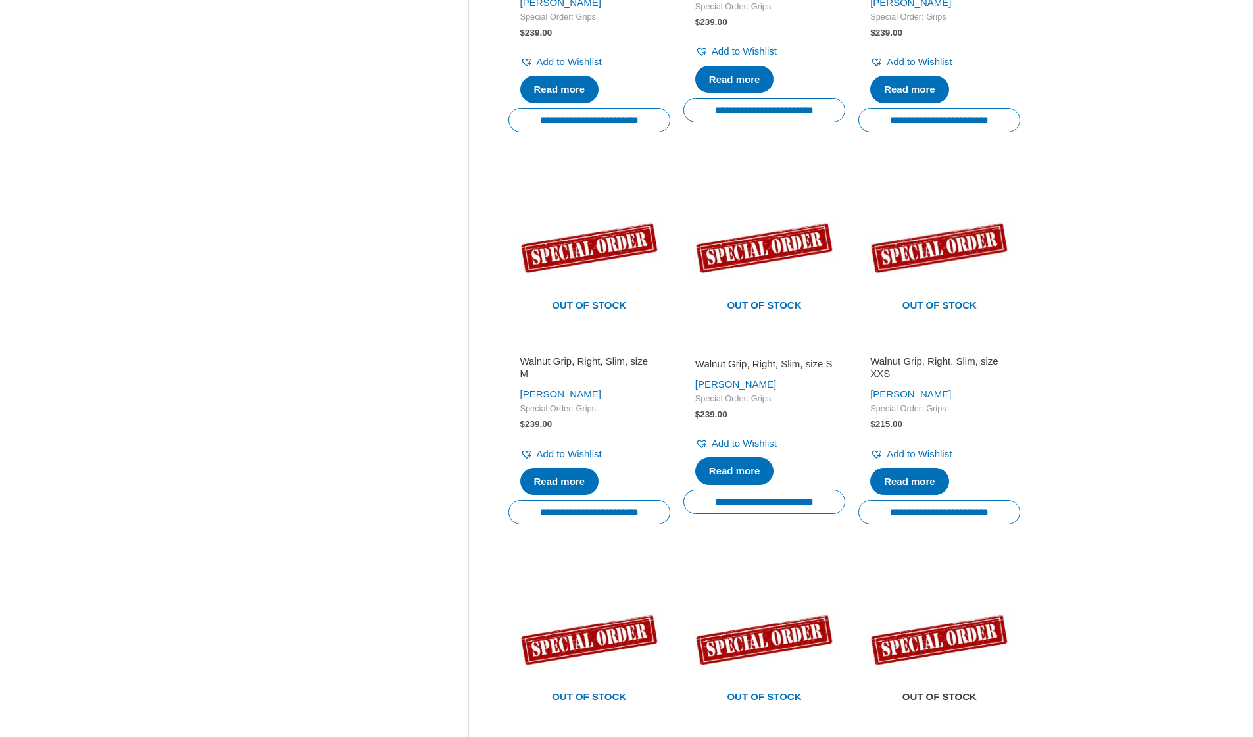
scroll to position [1670, 0]
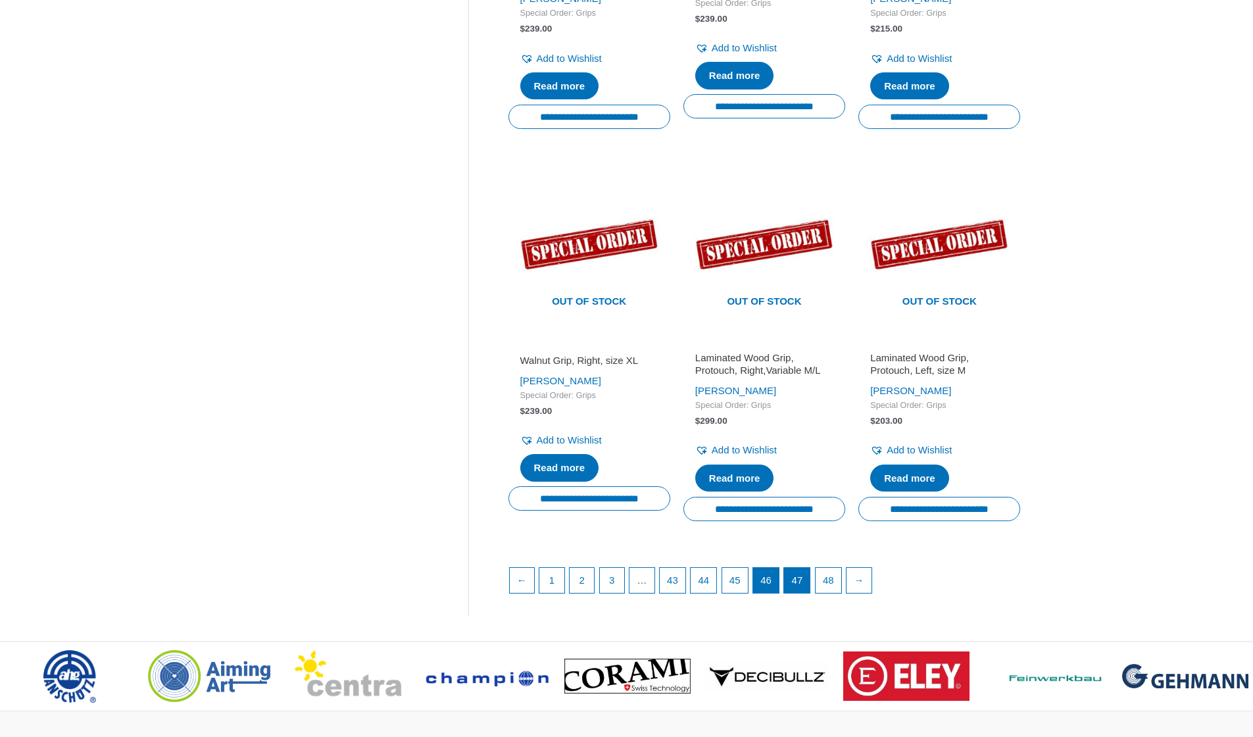
click at [801, 589] on link "47" at bounding box center [797, 580] width 26 height 25
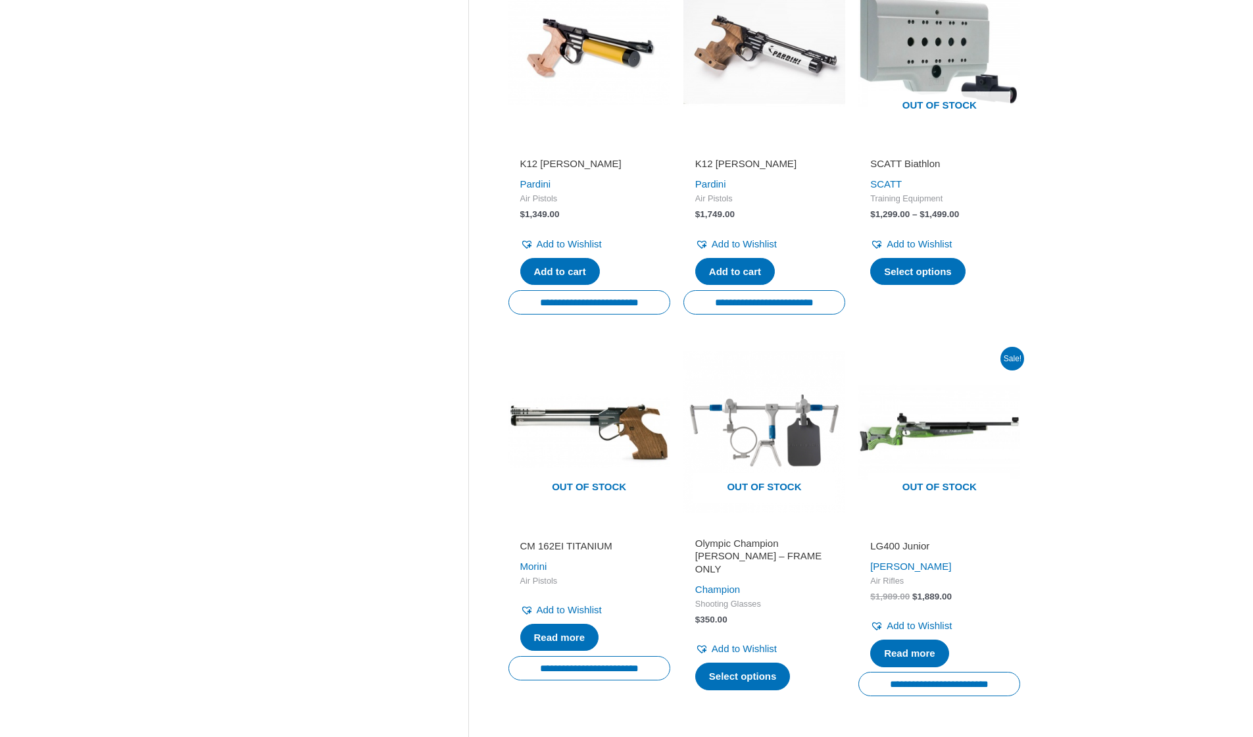
scroll to position [1578, 0]
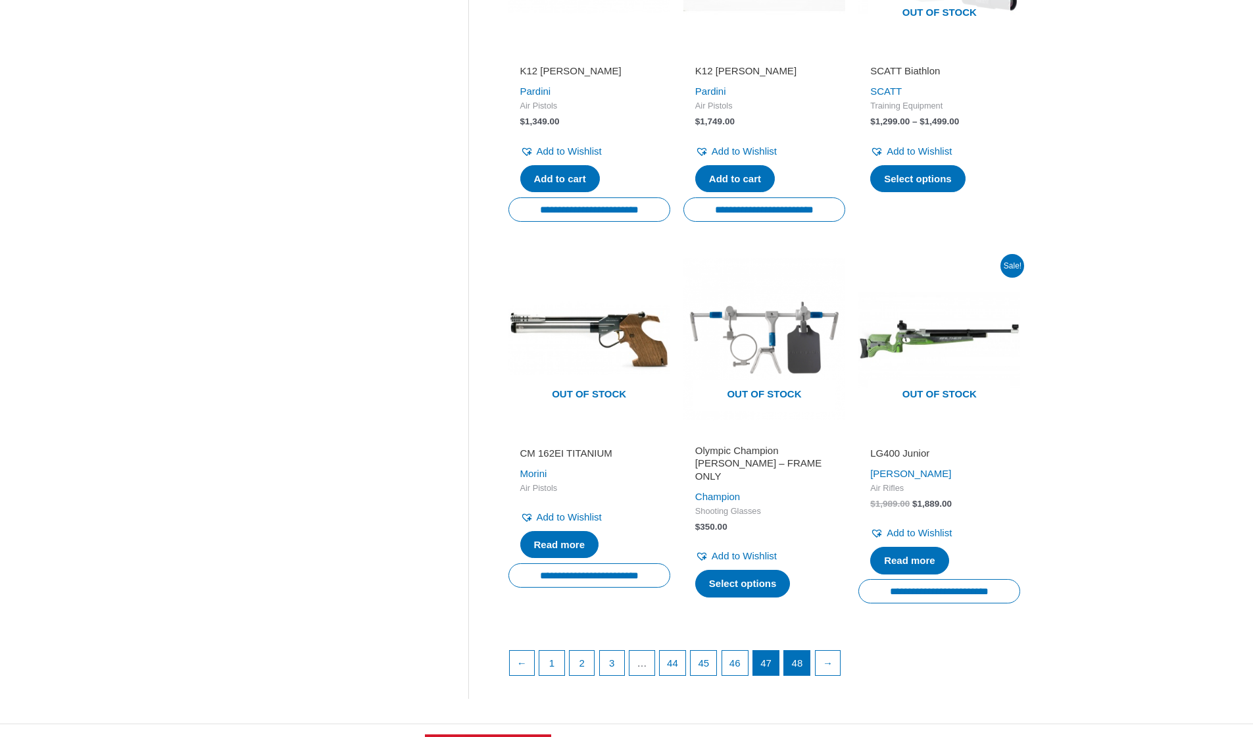
click at [810, 650] on link "48" at bounding box center [797, 662] width 26 height 25
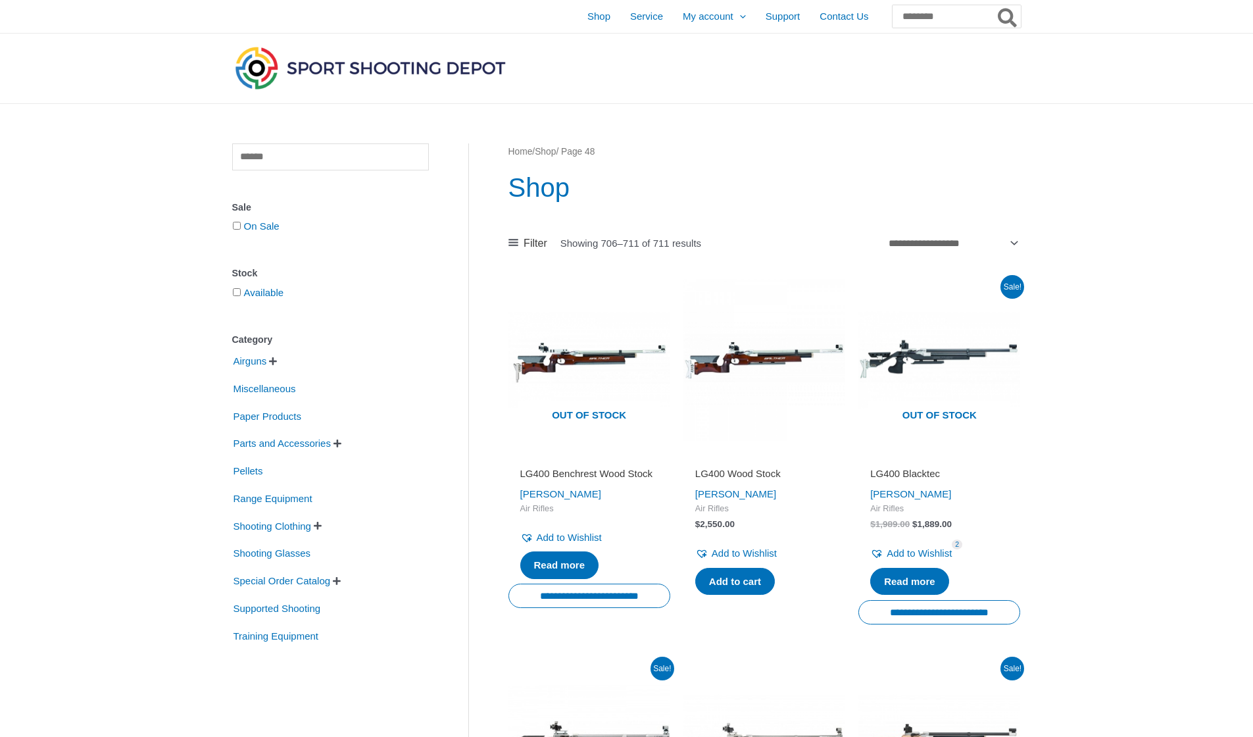
click at [437, 62] on img at bounding box center [370, 67] width 276 height 49
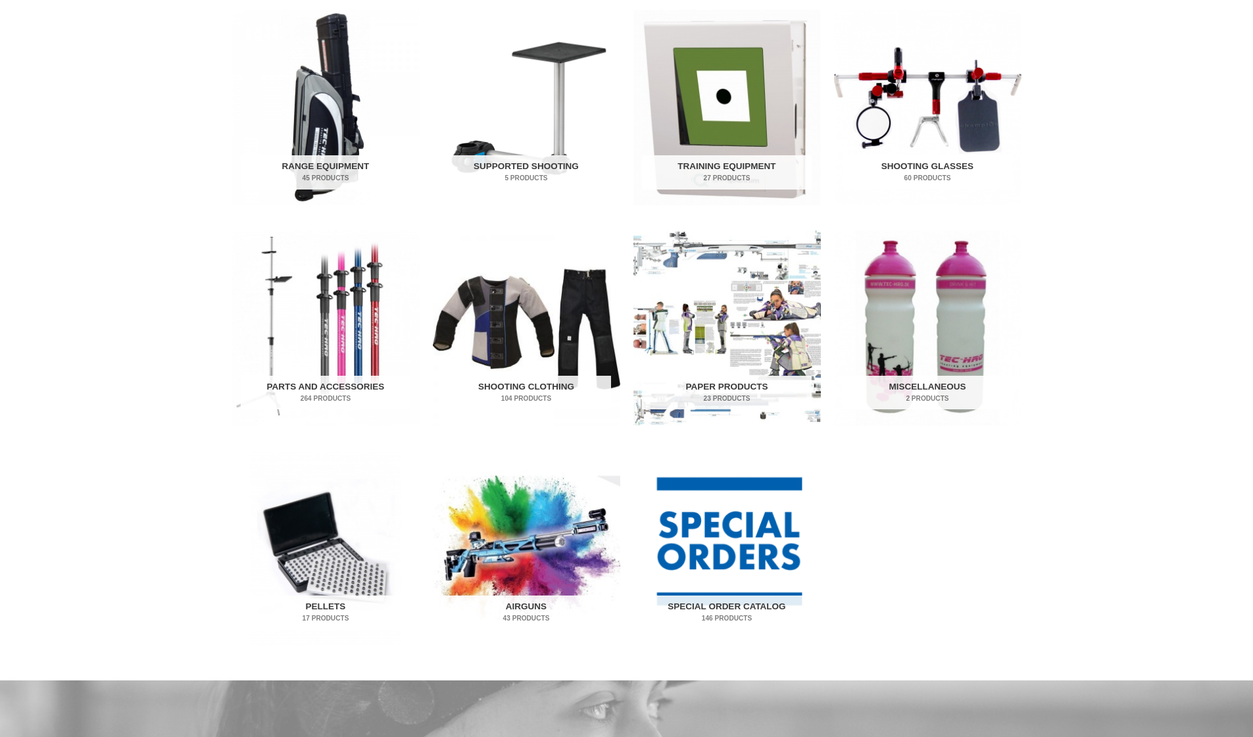
scroll to position [363, 0]
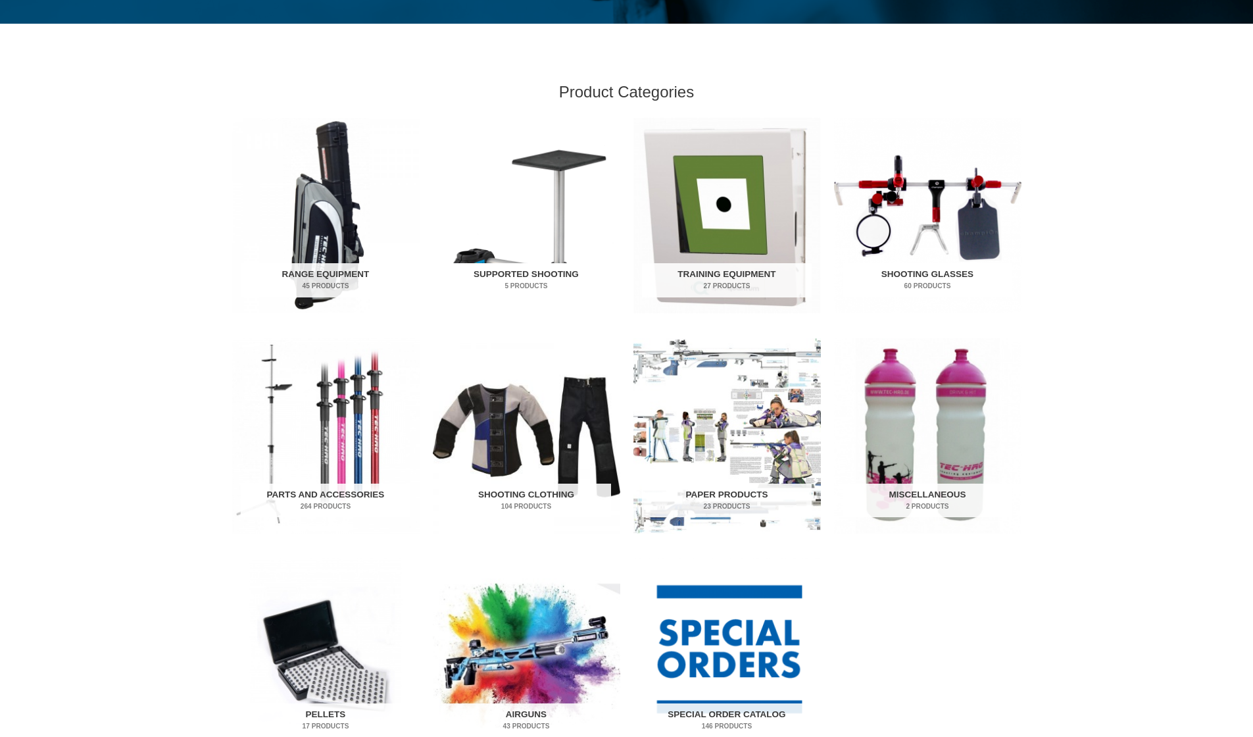
click at [527, 270] on h2 "Supported Shooting 5 Products" at bounding box center [526, 280] width 170 height 34
click at [316, 204] on img "Visit product category Range Equipment" at bounding box center [325, 215] width 187 height 195
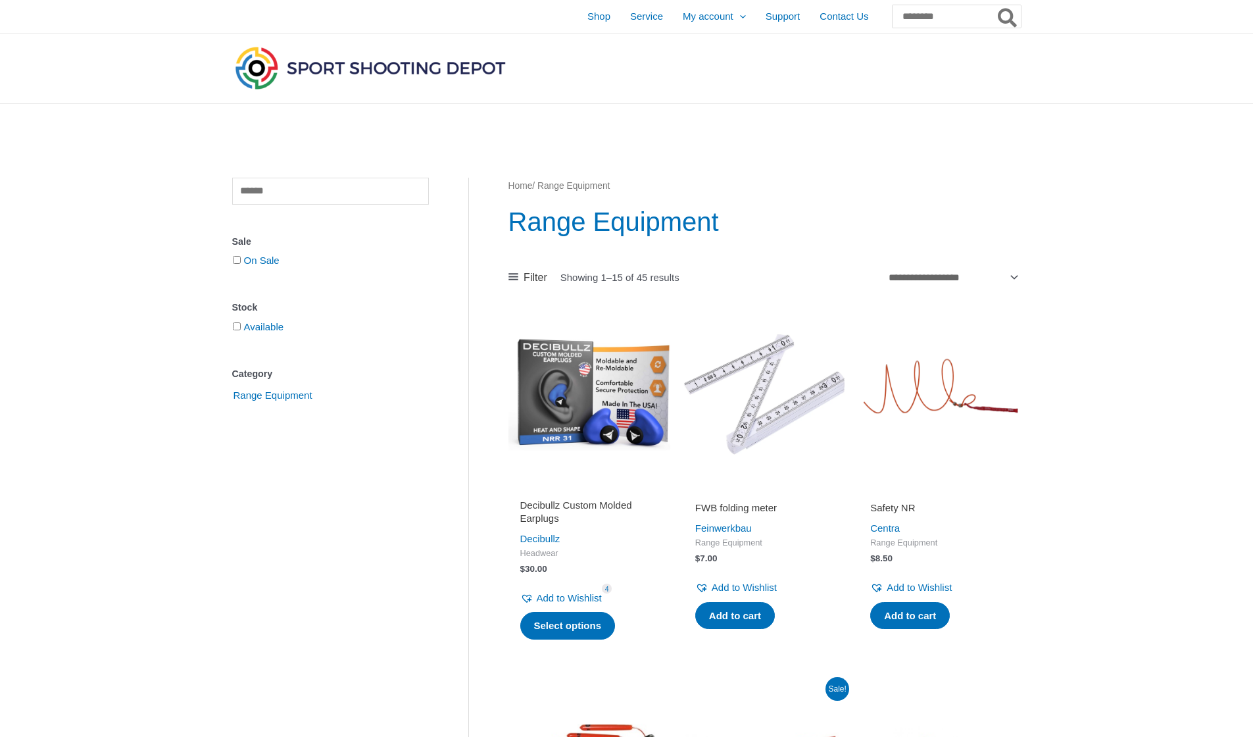
click at [263, 70] on img at bounding box center [370, 67] width 276 height 49
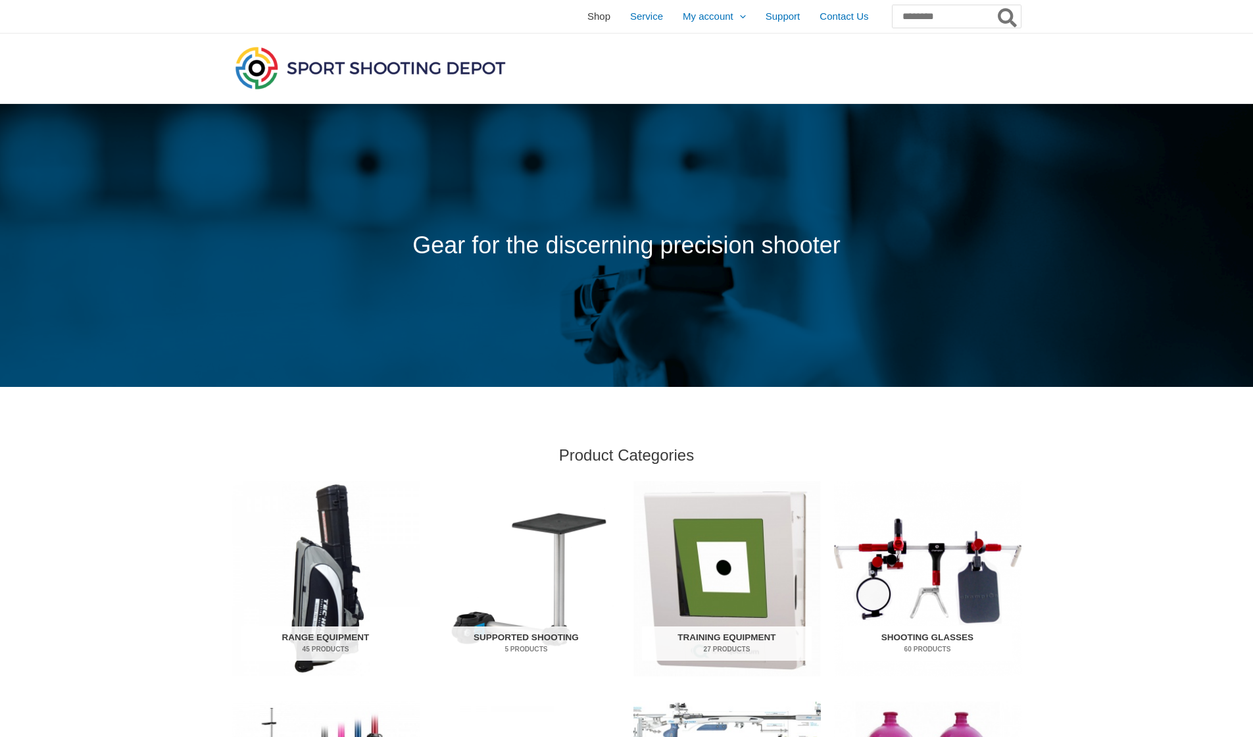
click at [587, 14] on span "Shop" at bounding box center [598, 16] width 23 height 33
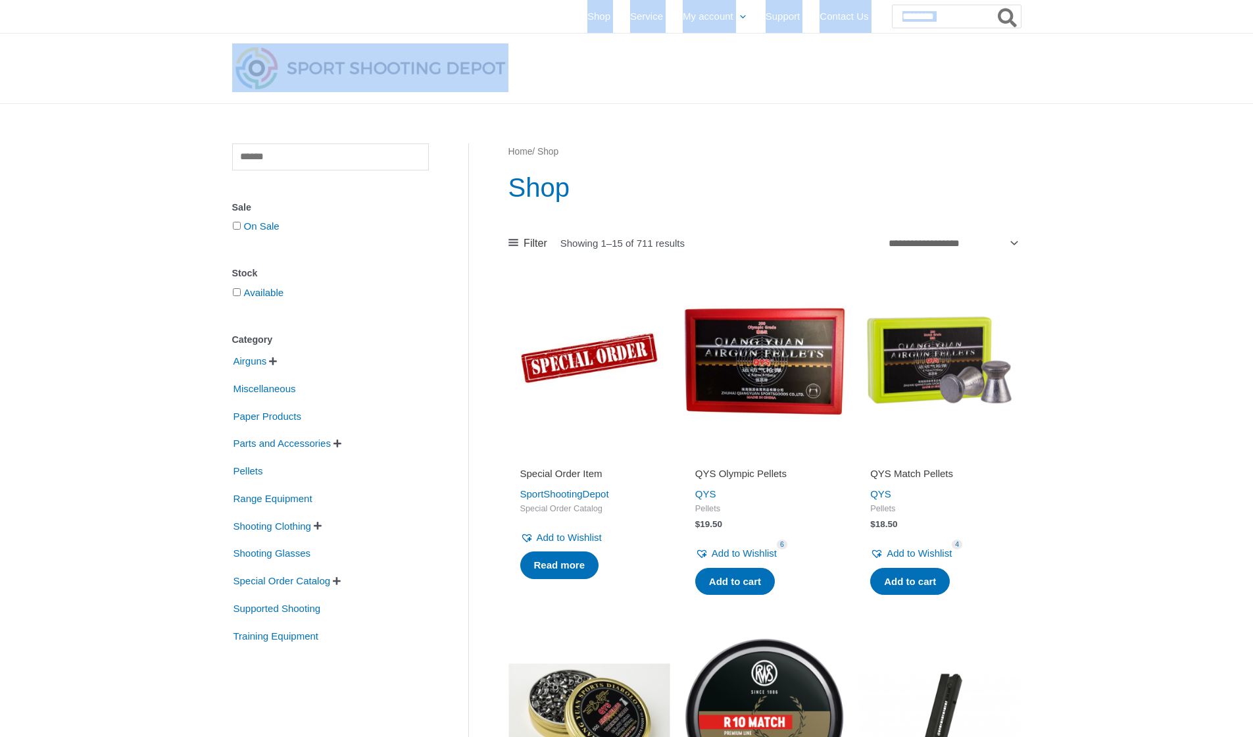
drag, startPoint x: 1091, startPoint y: 84, endPoint x: 431, endPoint y: -3, distance: 665.3
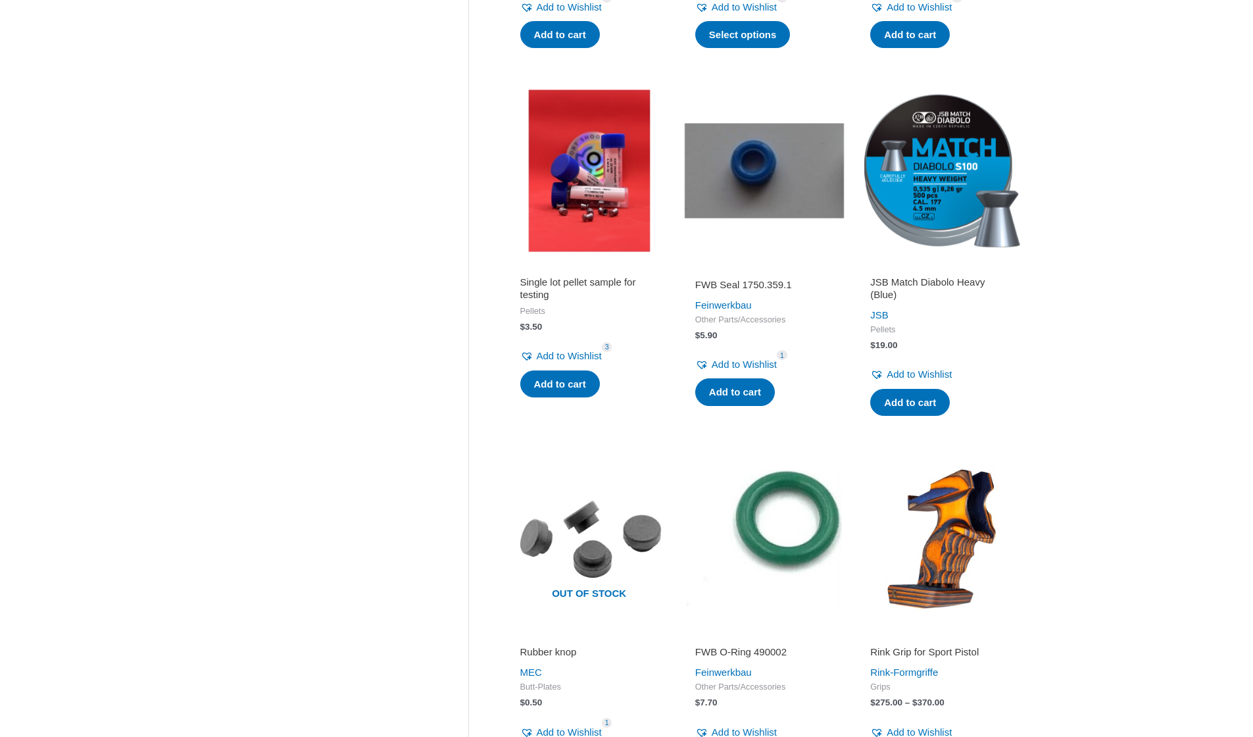
scroll to position [1739, 0]
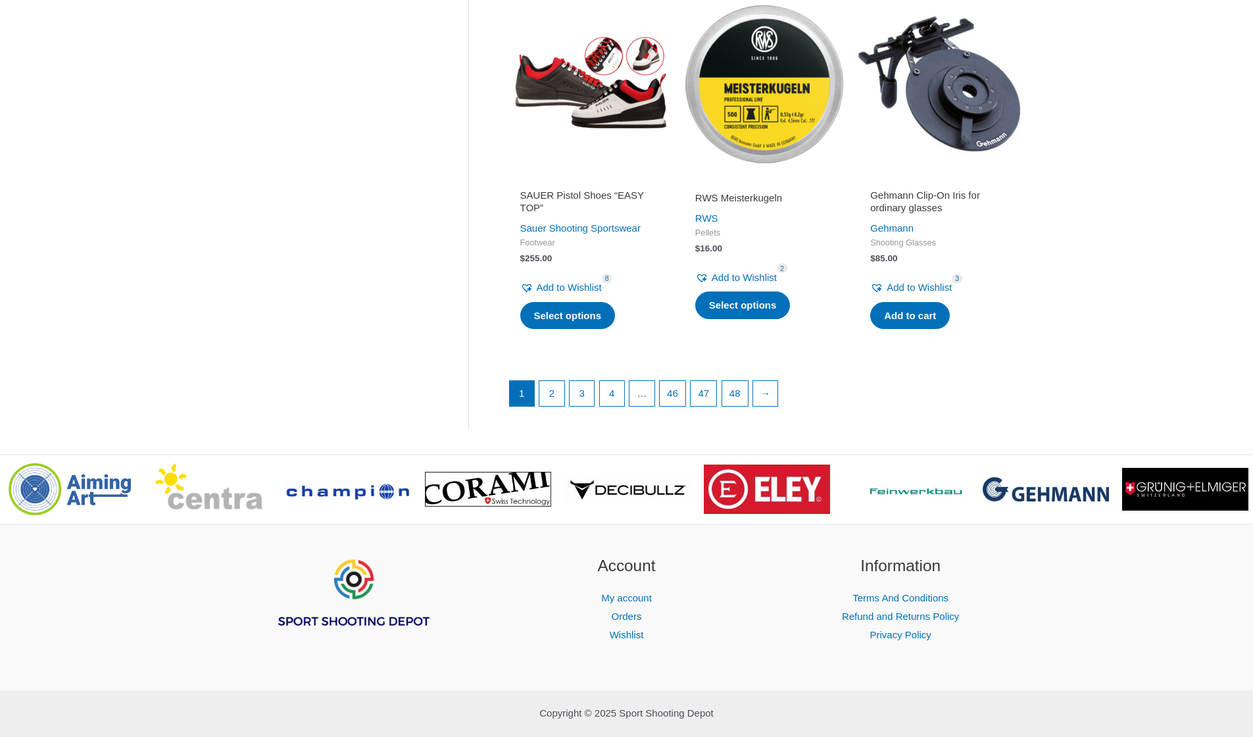
click at [795, 126] on img at bounding box center [764, 84] width 162 height 162
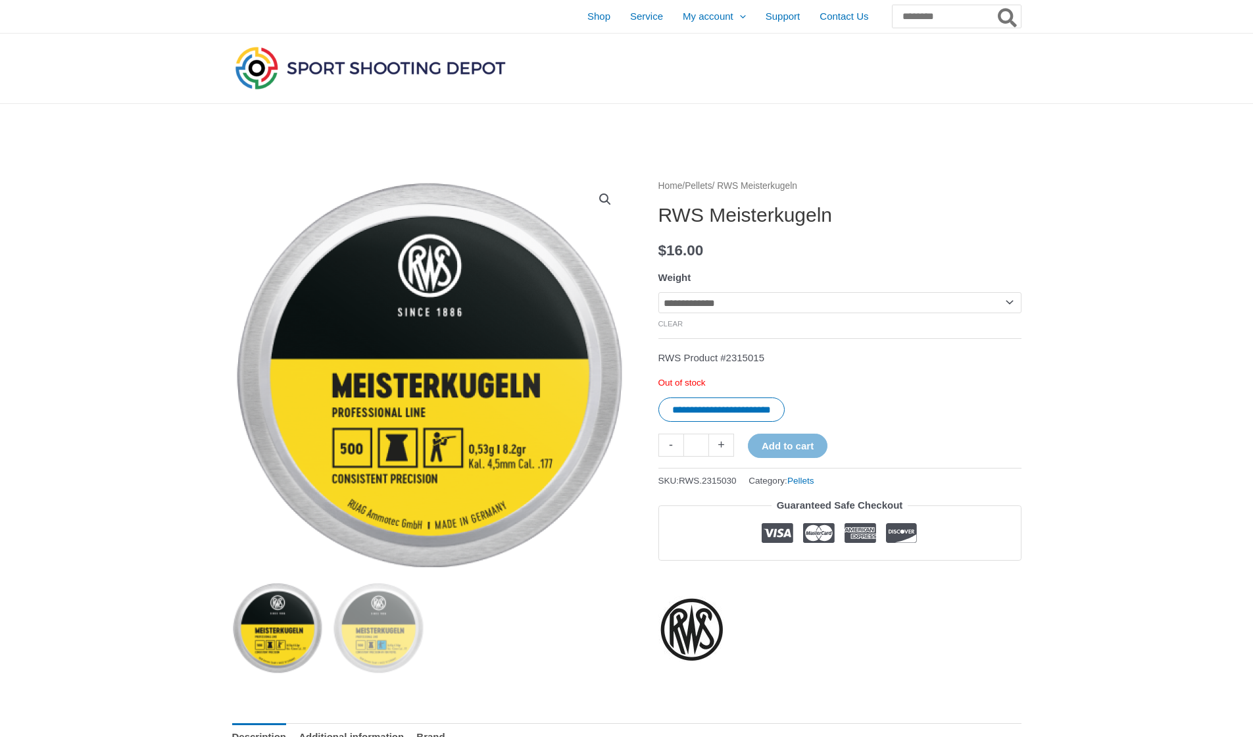
select select "**********"
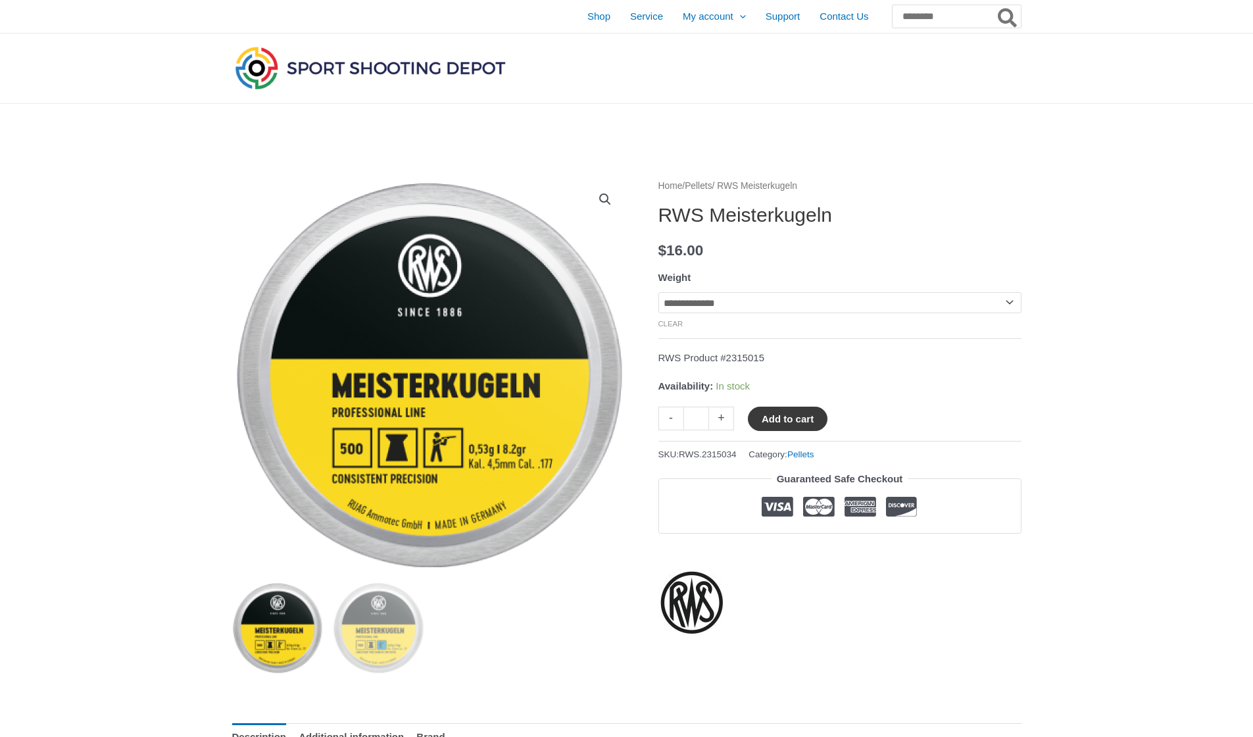
click at [793, 420] on button "Add to cart" at bounding box center [788, 418] width 80 height 24
click at [890, 416] on link "View cart" at bounding box center [866, 417] width 48 height 22
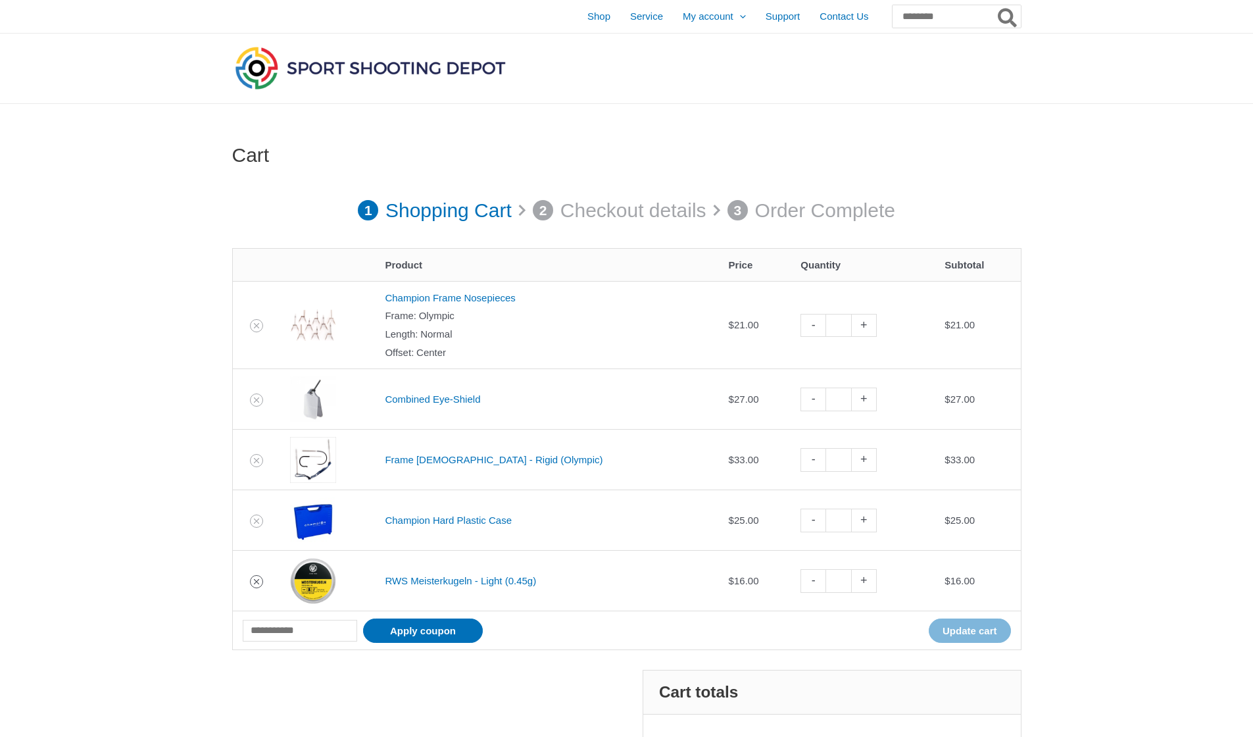
click at [259, 579] on icon "Remove RWS Meisterkugeln - Light (0.45g) from cart" at bounding box center [256, 581] width 5 height 5
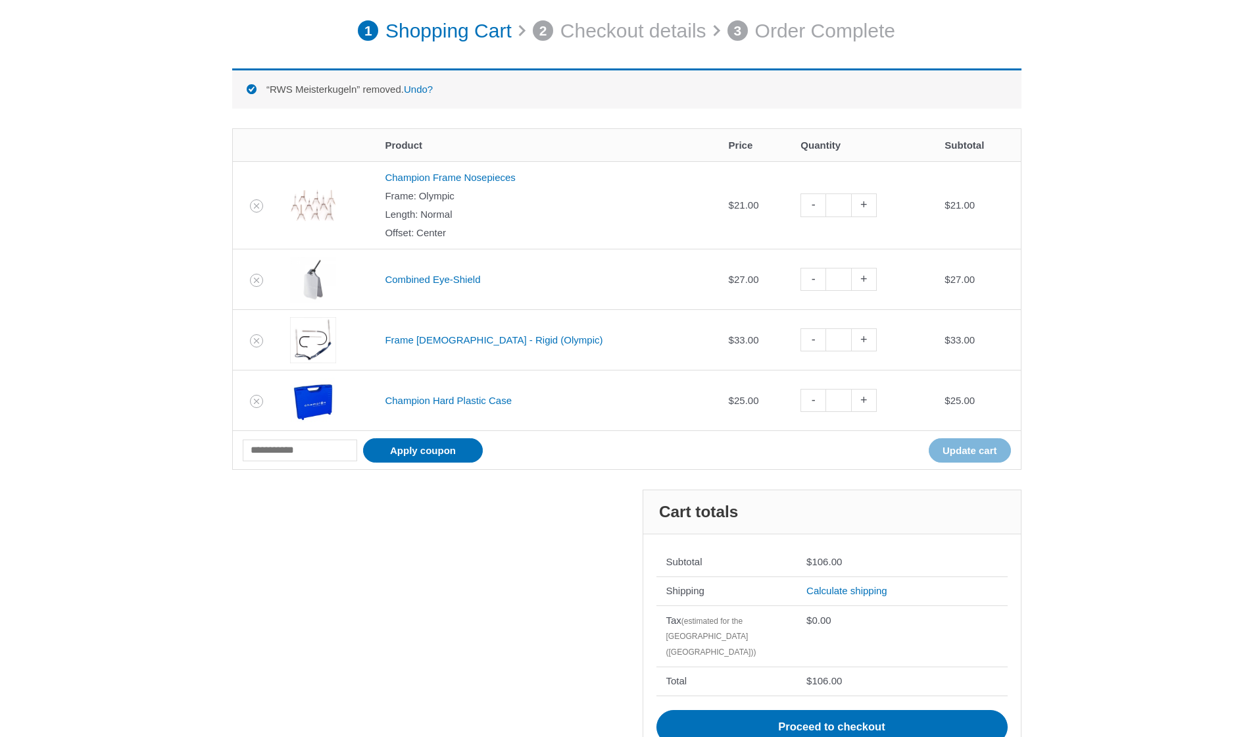
scroll to position [182, 0]
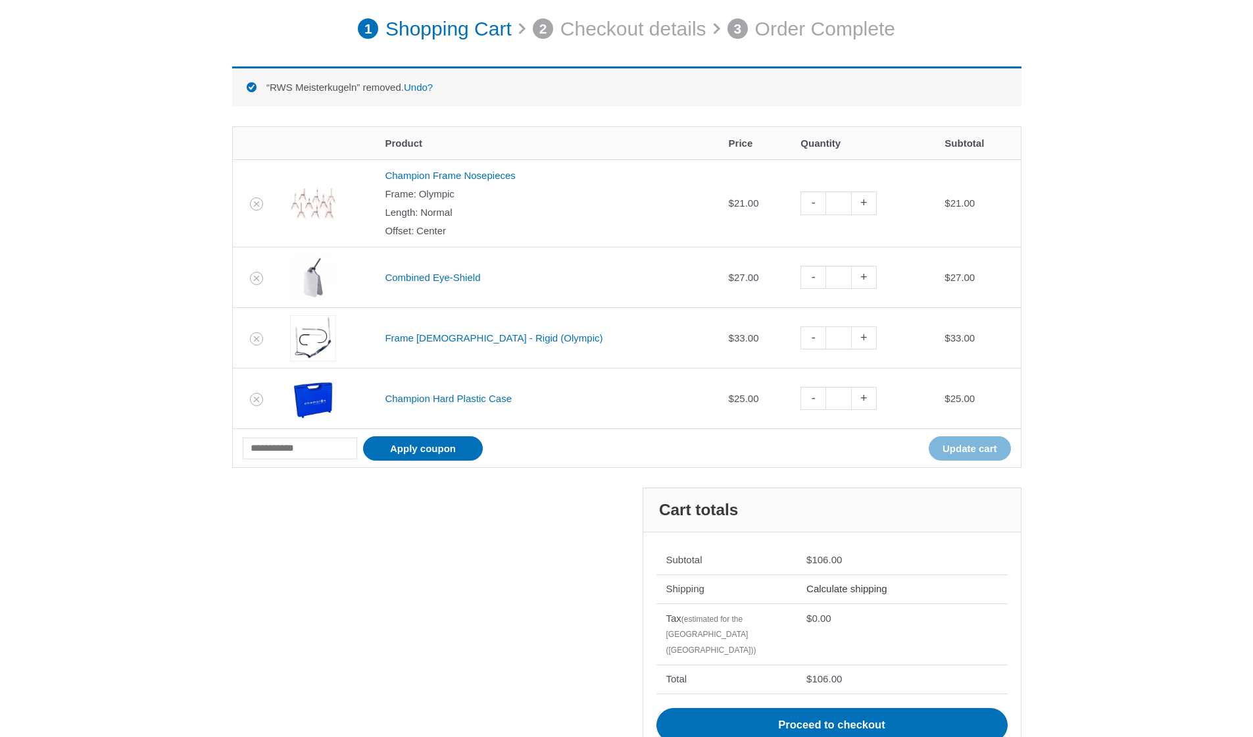
click at [875, 588] on link "Calculate shipping" at bounding box center [846, 588] width 81 height 11
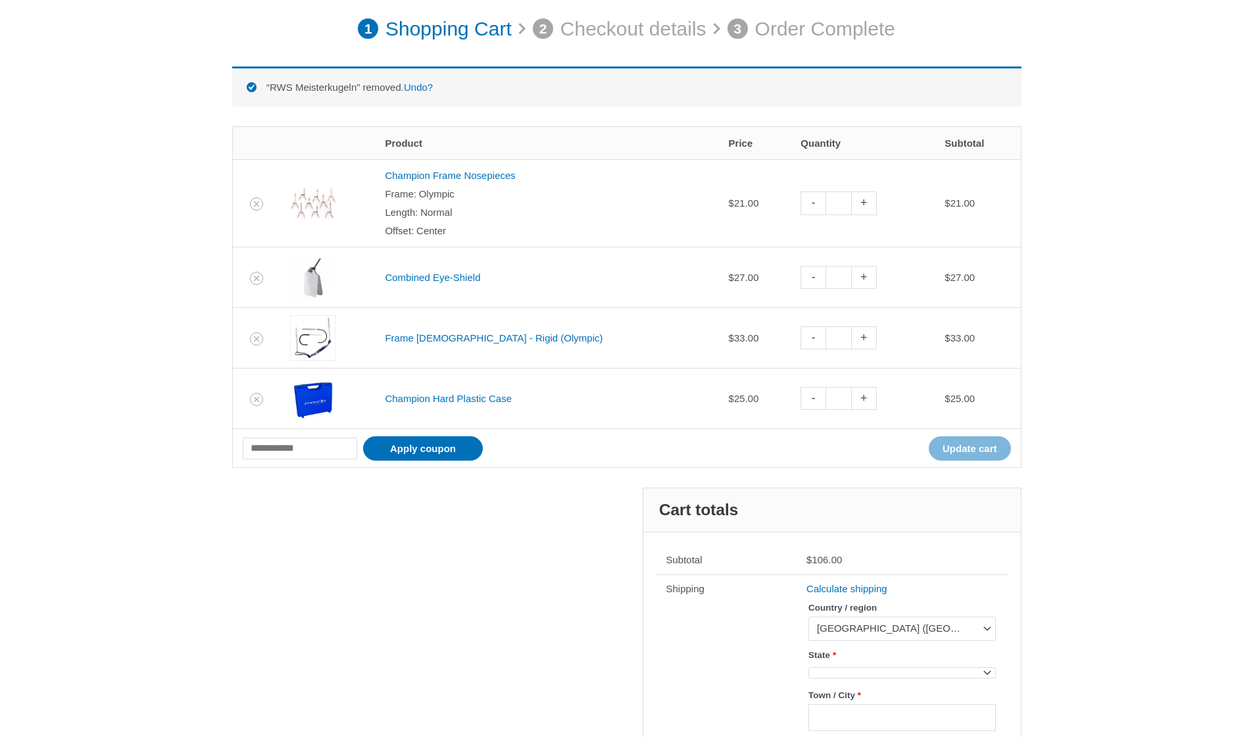
scroll to position [289, 0]
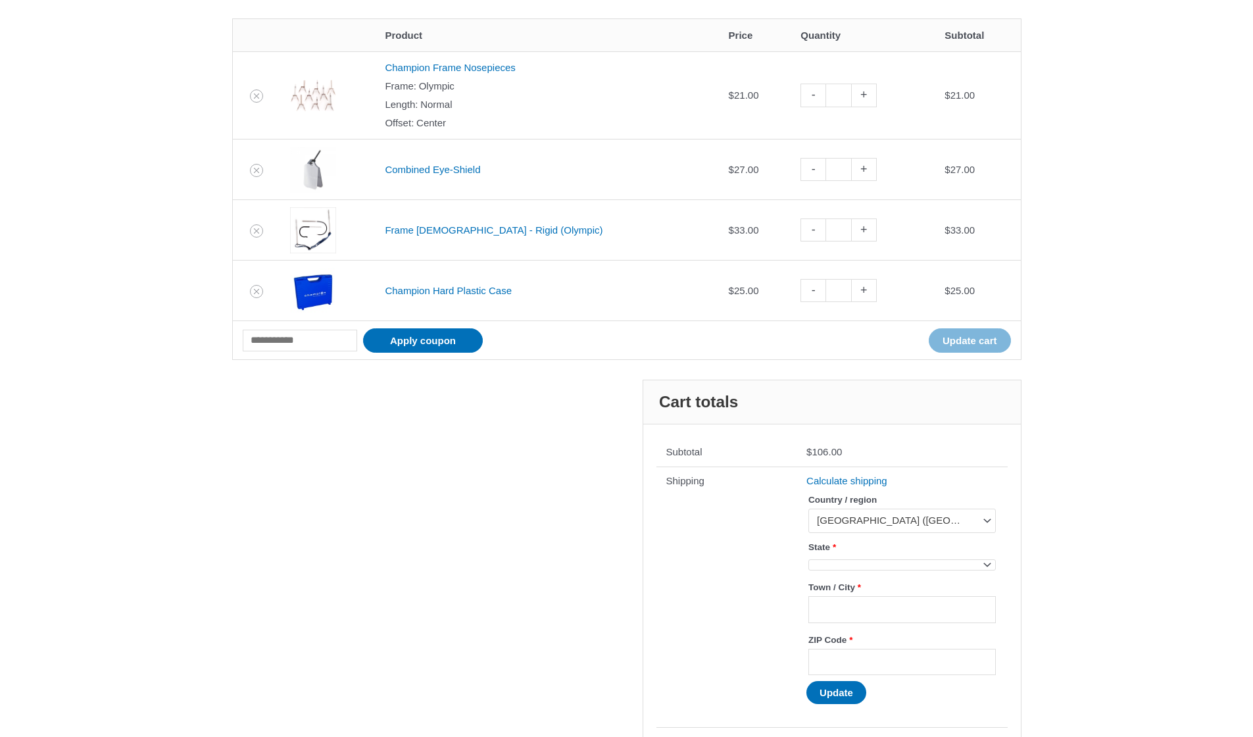
click at [926, 559] on span at bounding box center [901, 564] width 187 height 11
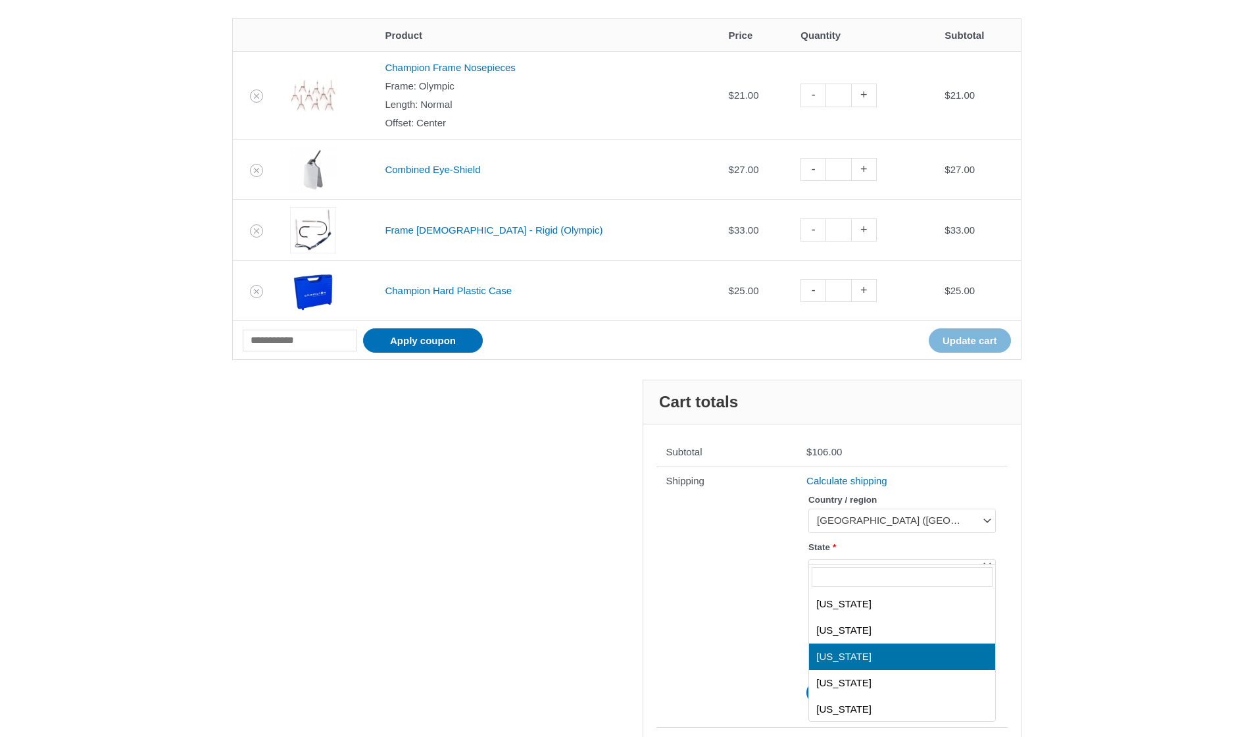
scroll to position [931, 0]
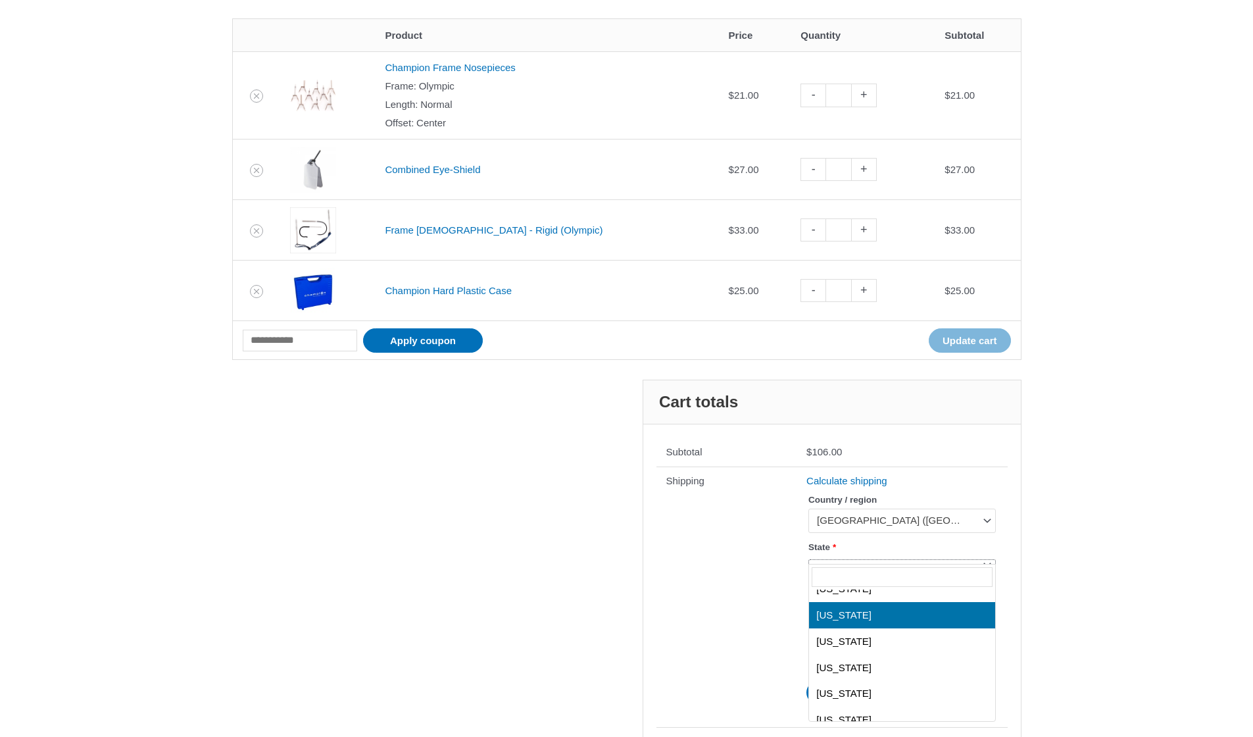
select select "**"
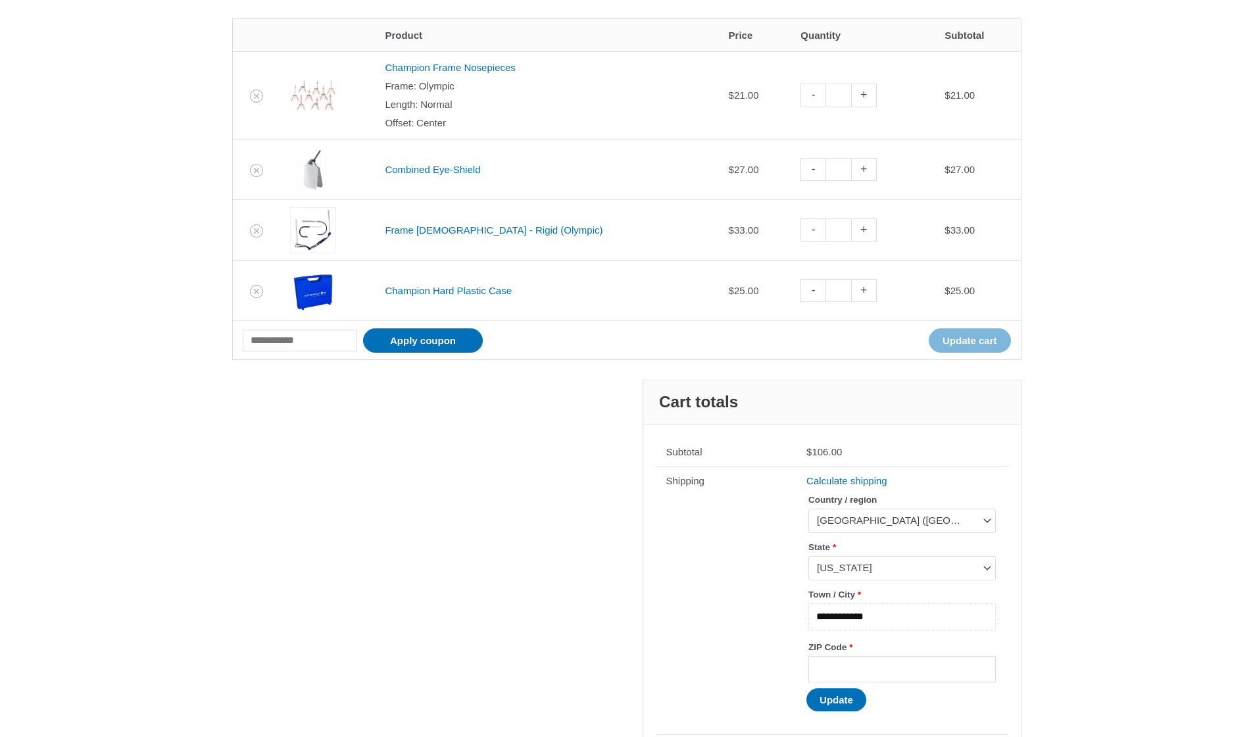
type input "**********"
type input "*****"
click at [850, 700] on button "Update" at bounding box center [836, 699] width 60 height 23
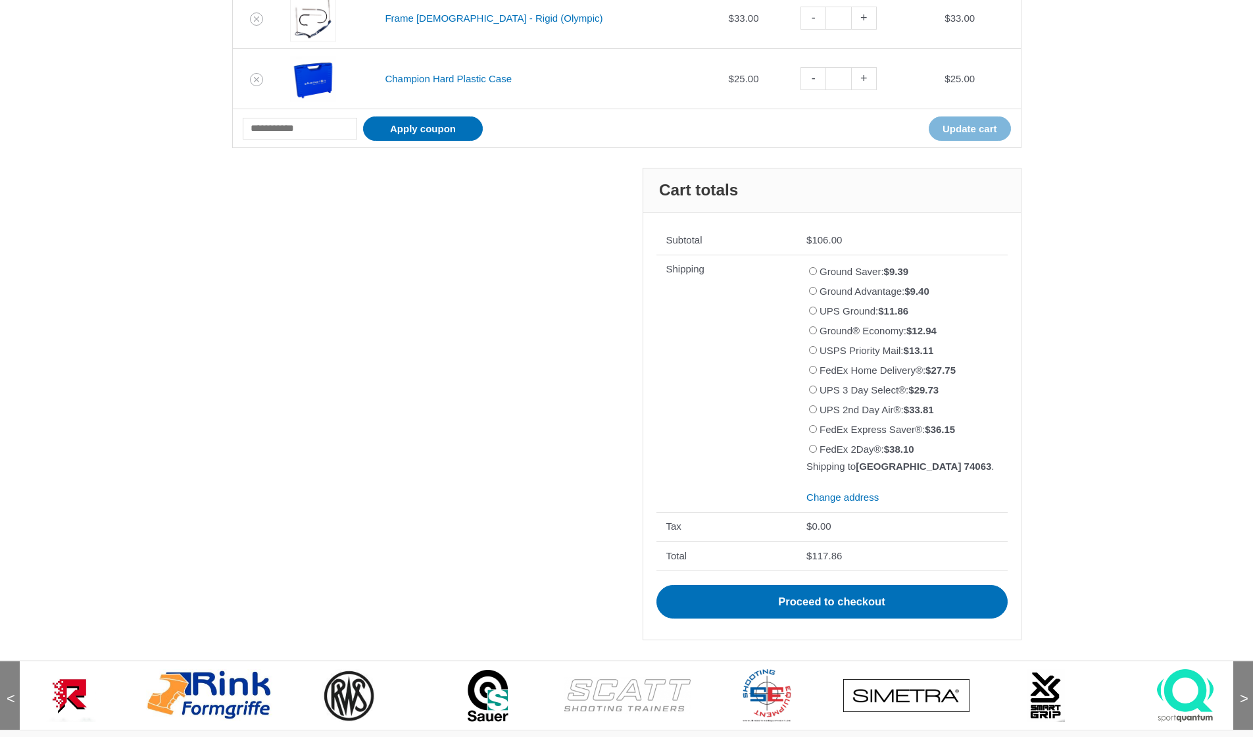
scroll to position [32, 0]
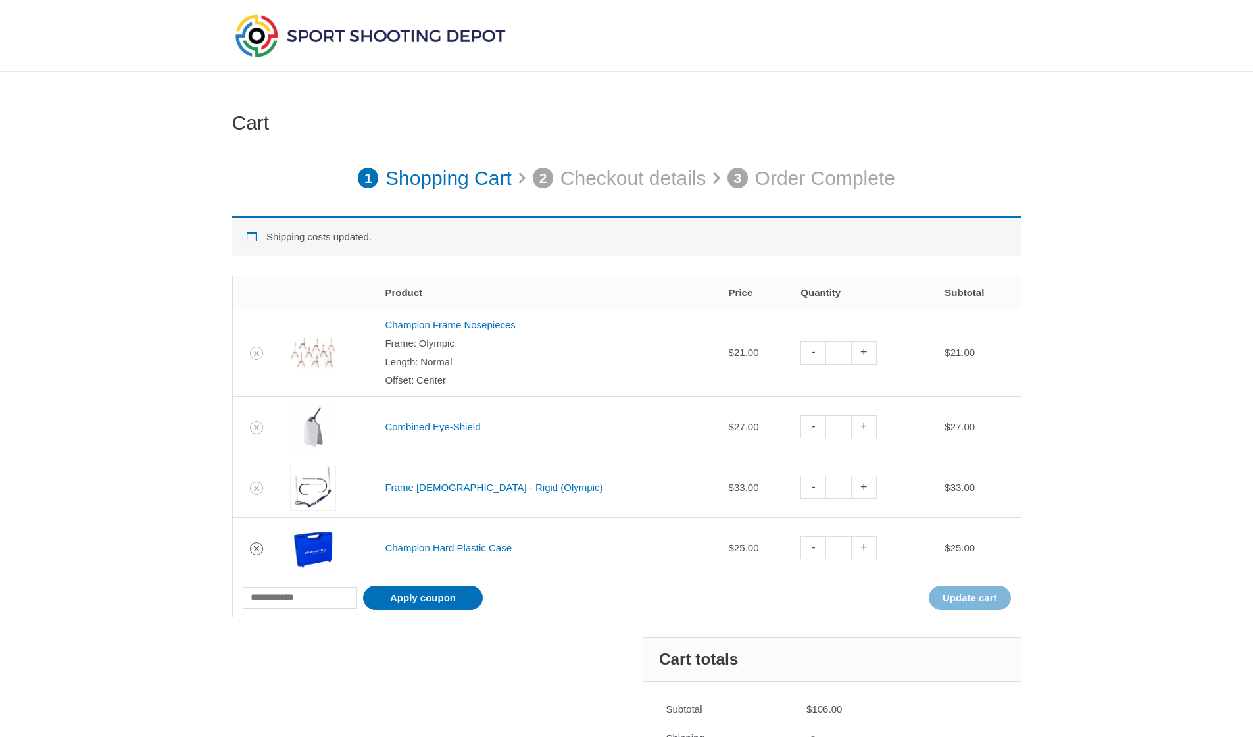
click at [259, 546] on icon "Remove Champion Hard Plastic Case from cart" at bounding box center [256, 548] width 5 height 5
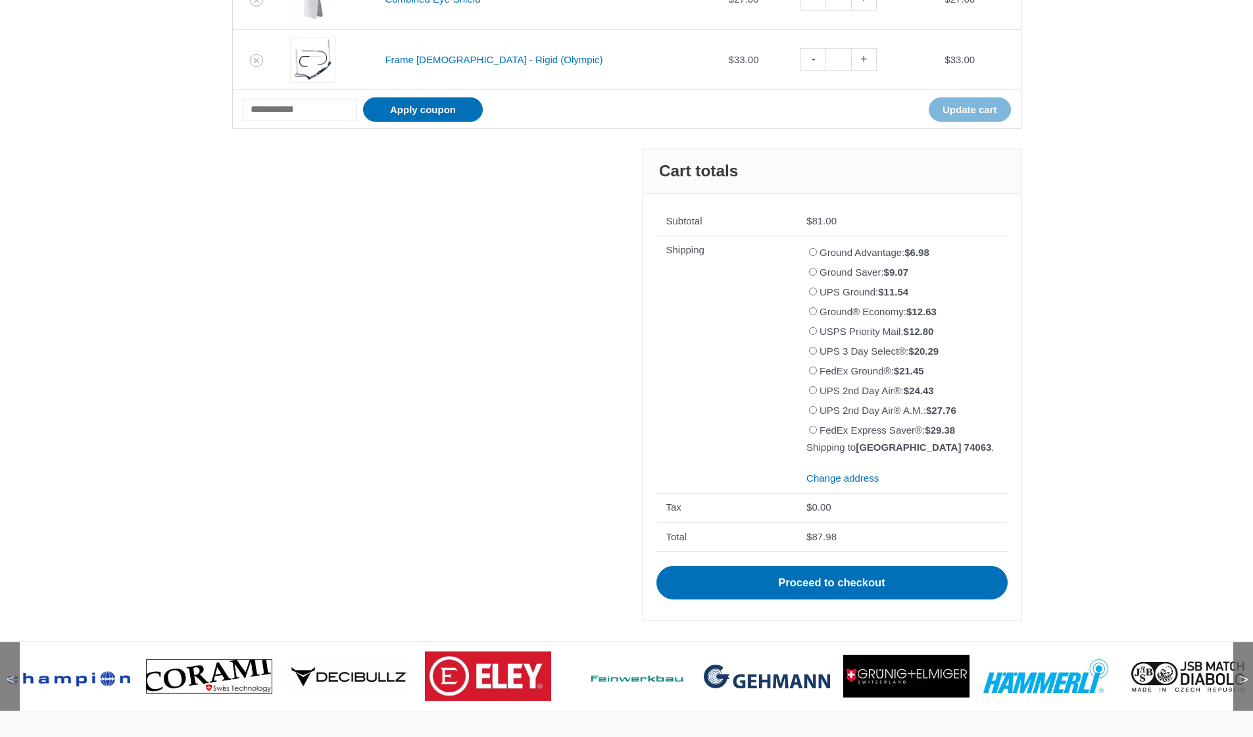
scroll to position [0, 0]
